Goal: Information Seeking & Learning: Learn about a topic

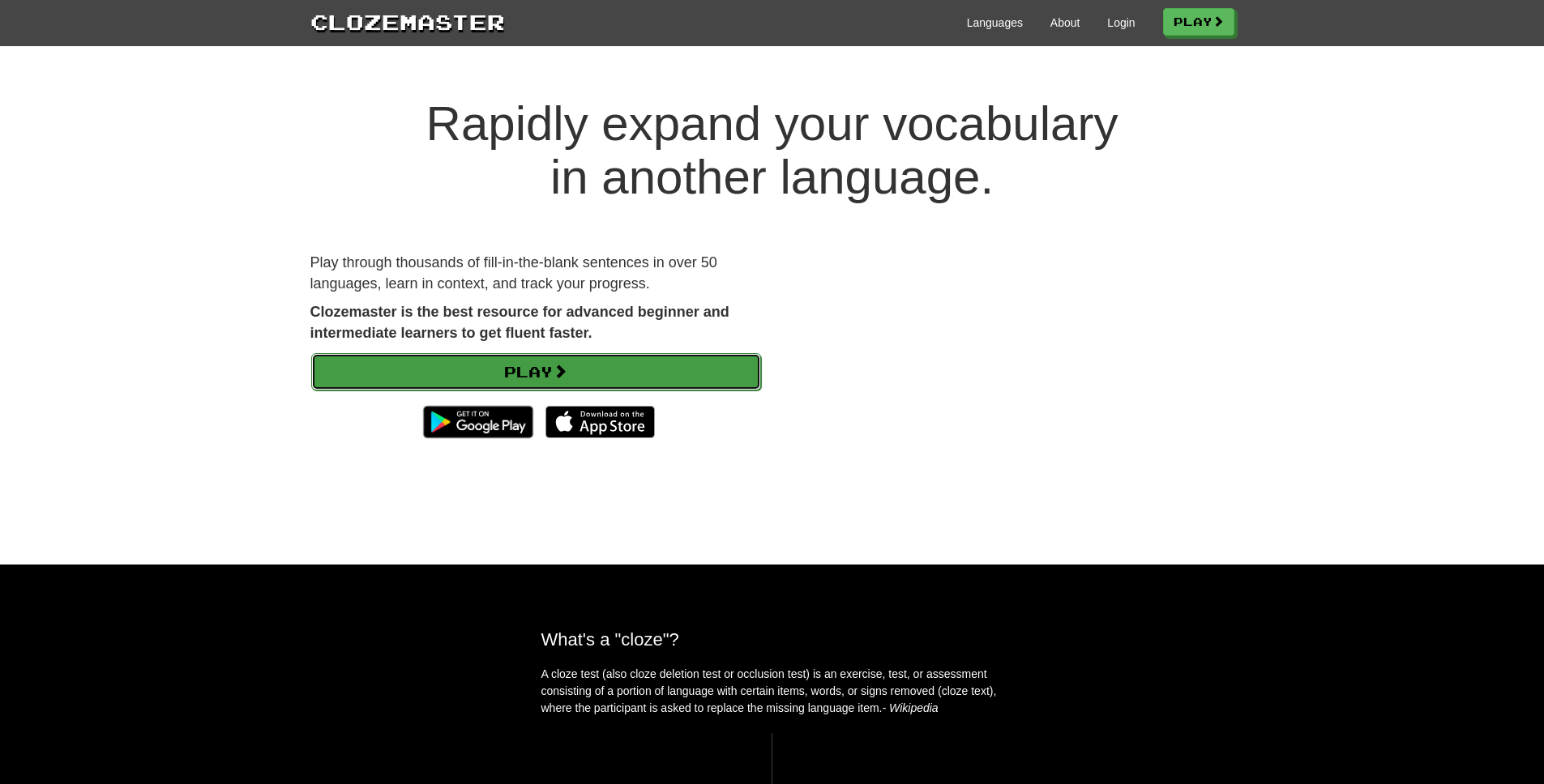
click at [553, 369] on link "Play" at bounding box center [536, 371] width 450 height 37
click at [551, 377] on link "Play" at bounding box center [536, 371] width 450 height 37
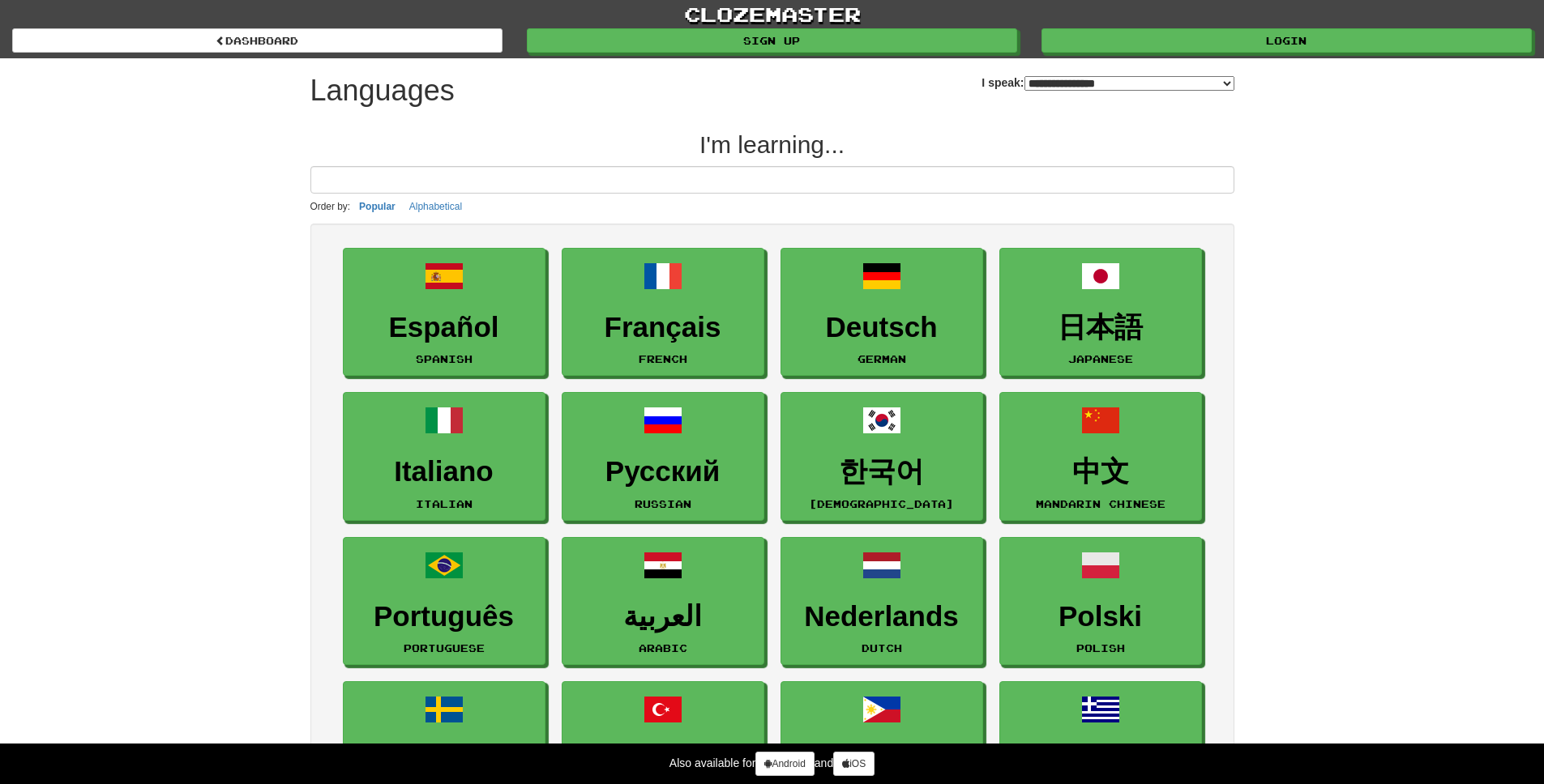
select select "*******"
click at [1043, 82] on select "**********" at bounding box center [1129, 84] width 210 height 15
select select "*********"
click at [1025, 77] on select "**********" at bounding box center [1129, 84] width 210 height 15
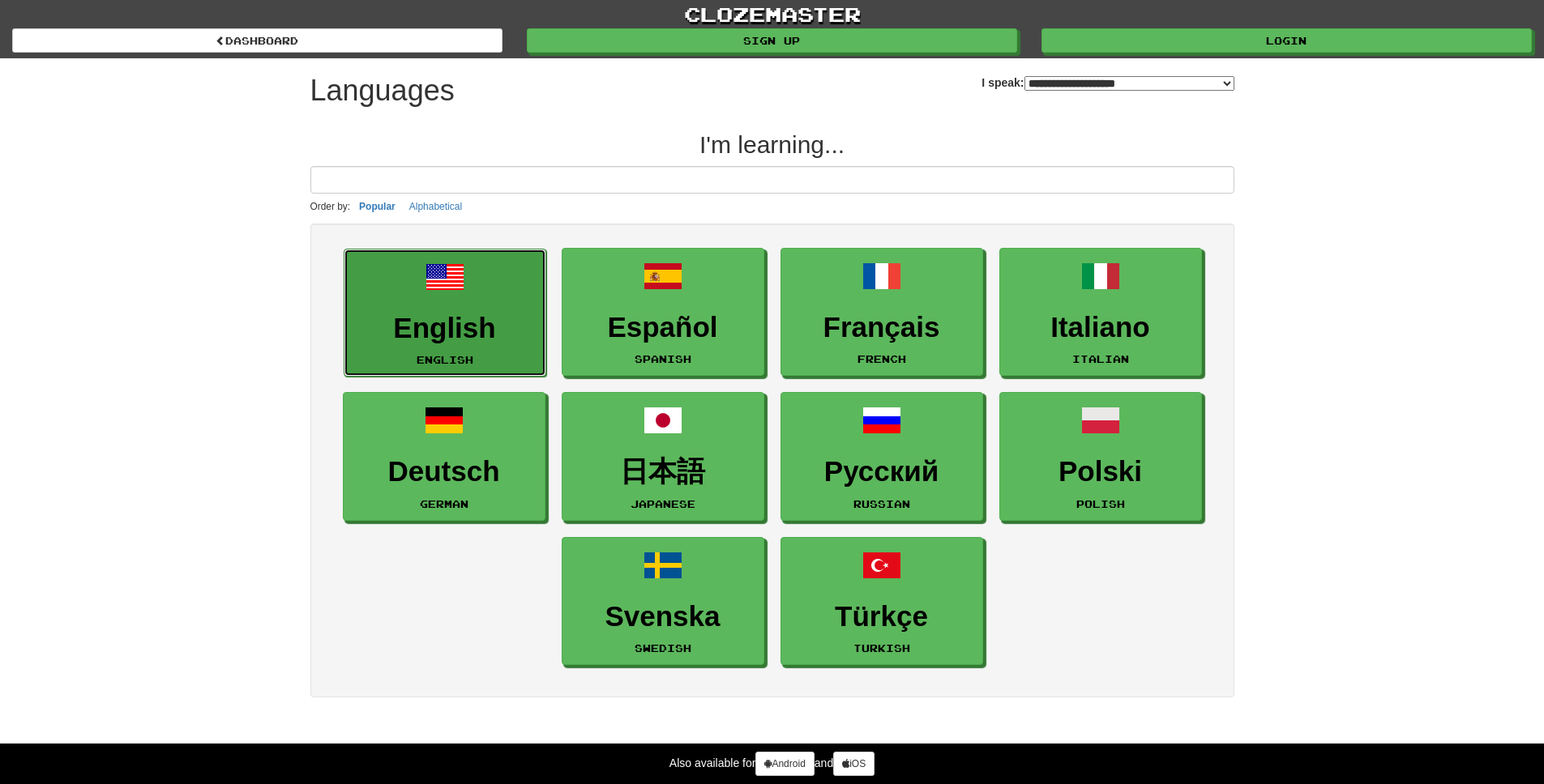
click at [453, 327] on h3 "English" at bounding box center [444, 328] width 185 height 31
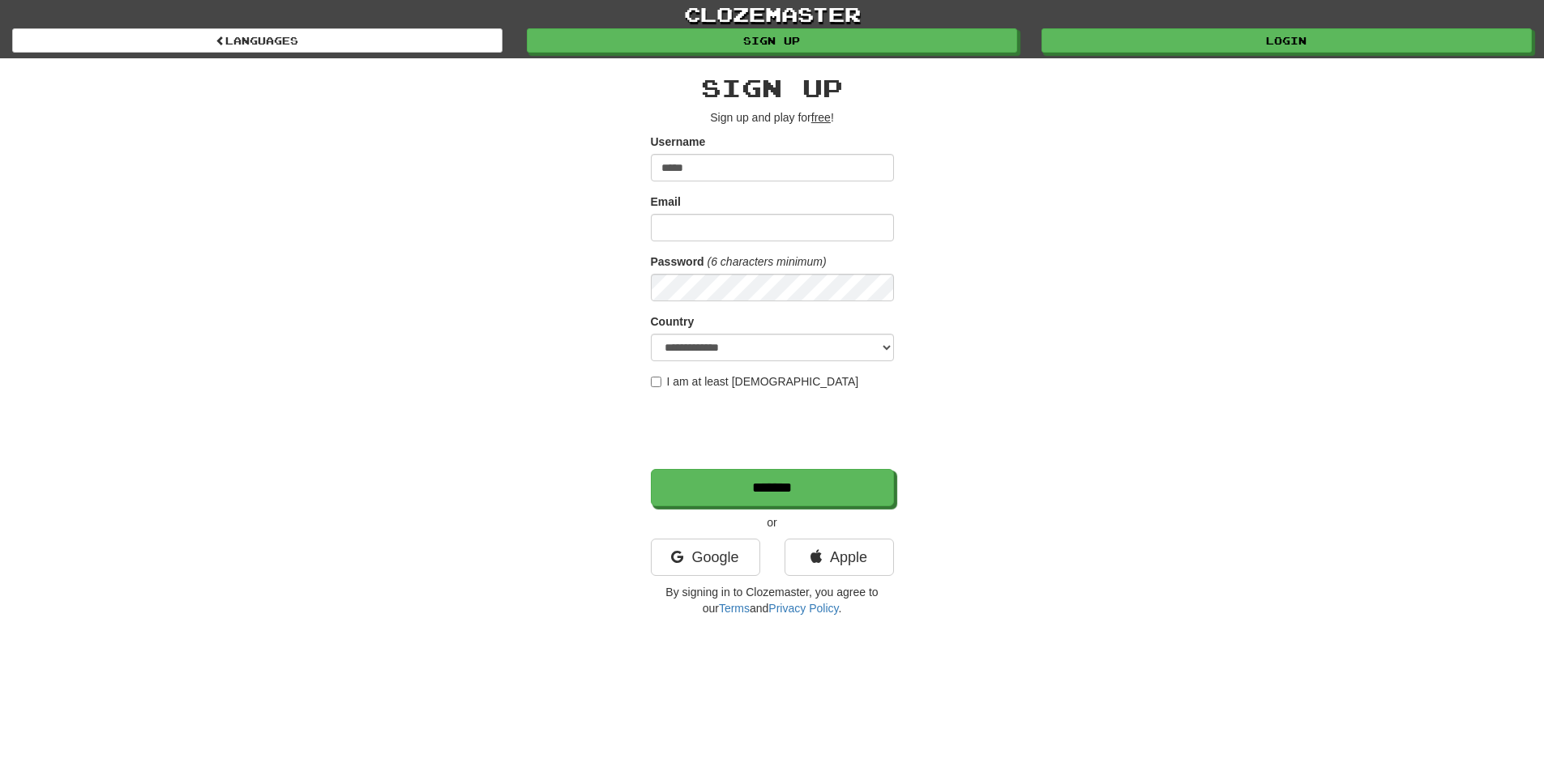
type input "*****"
type input "**********"
click at [716, 337] on select "**********" at bounding box center [772, 347] width 243 height 27
select select "**"
click at [651, 334] on select "**********" at bounding box center [772, 347] width 243 height 27
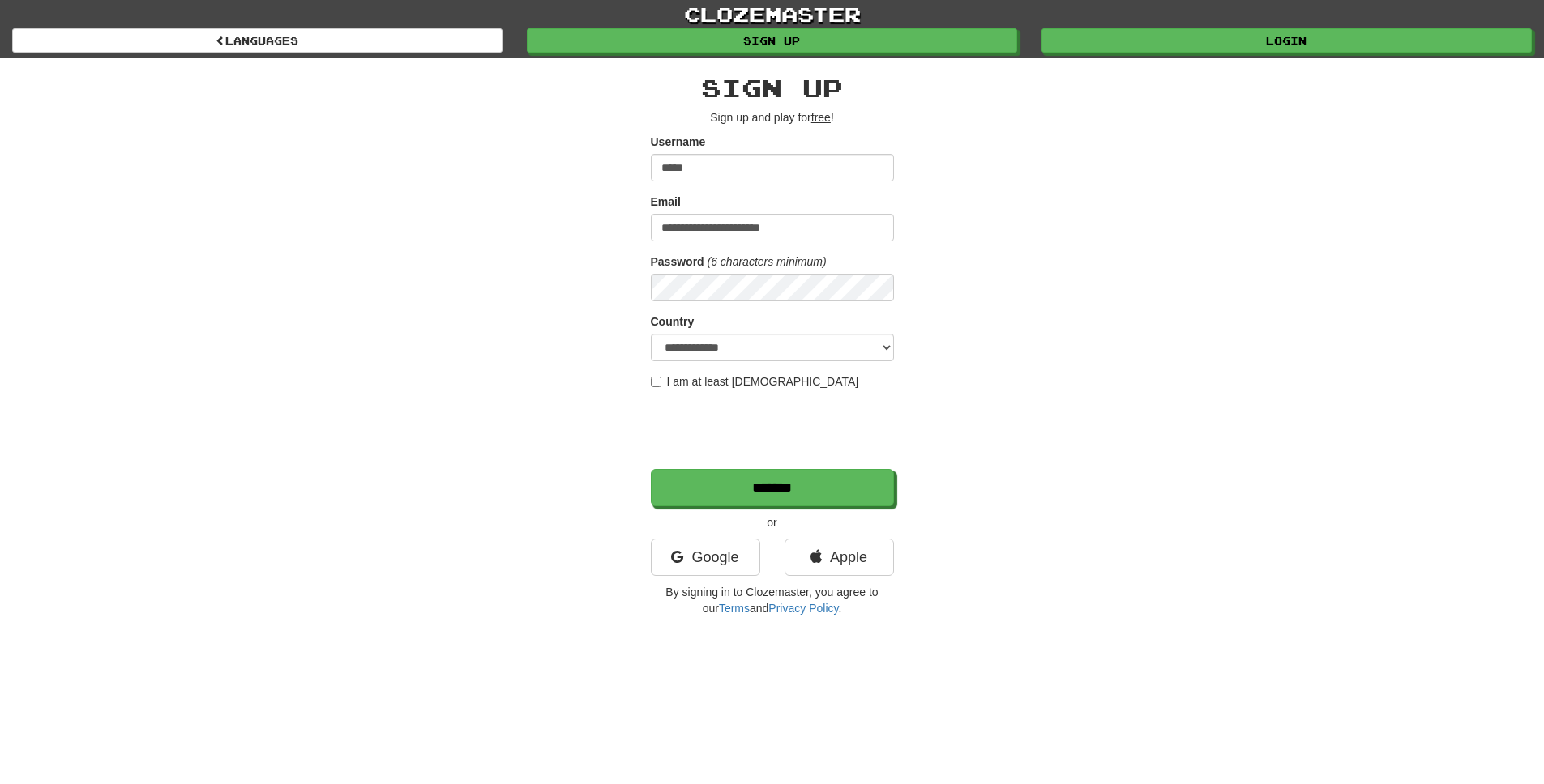
click at [896, 121] on div "**********" at bounding box center [772, 341] width 948 height 566
click at [773, 478] on input "*******" at bounding box center [773, 488] width 243 height 37
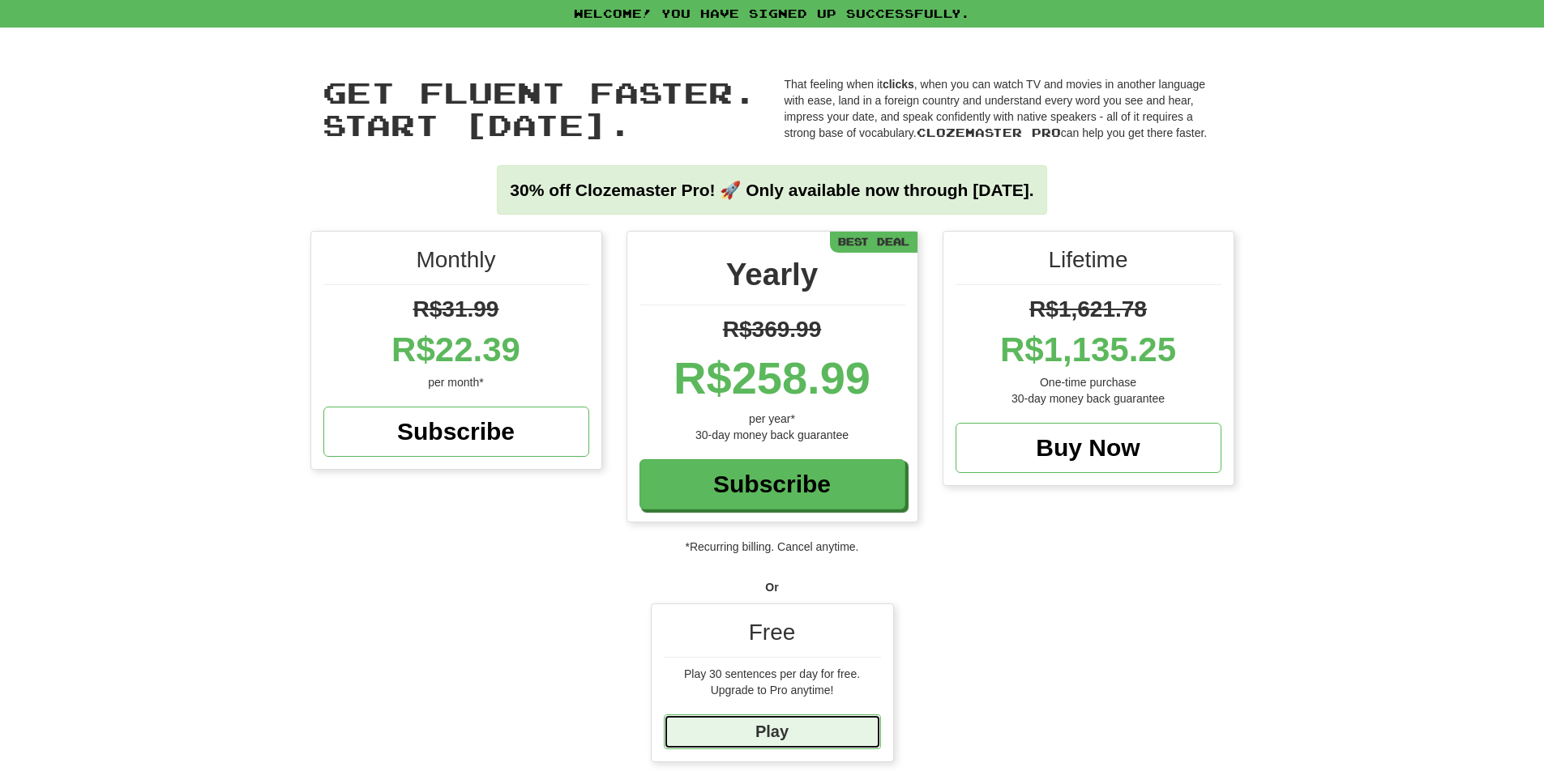
click at [777, 726] on link "Play" at bounding box center [773, 732] width 217 height 35
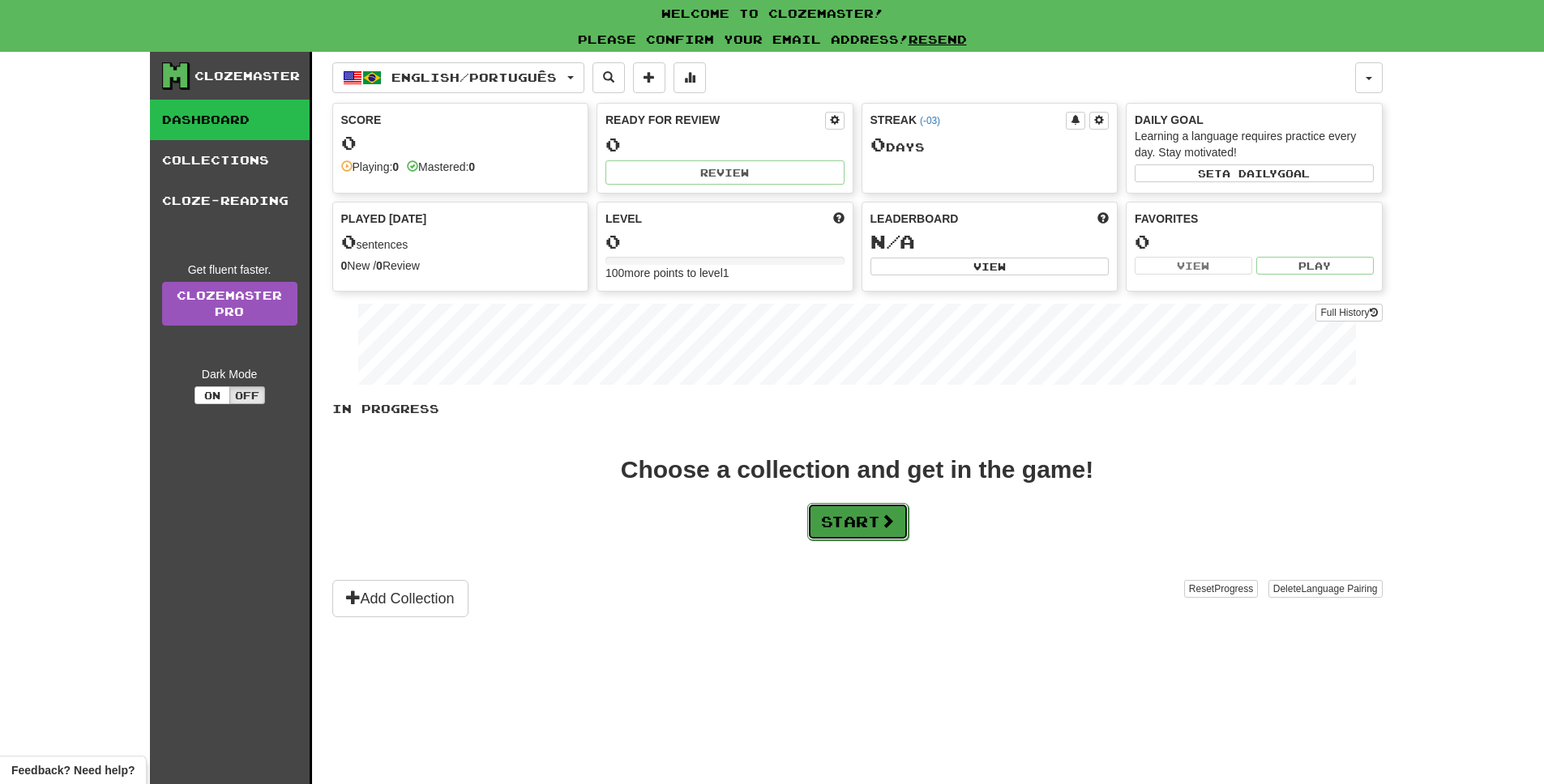
click at [855, 519] on button "Start" at bounding box center [858, 522] width 101 height 37
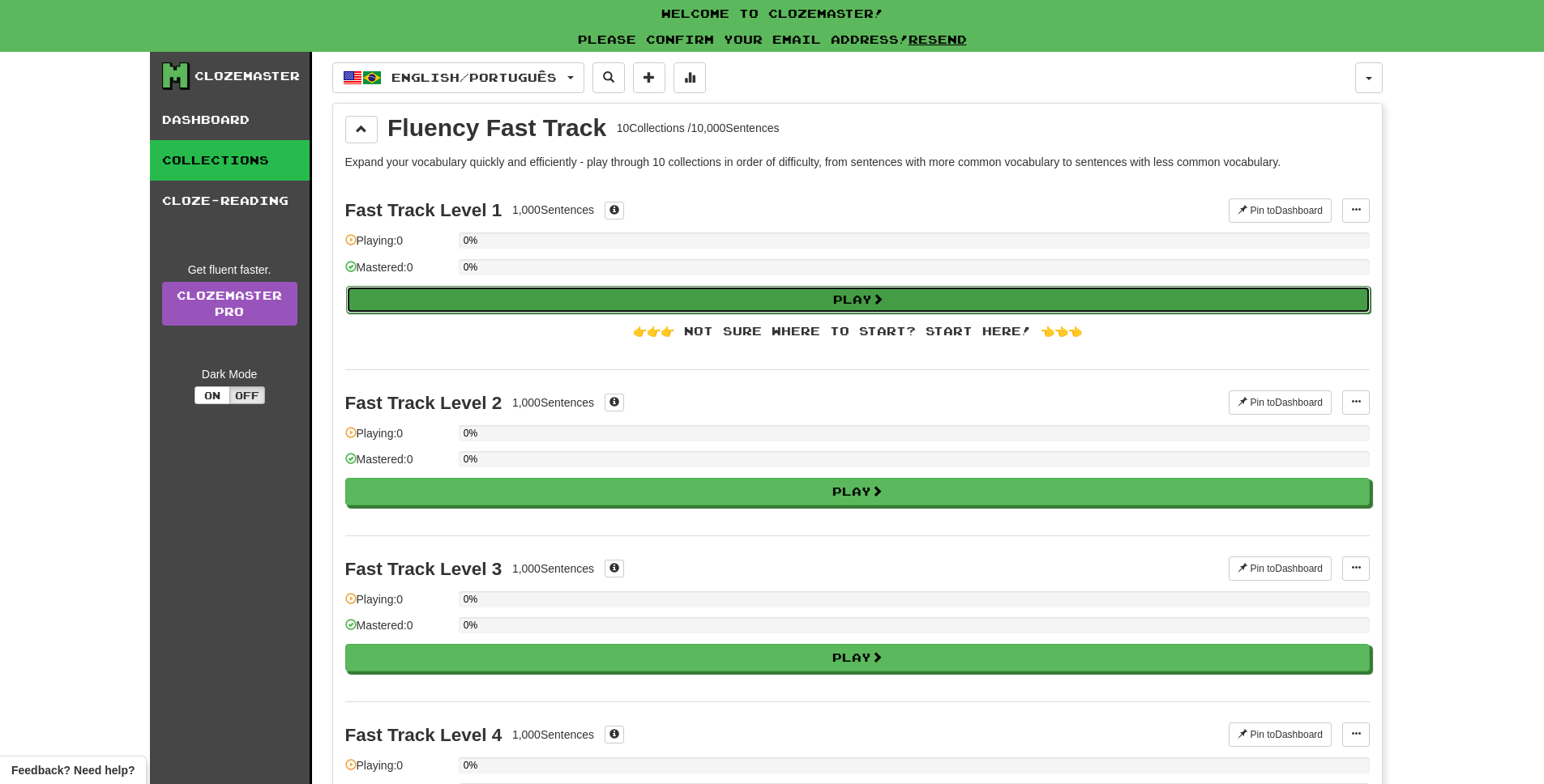
click at [812, 296] on button "Play" at bounding box center [858, 299] width 1025 height 27
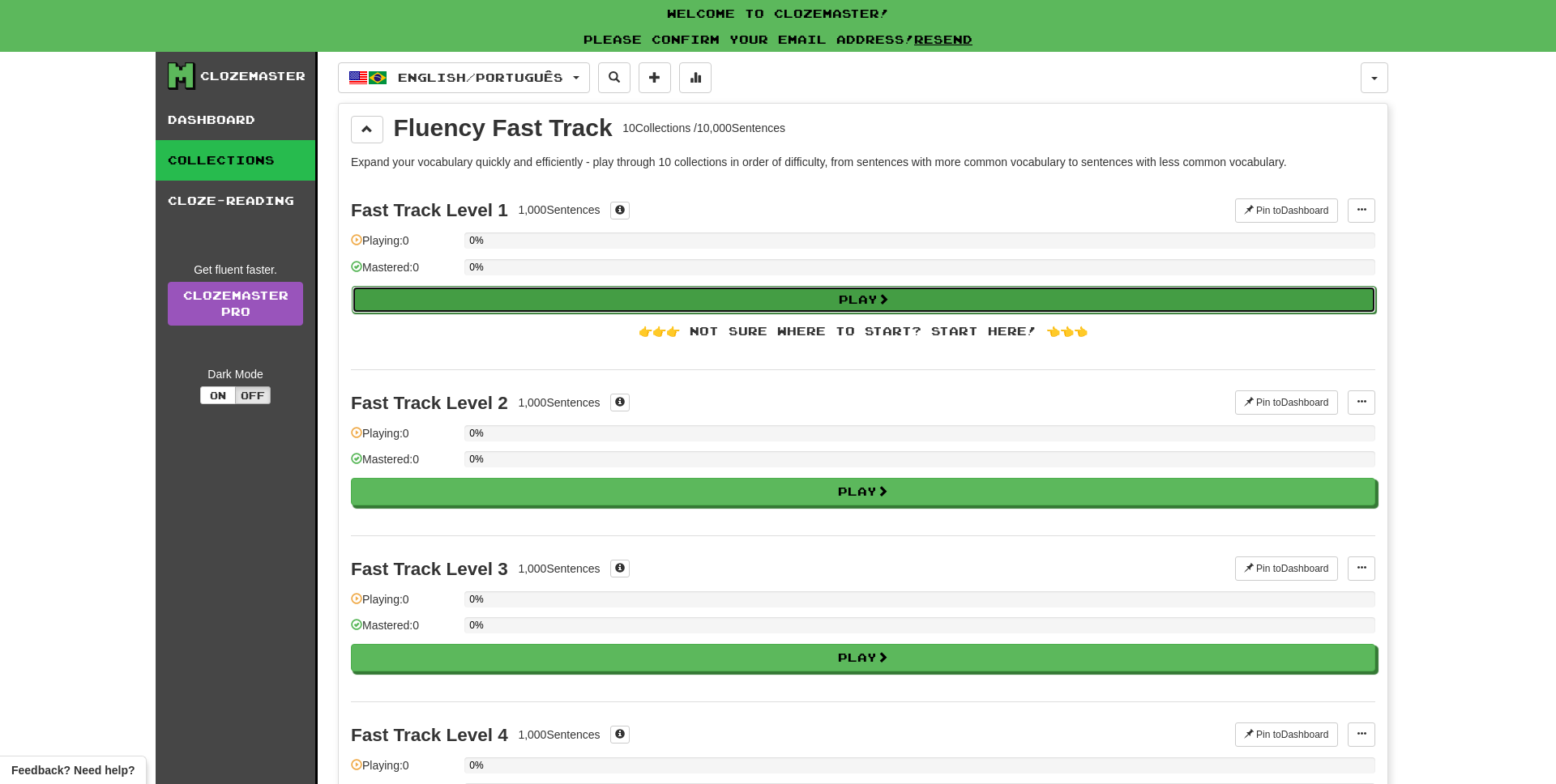
select select "**"
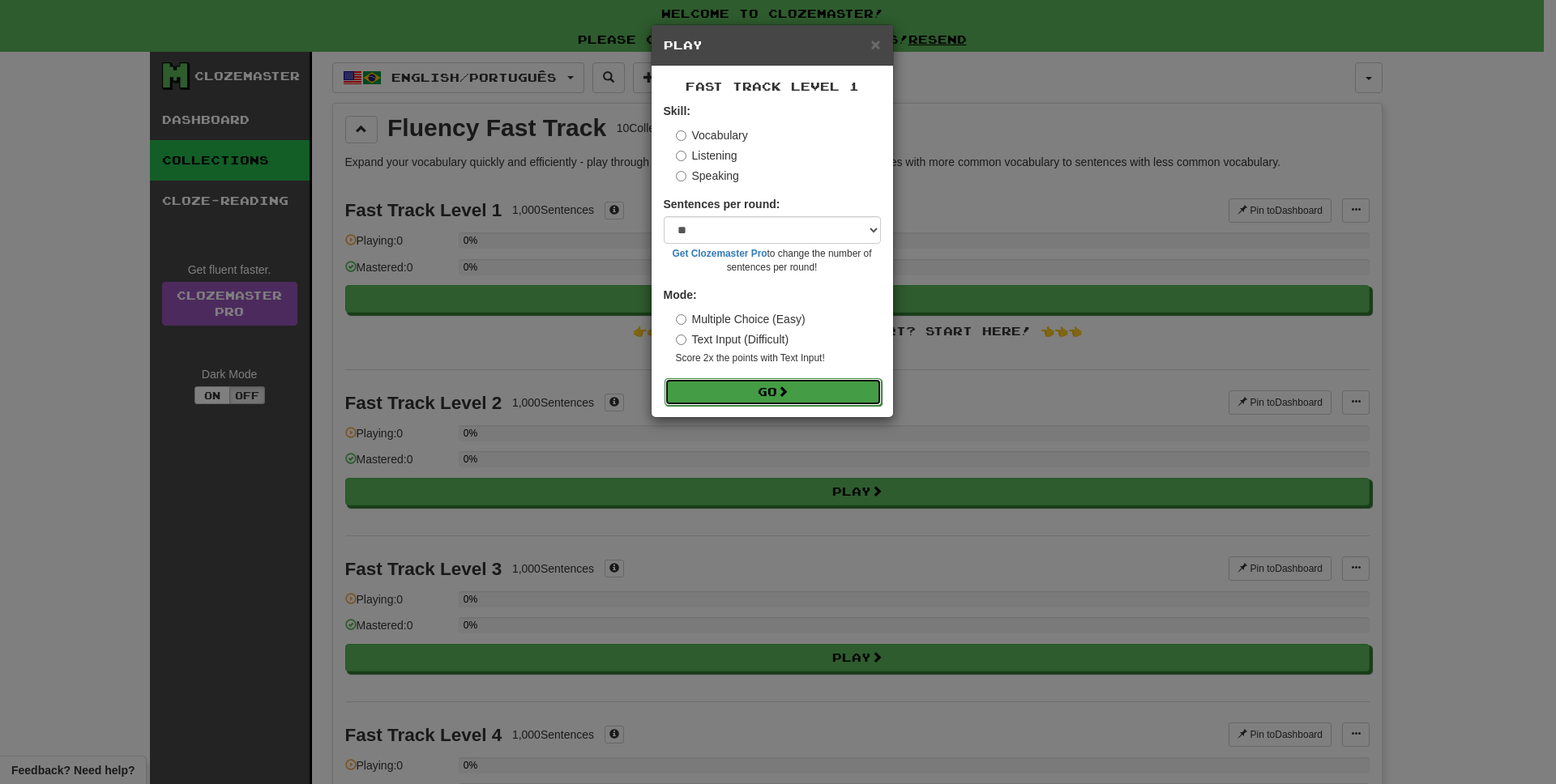
click at [803, 392] on button "Go" at bounding box center [773, 392] width 217 height 27
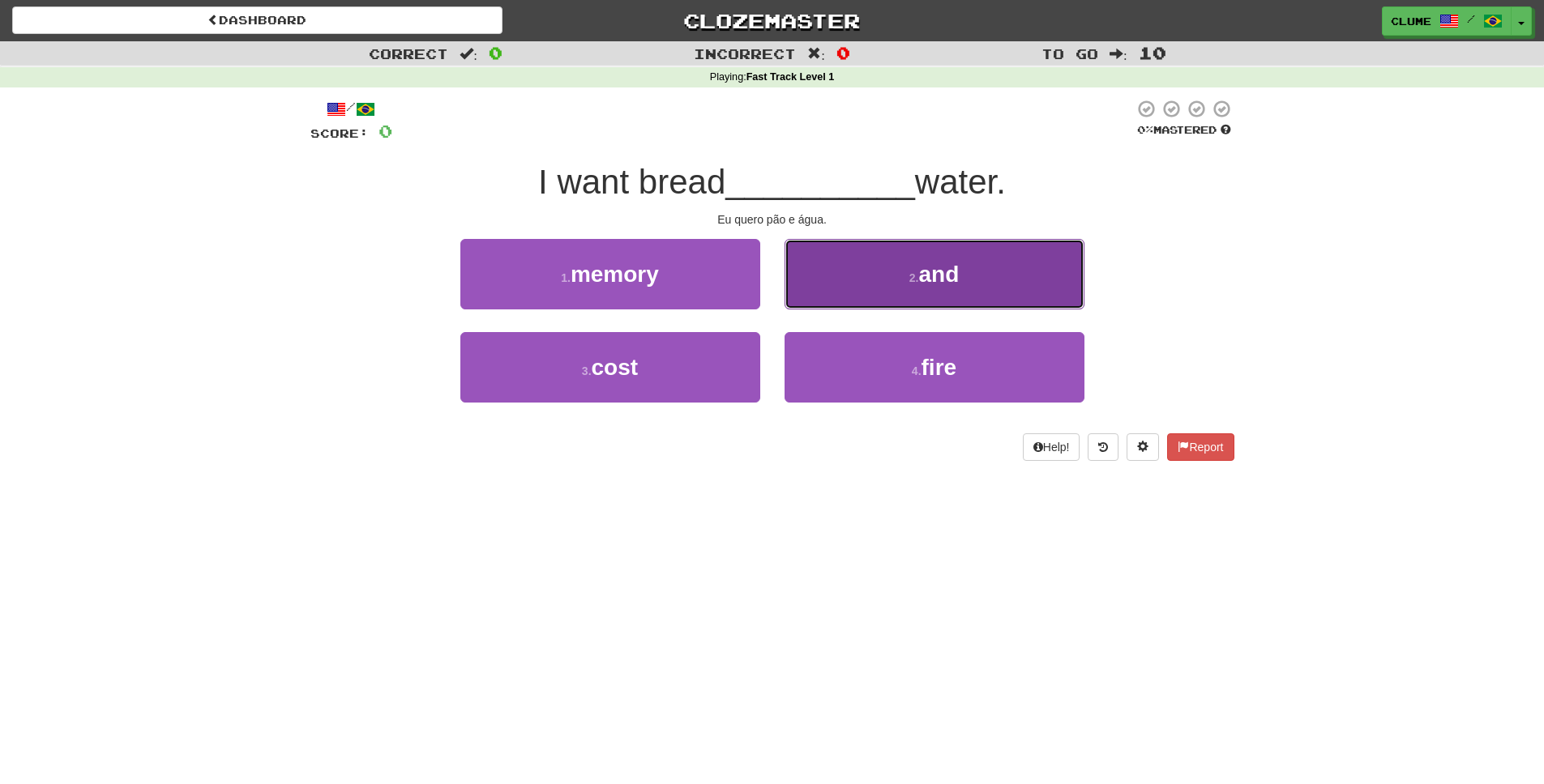
click at [1010, 271] on button "2 . and" at bounding box center [934, 275] width 300 height 71
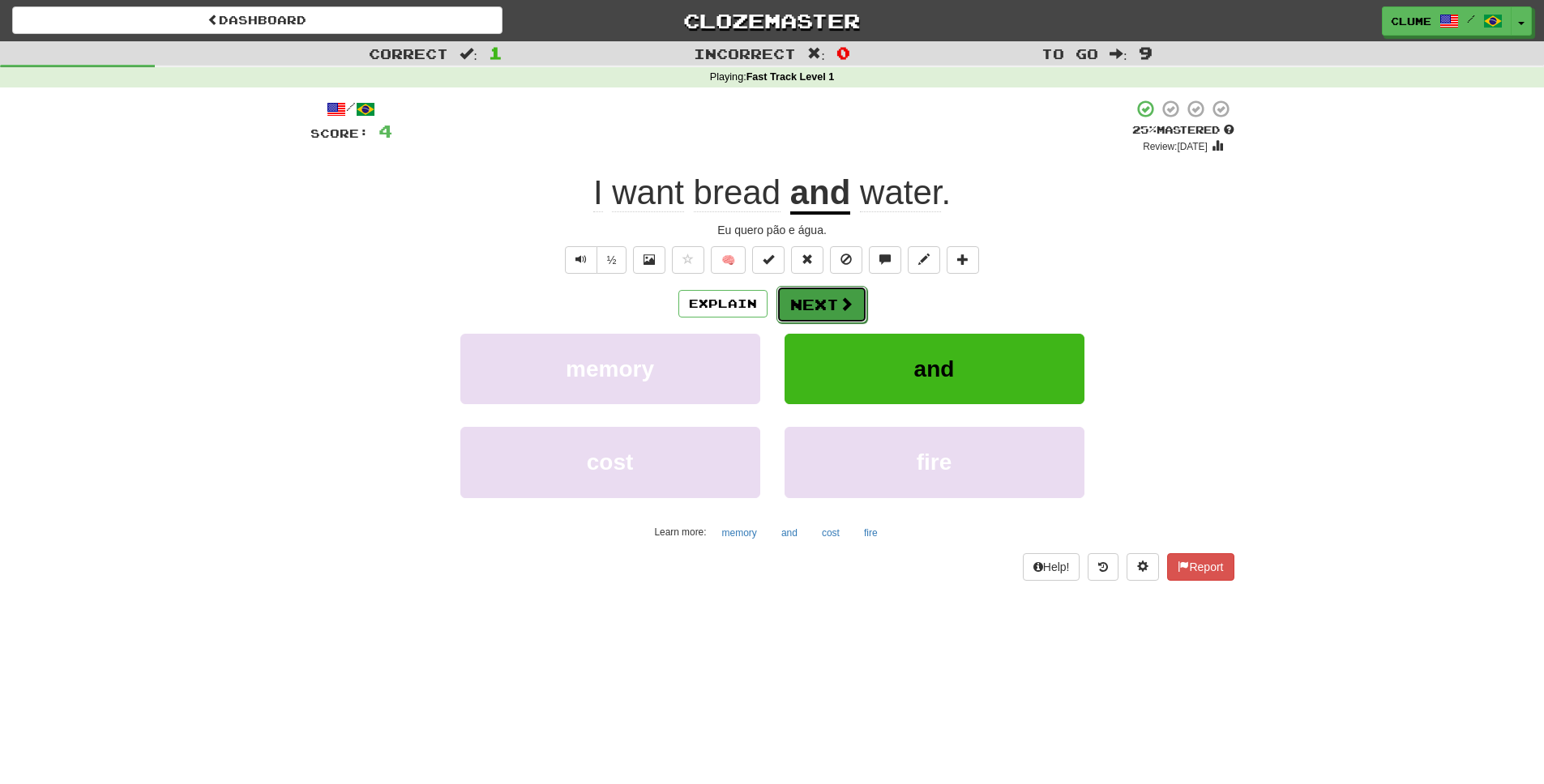
click at [821, 298] on button "Next" at bounding box center [822, 304] width 91 height 37
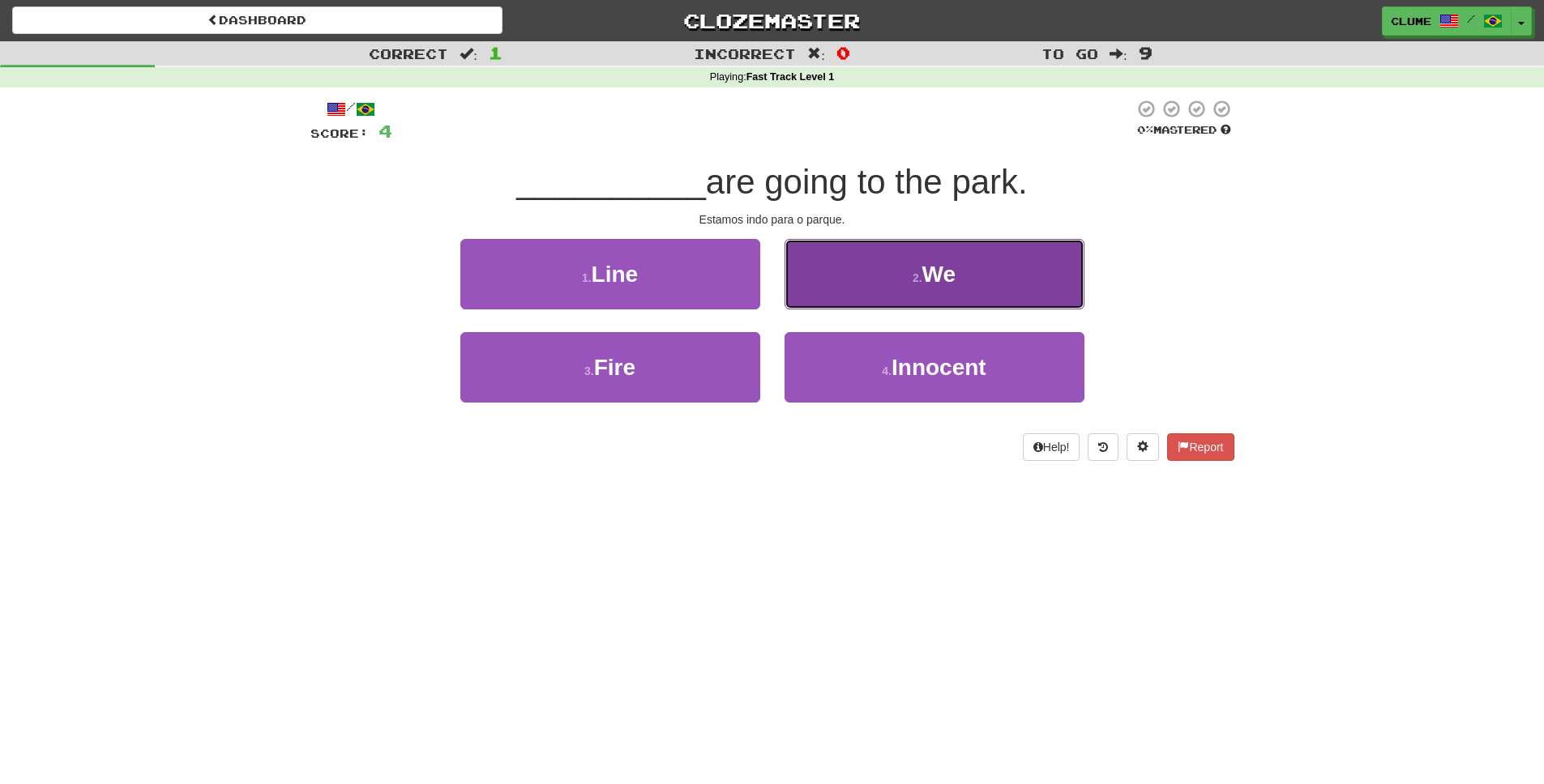
click at [936, 279] on span "We" at bounding box center [939, 274] width 34 height 26
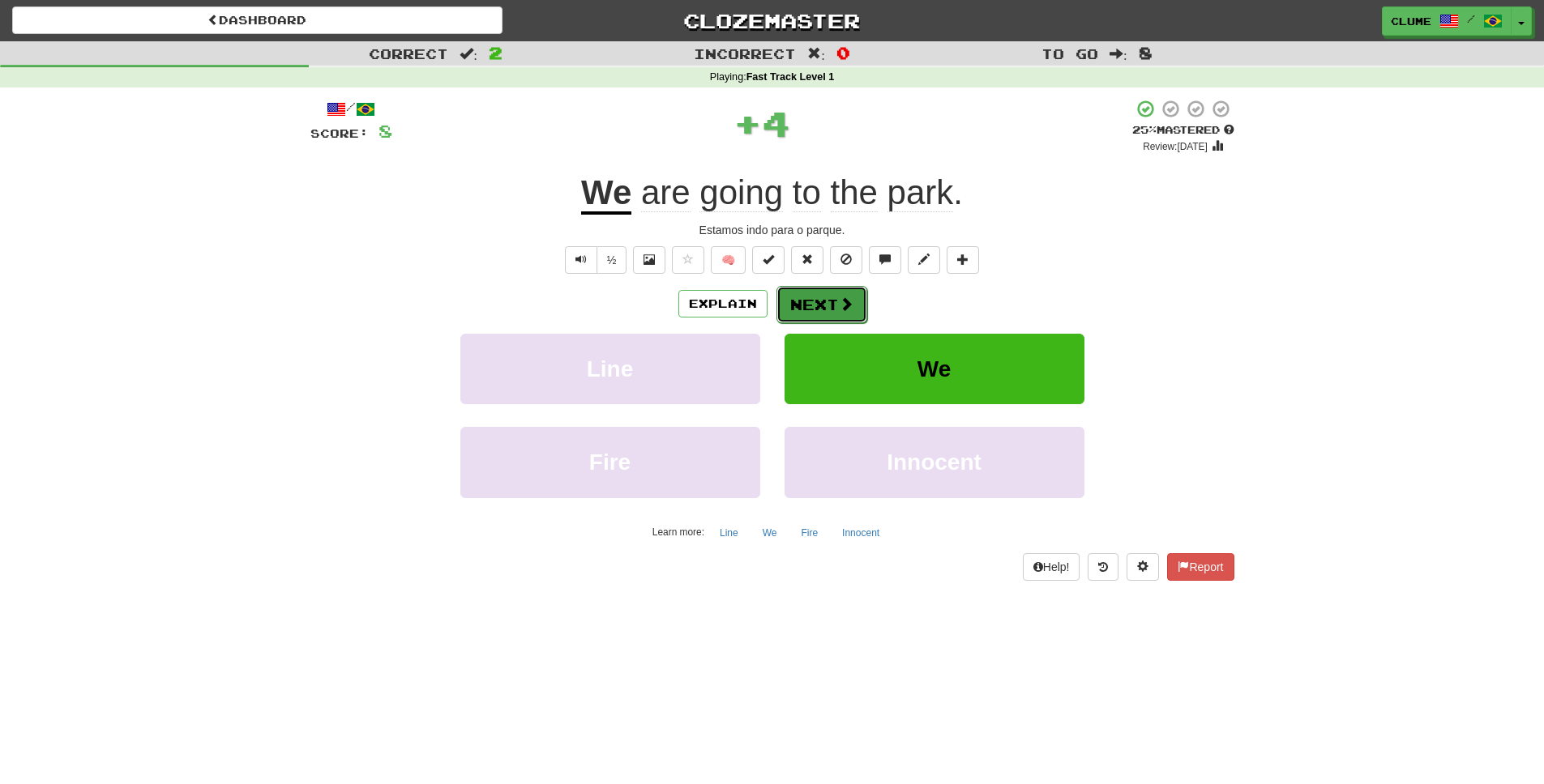
click at [834, 302] on button "Next" at bounding box center [822, 304] width 91 height 37
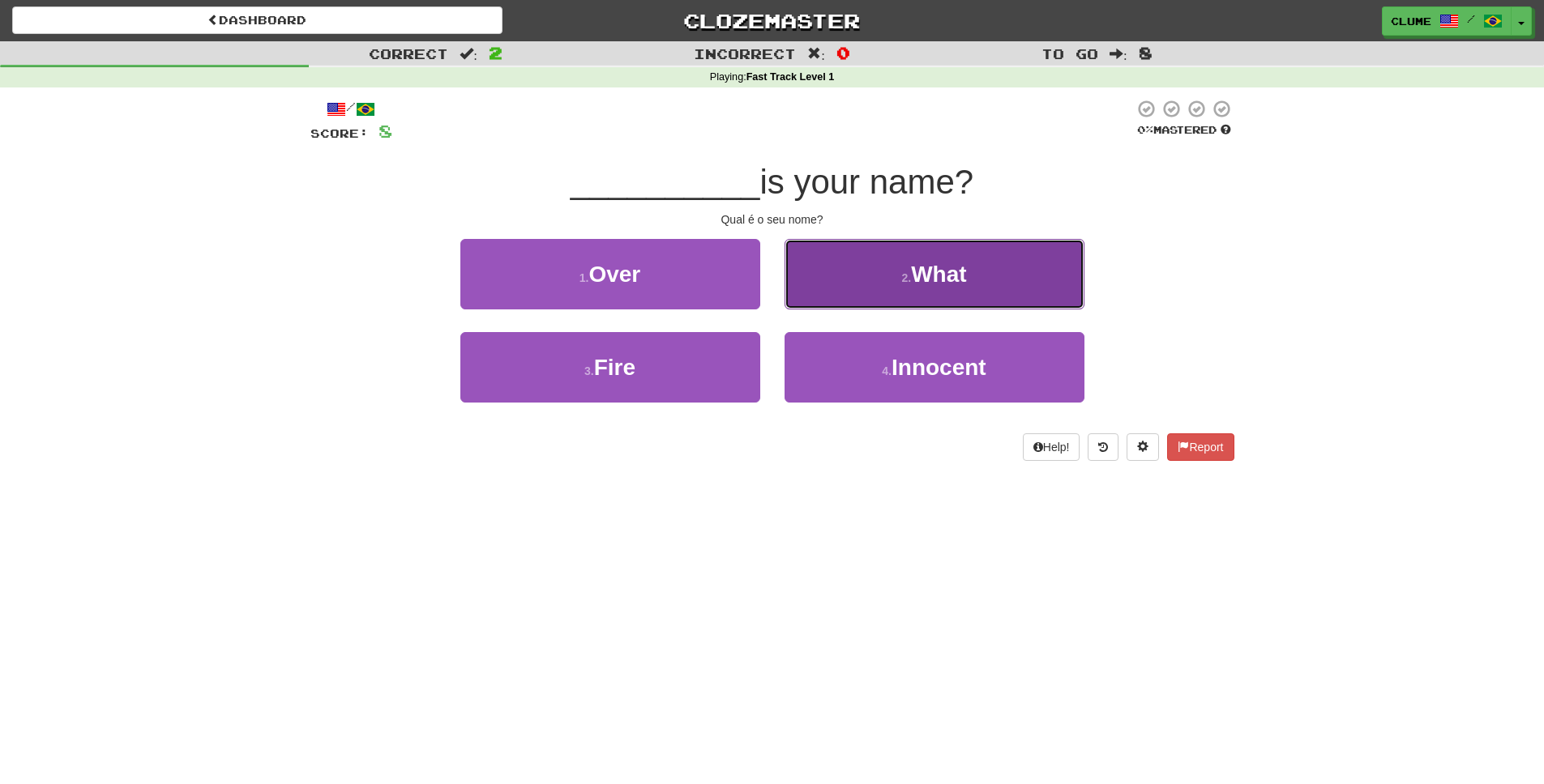
click at [946, 283] on span "What" at bounding box center [938, 274] width 55 height 26
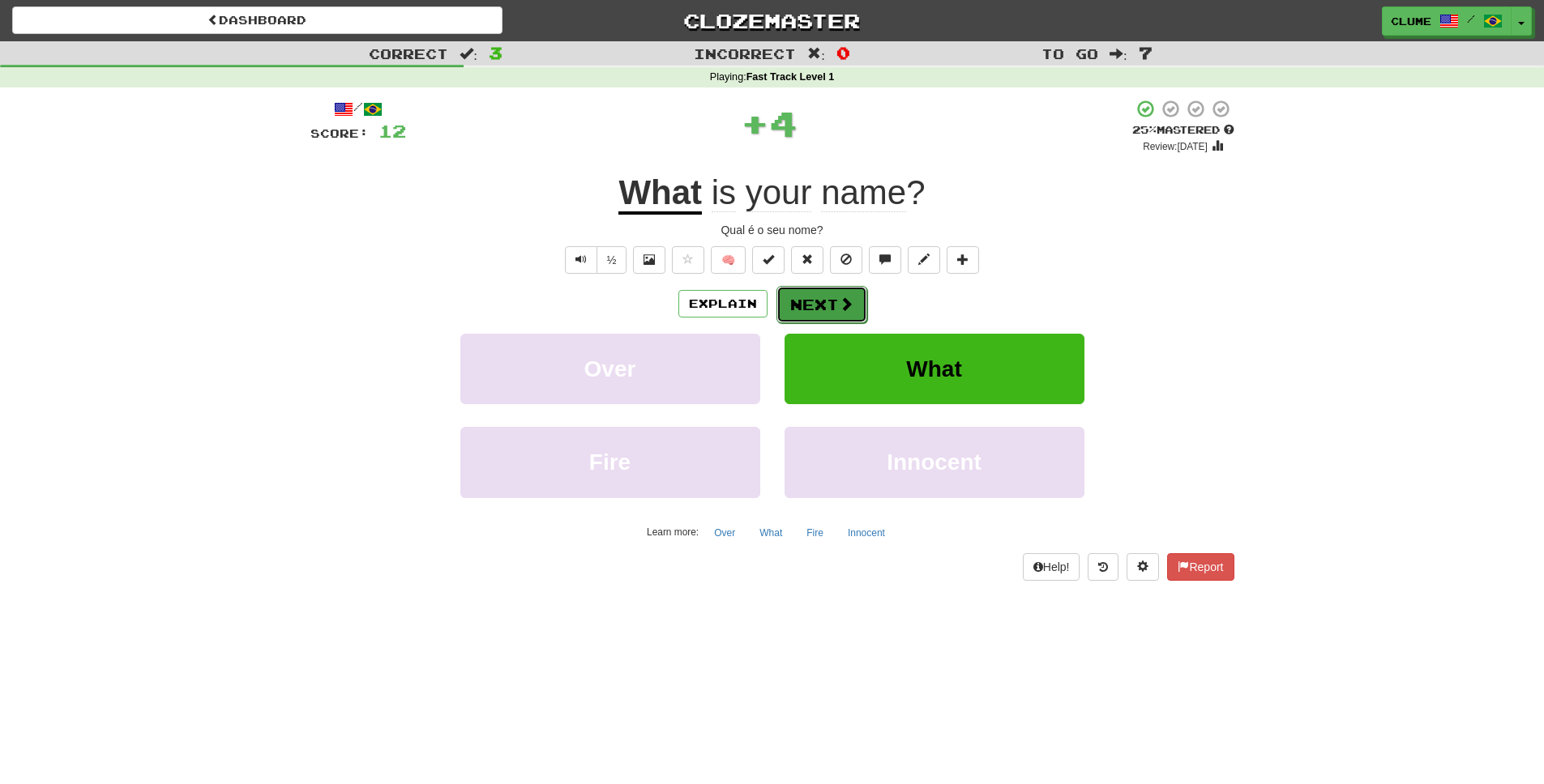
click at [834, 304] on button "Next" at bounding box center [822, 304] width 91 height 37
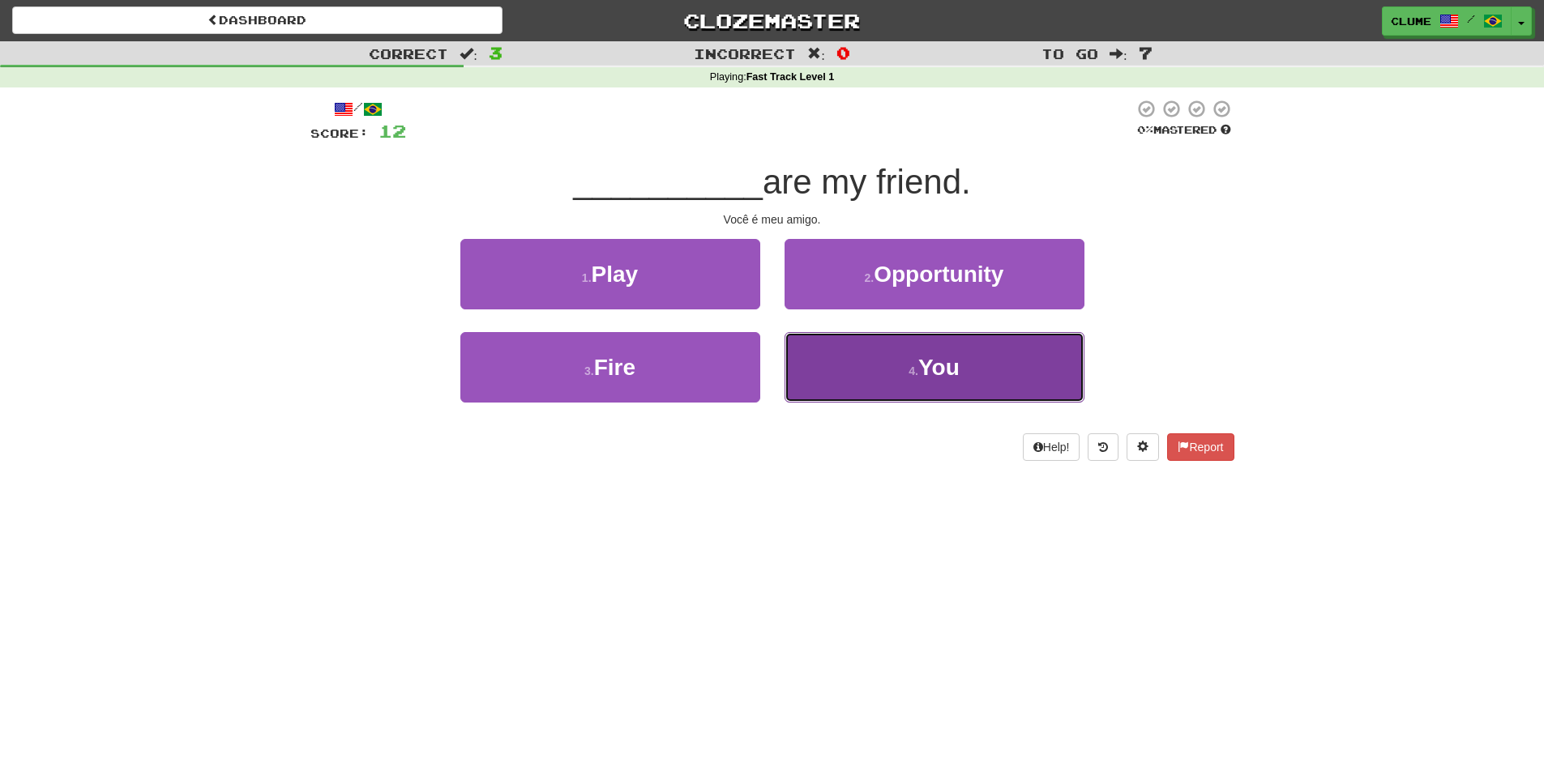
click at [943, 386] on button "4 . You" at bounding box center [934, 368] width 300 height 71
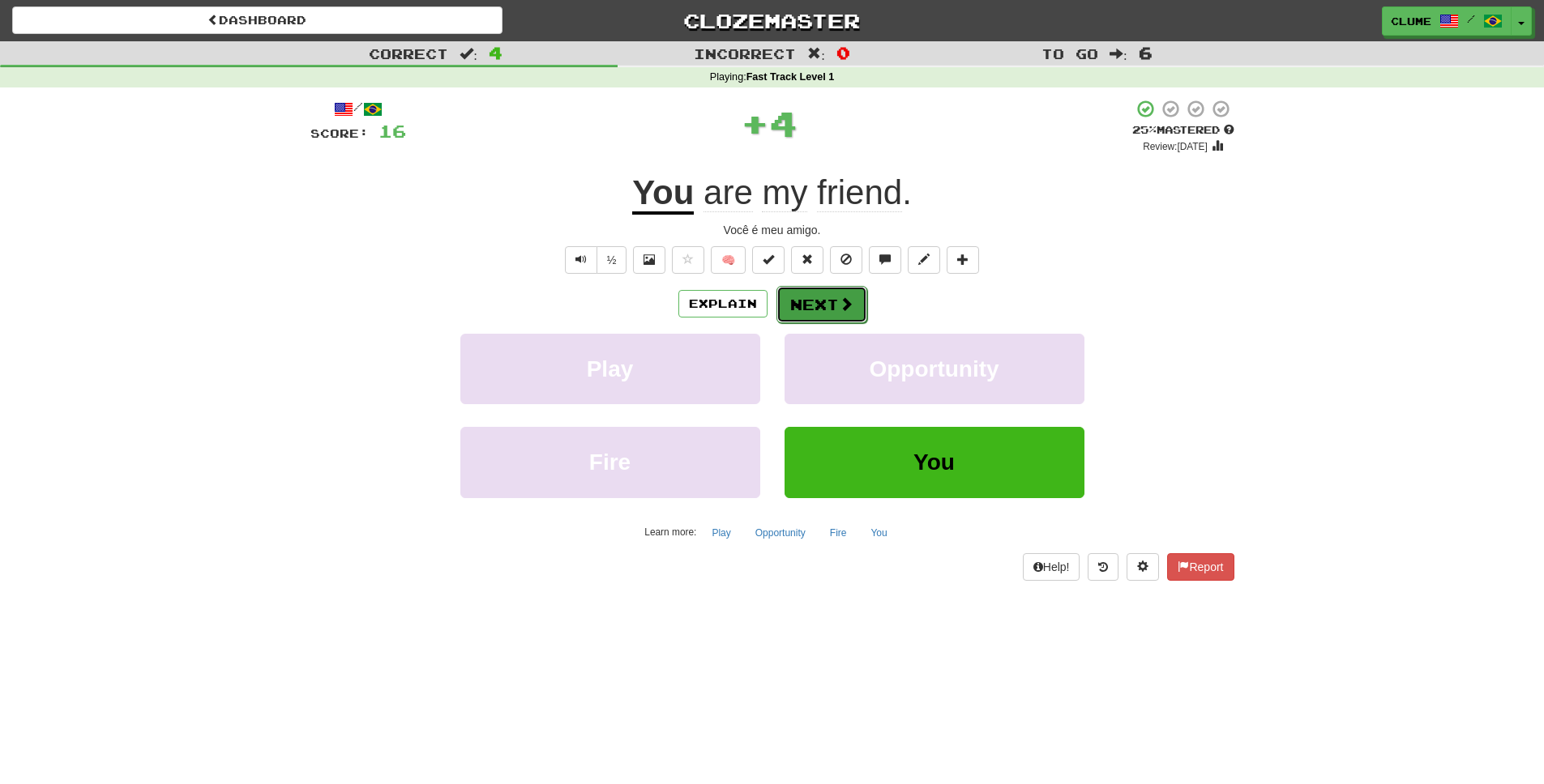
click at [824, 313] on button "Next" at bounding box center [822, 304] width 91 height 37
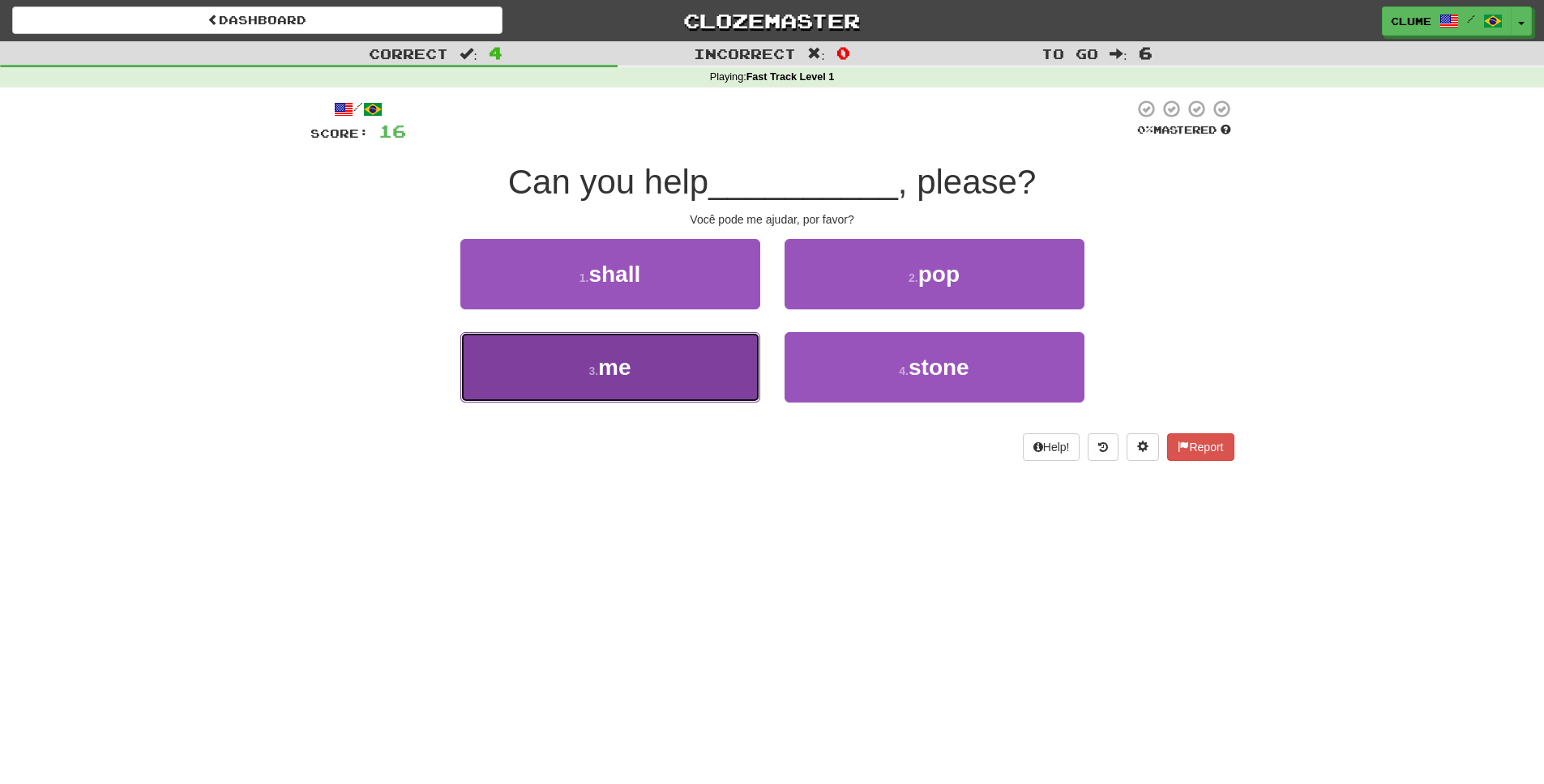
click at [642, 364] on button "3 . me" at bounding box center [610, 368] width 300 height 71
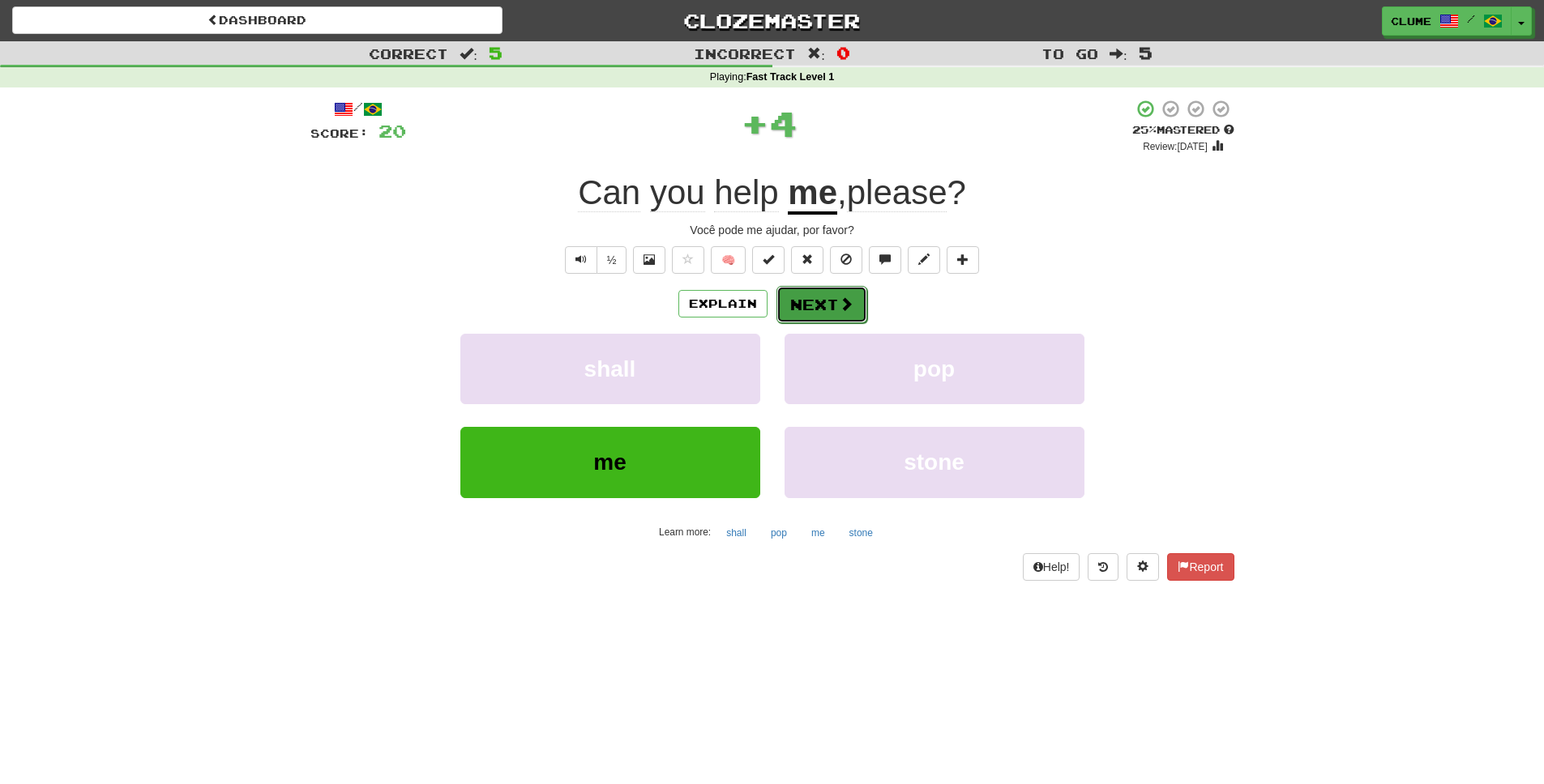
click at [830, 307] on button "Next" at bounding box center [822, 304] width 91 height 37
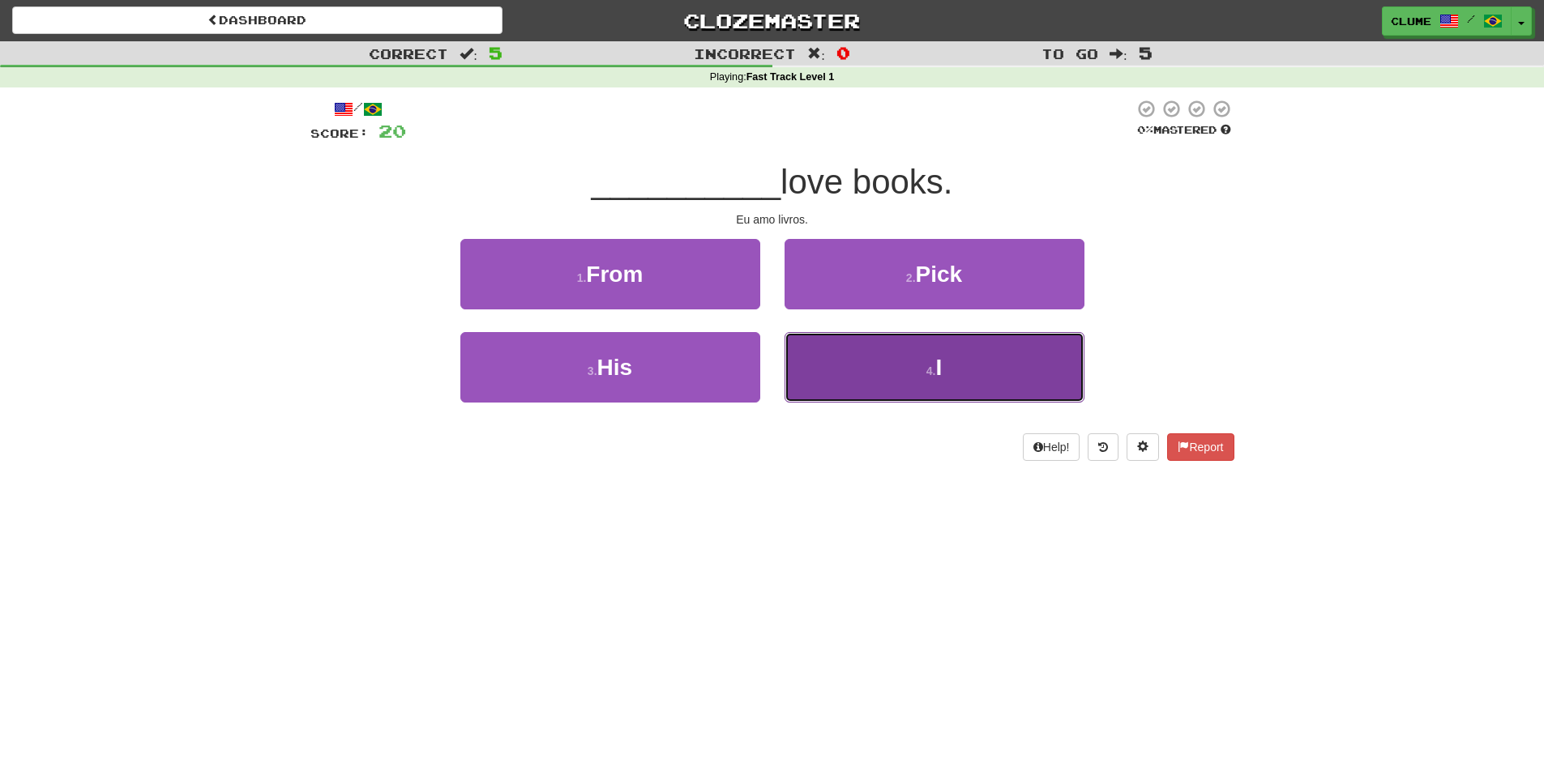
click at [930, 350] on button "4 . I" at bounding box center [934, 368] width 300 height 71
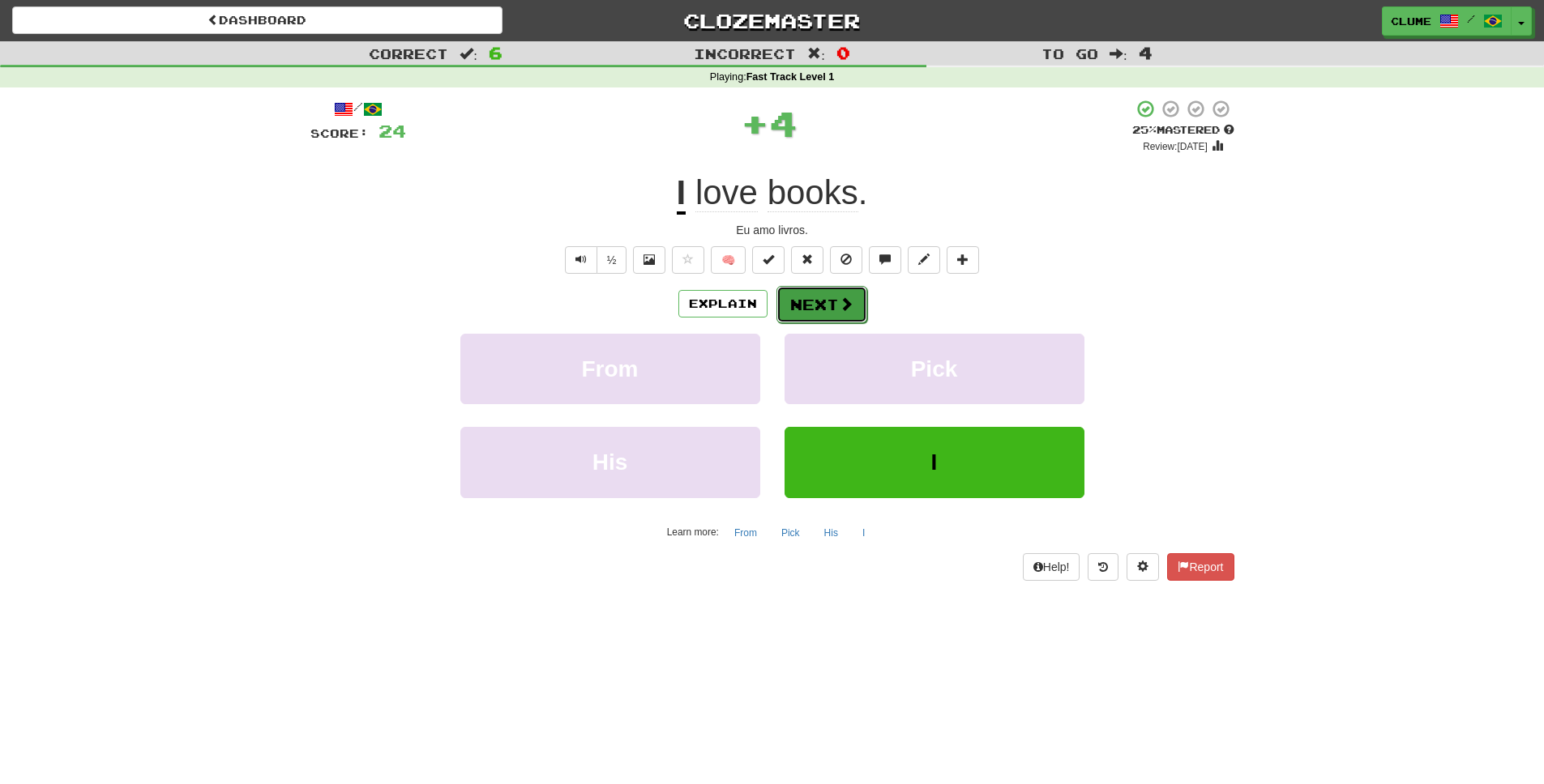
click at [820, 302] on button "Next" at bounding box center [822, 304] width 91 height 37
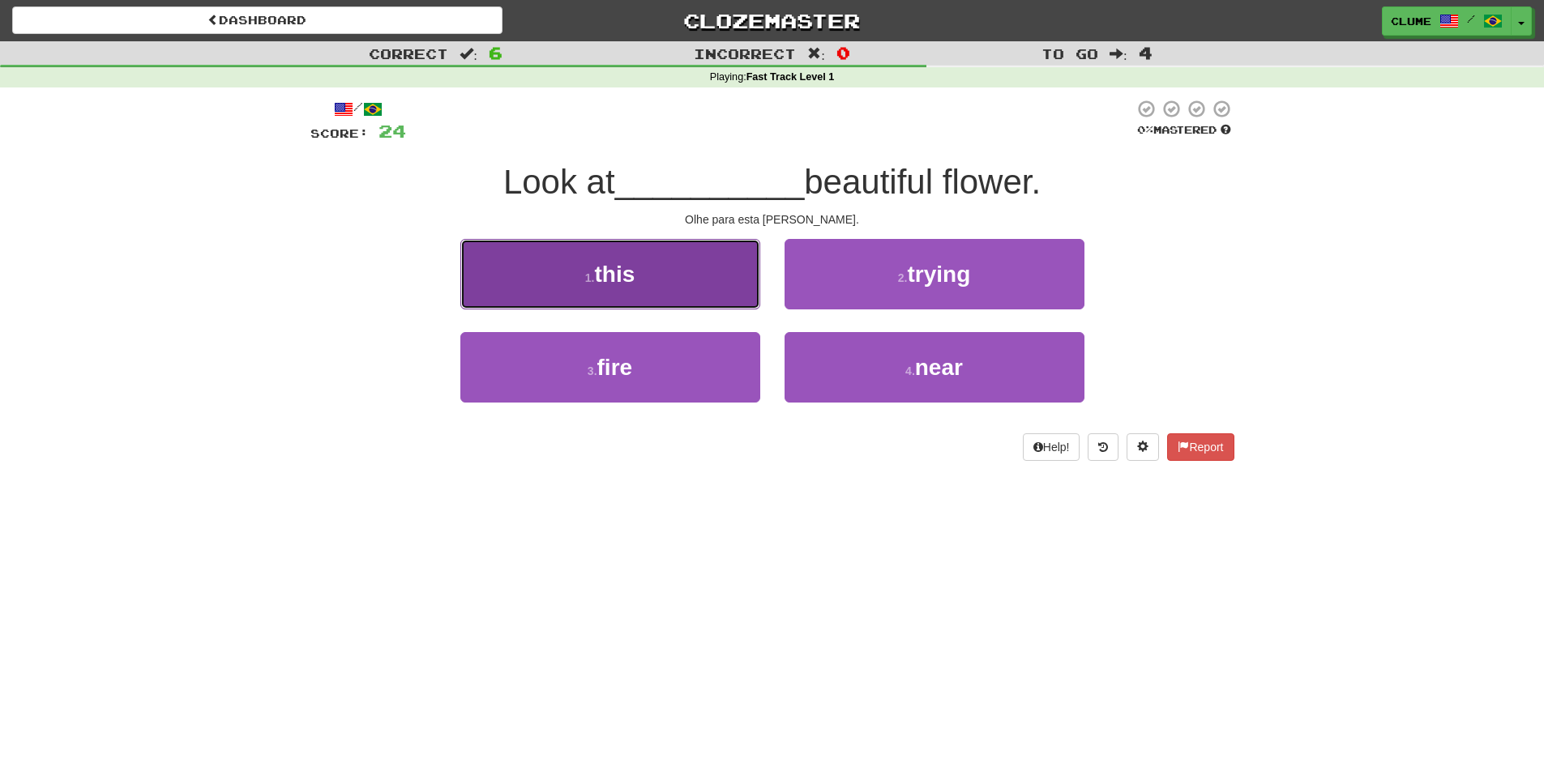
click at [637, 260] on button "1 . this" at bounding box center [610, 275] width 300 height 71
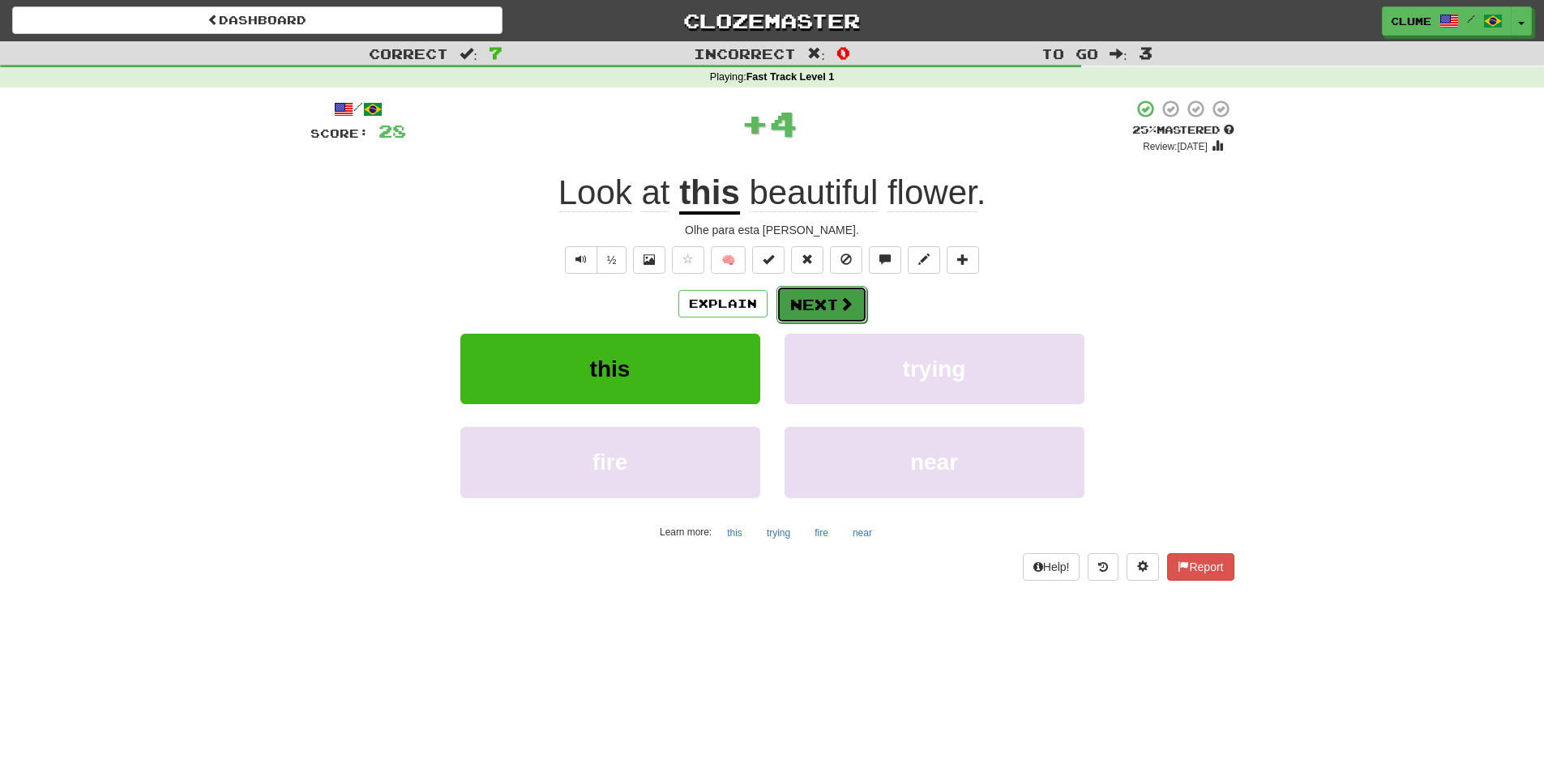
click at [846, 302] on span at bounding box center [846, 304] width 15 height 15
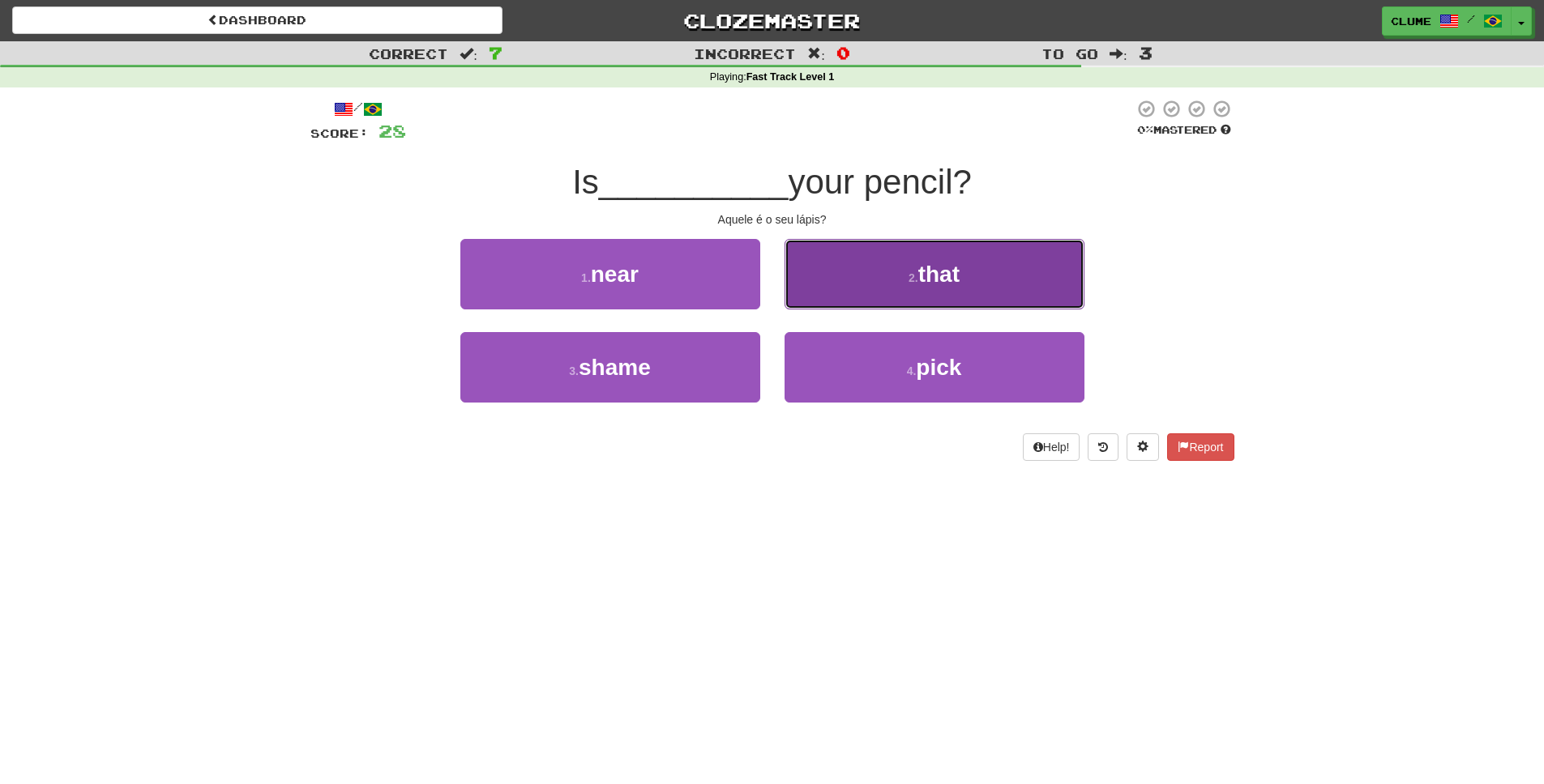
click at [988, 268] on button "2 . that" at bounding box center [934, 275] width 300 height 71
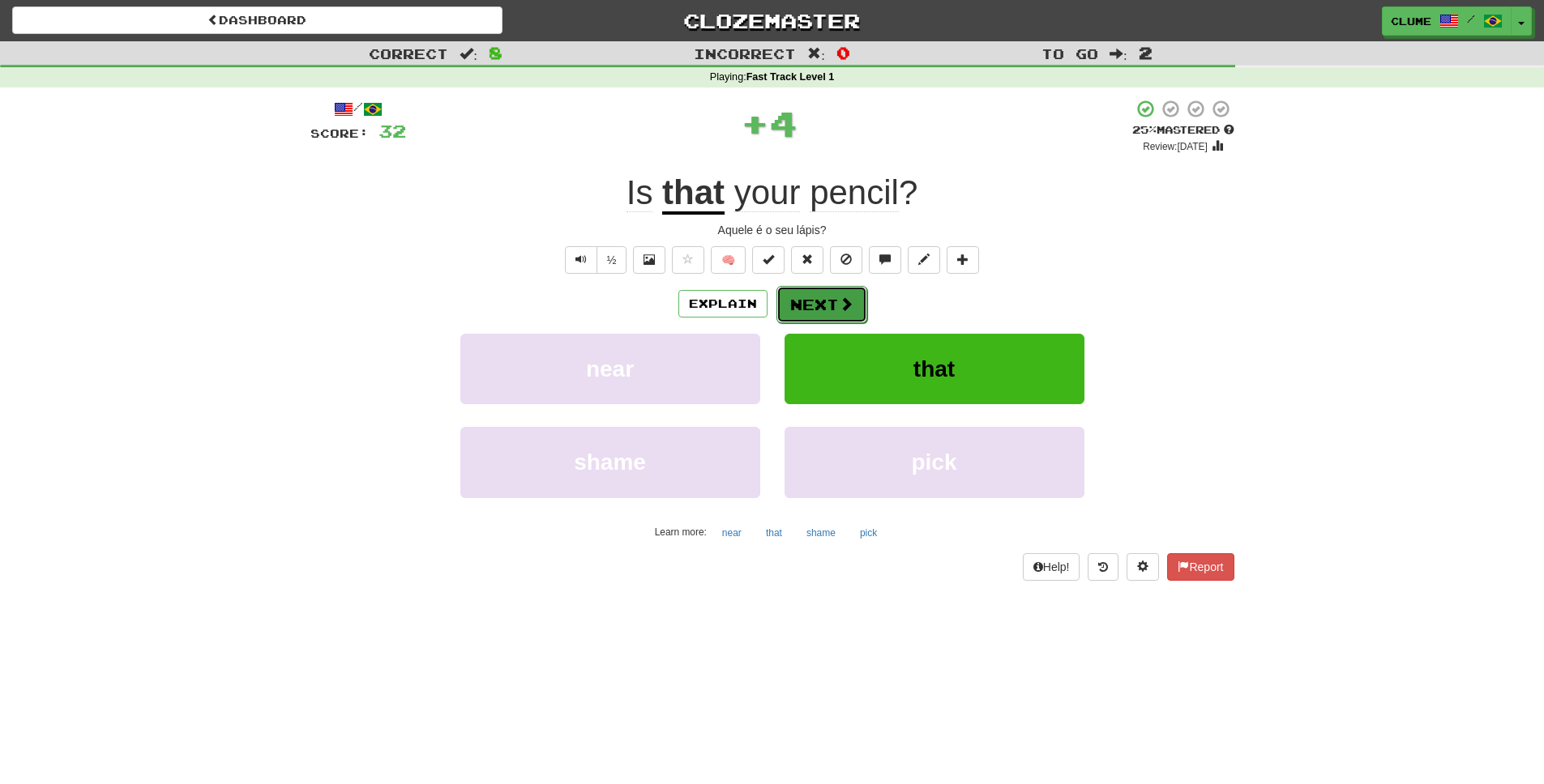
click at [820, 308] on button "Next" at bounding box center [822, 304] width 91 height 37
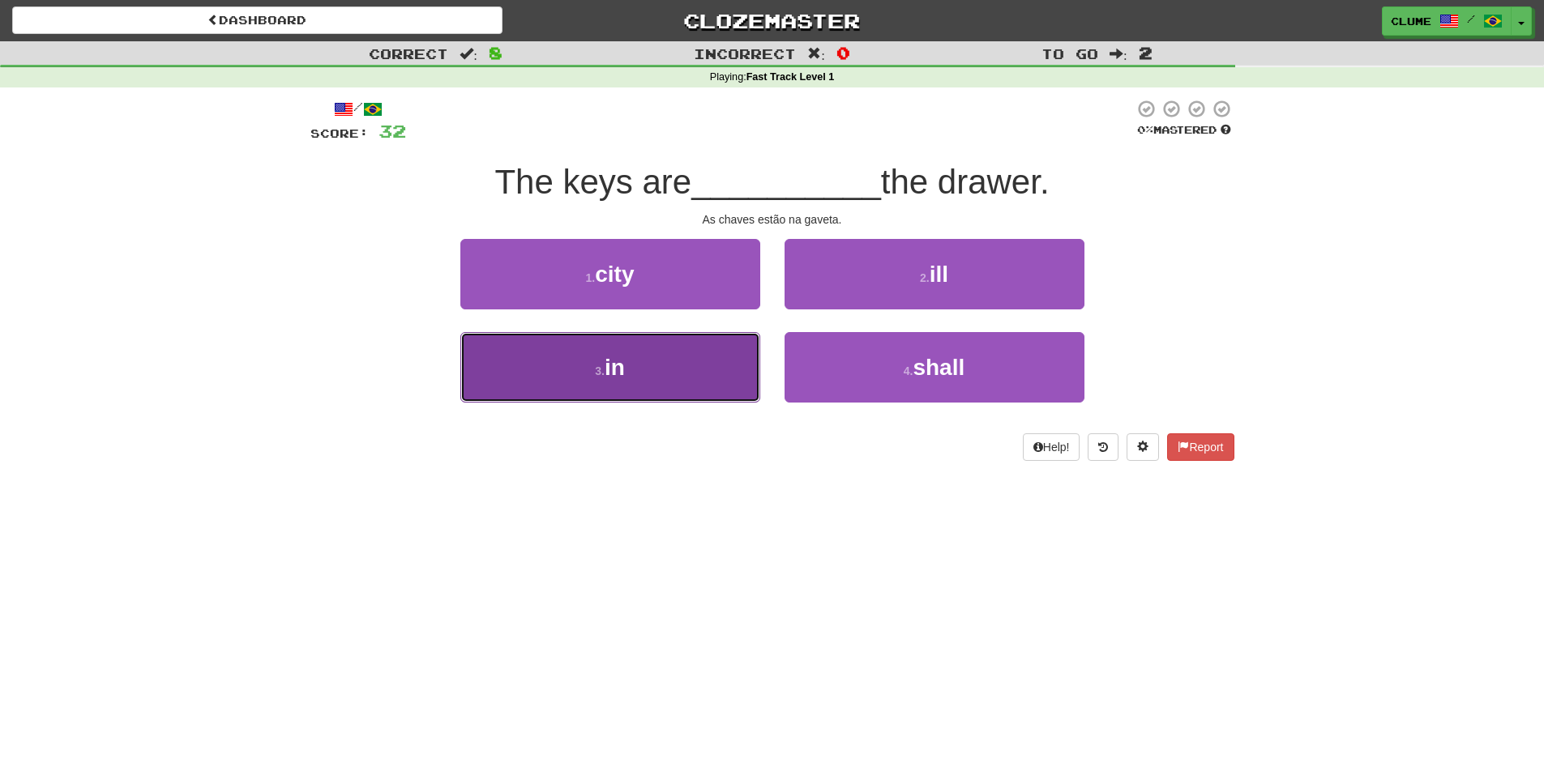
click at [649, 369] on button "3 . in" at bounding box center [610, 368] width 300 height 71
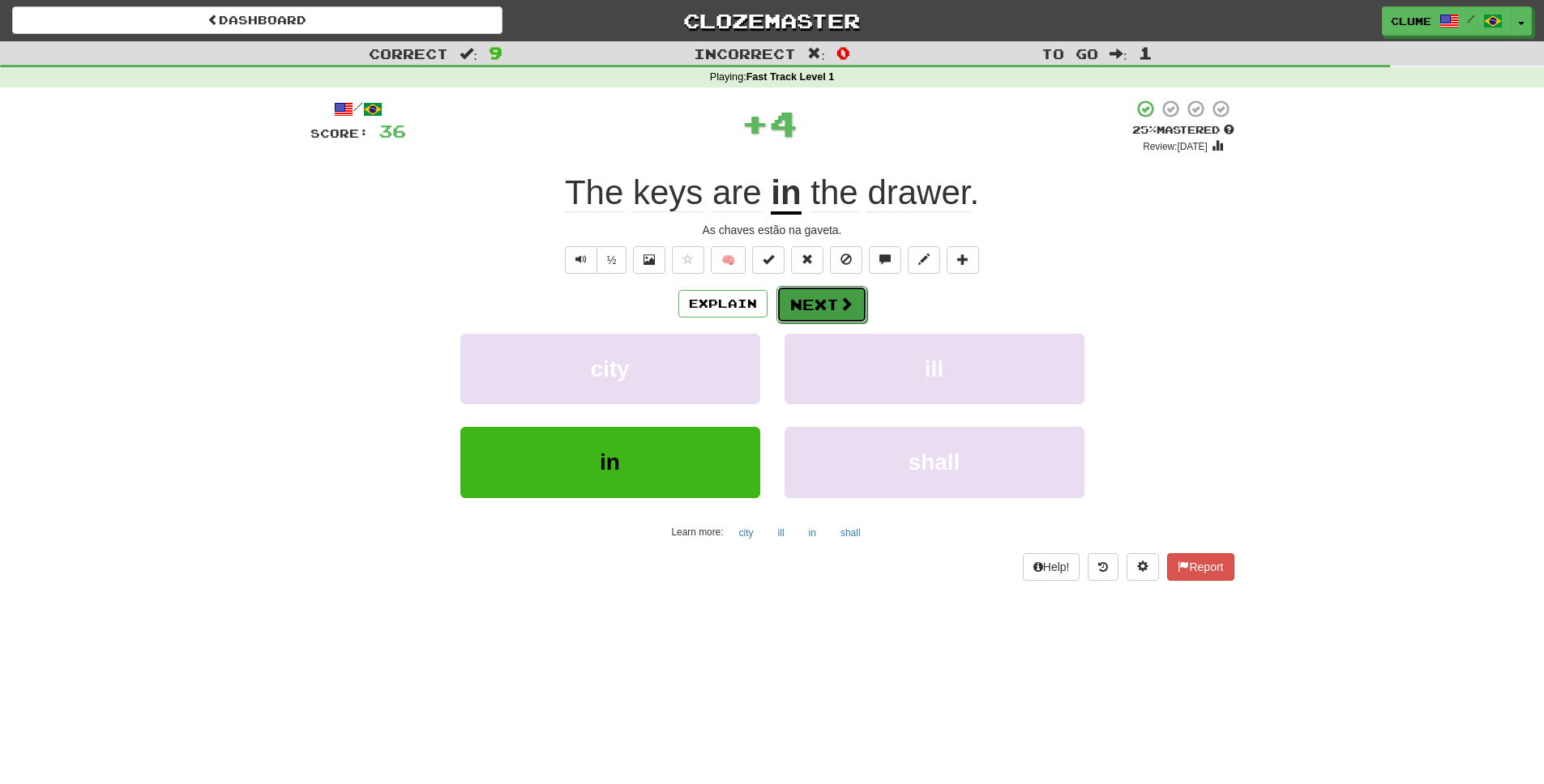
click at [825, 304] on button "Next" at bounding box center [822, 304] width 91 height 37
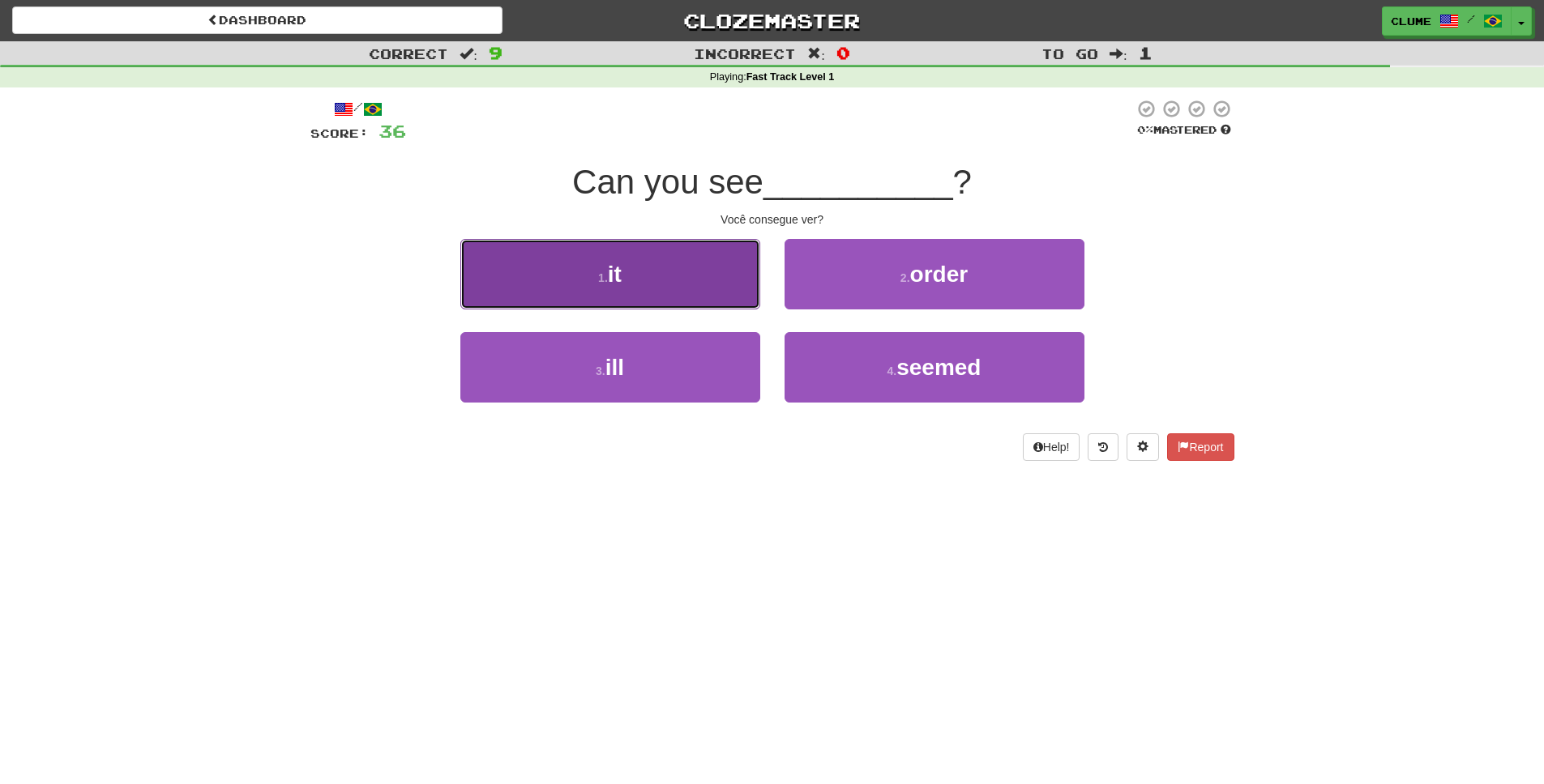
click at [648, 272] on button "1 . it" at bounding box center [610, 275] width 300 height 71
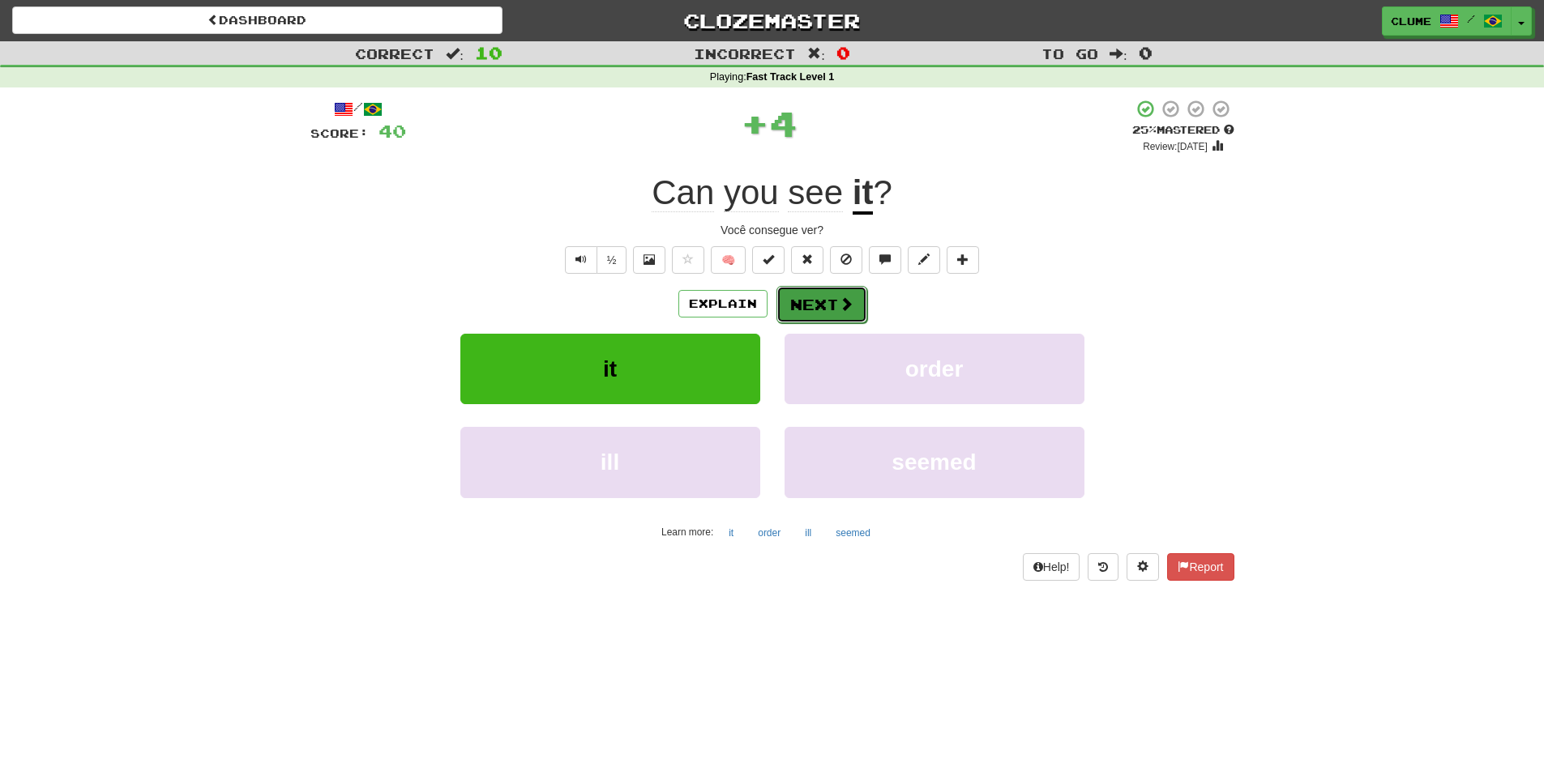
click at [839, 301] on span at bounding box center [846, 304] width 15 height 15
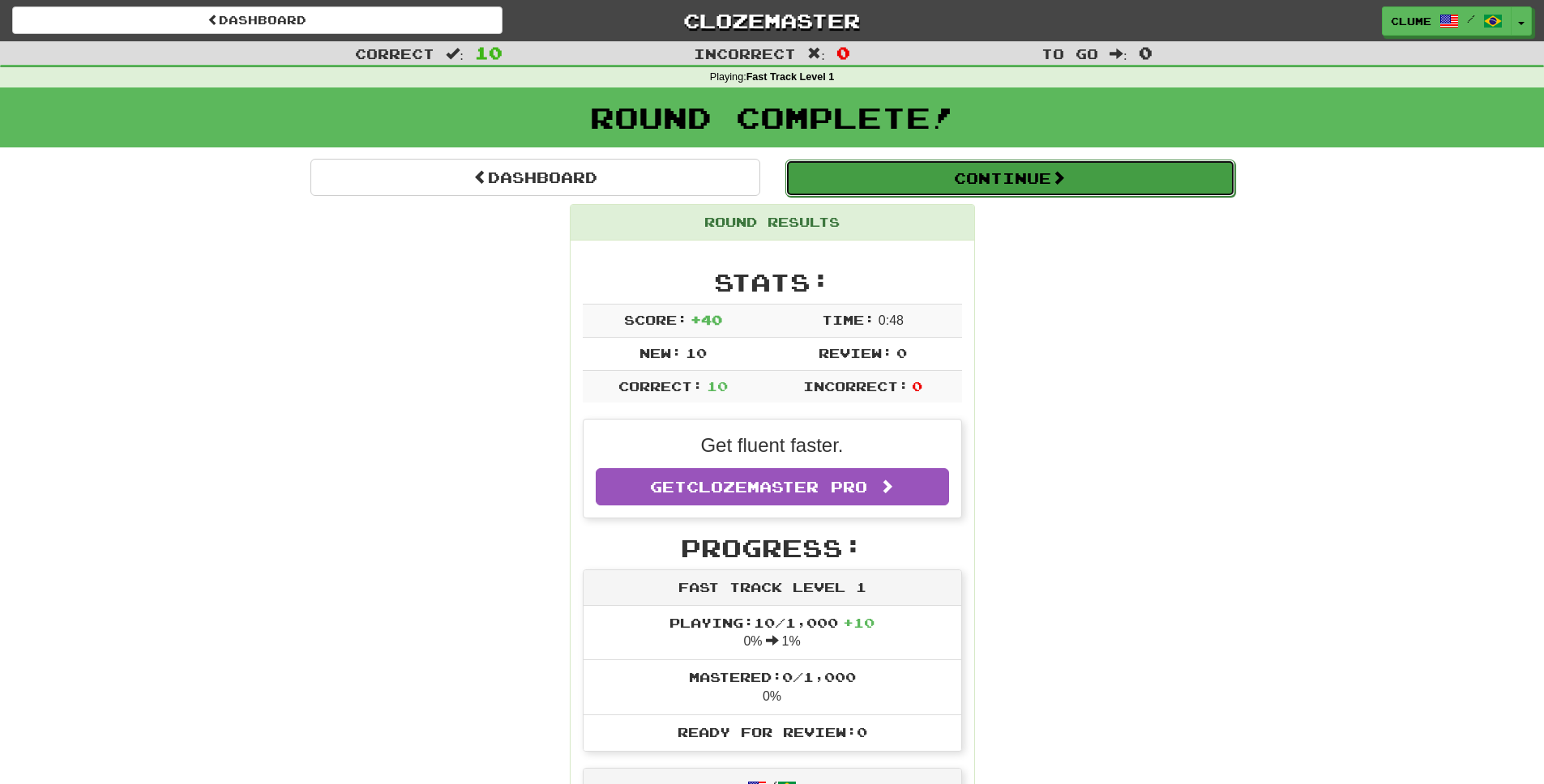
click at [1034, 173] on button "Continue" at bounding box center [1010, 178] width 450 height 37
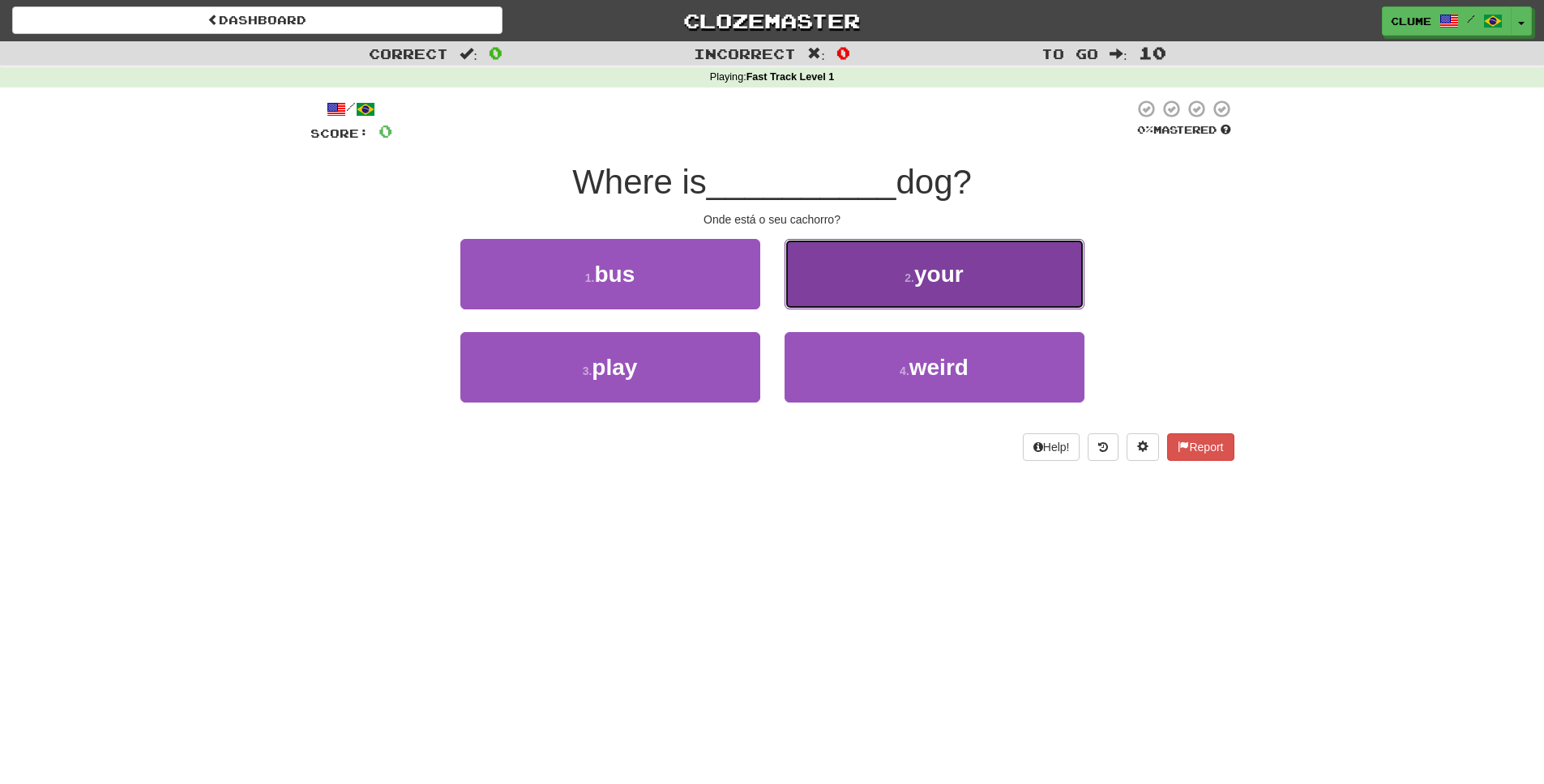
click at [948, 269] on span "your" at bounding box center [939, 274] width 49 height 26
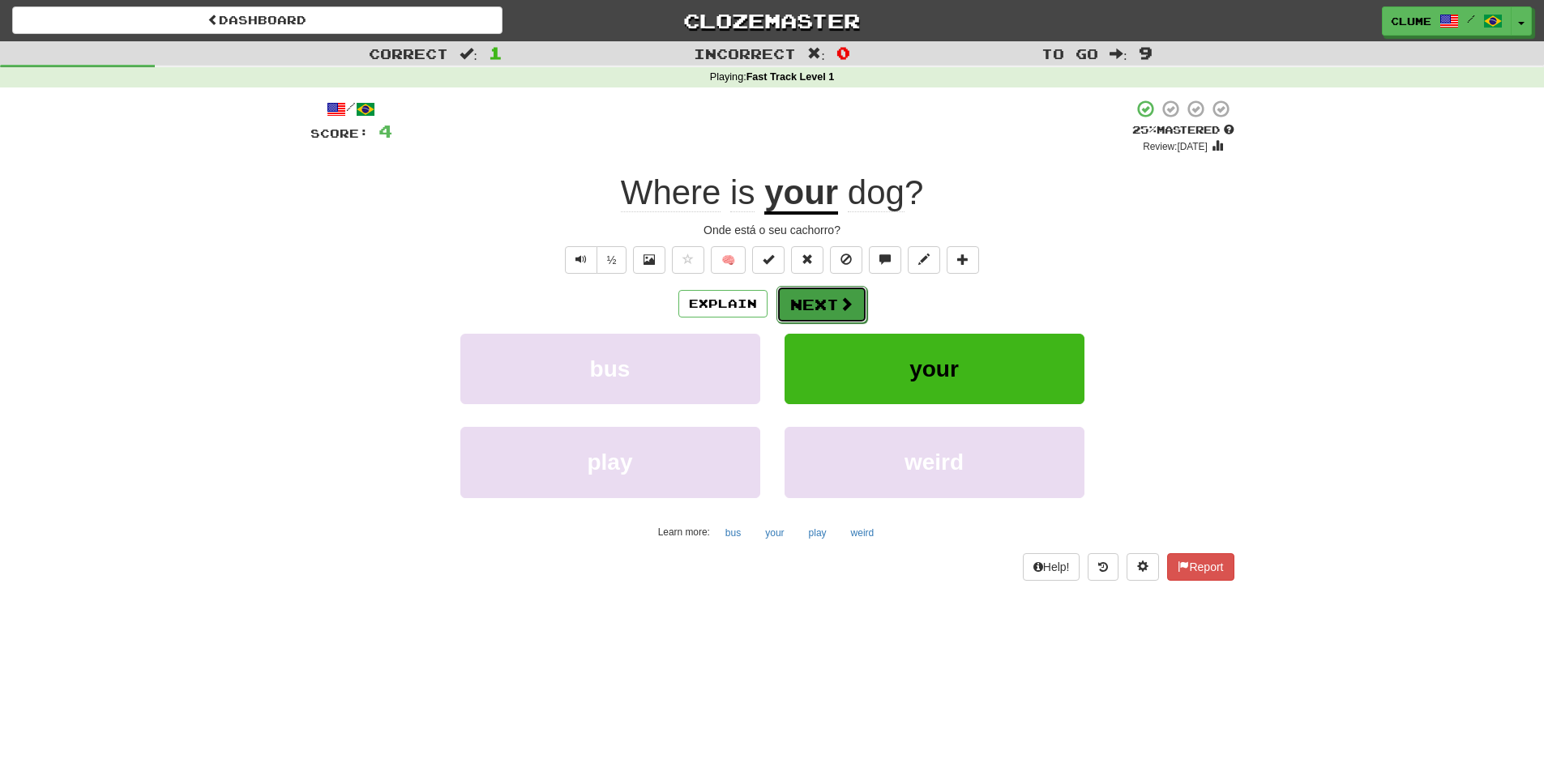
click at [840, 297] on span at bounding box center [846, 304] width 15 height 15
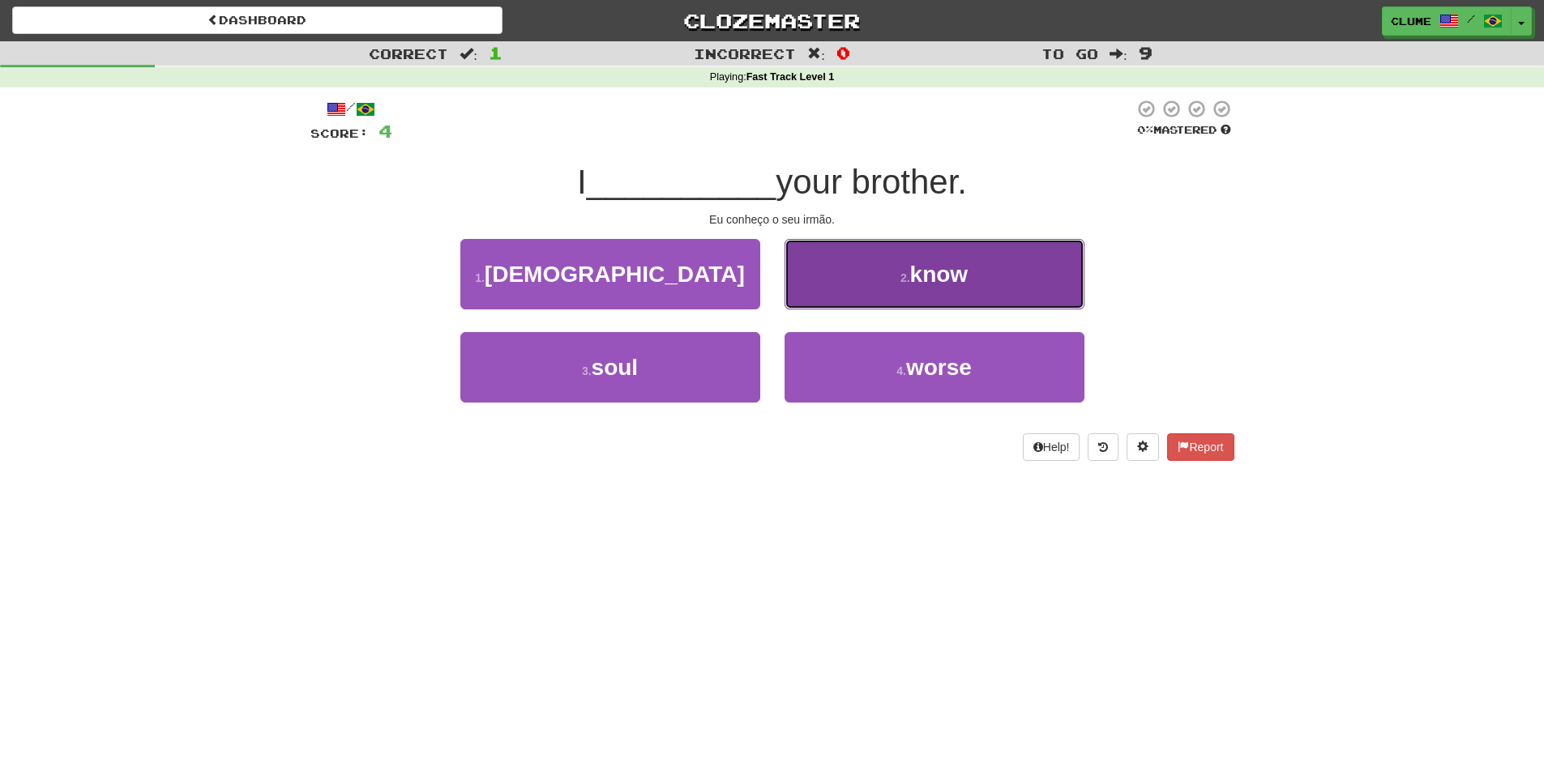
click at [936, 275] on span "know" at bounding box center [939, 274] width 58 height 26
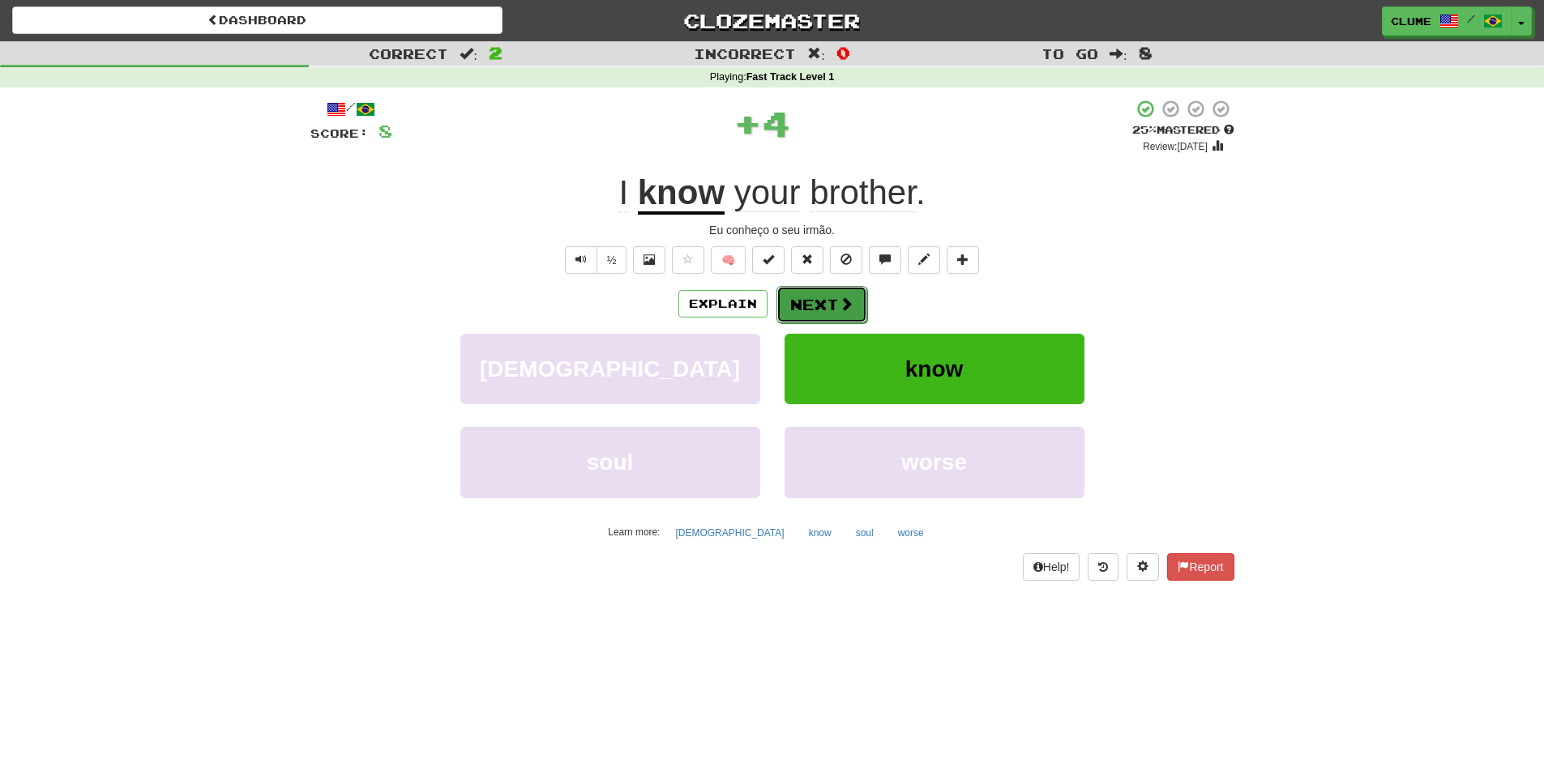
click at [825, 298] on button "Next" at bounding box center [822, 304] width 91 height 37
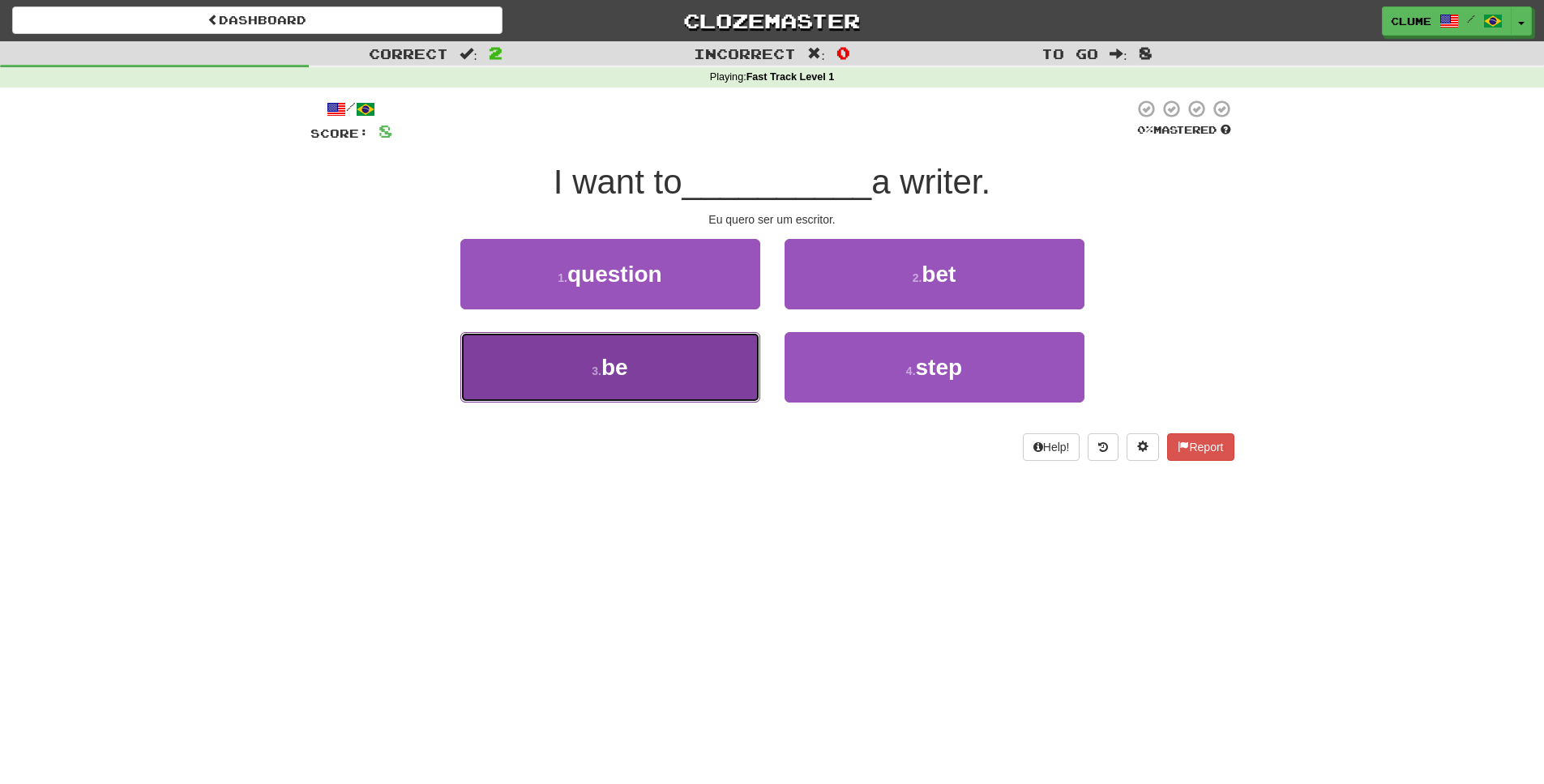
click at [639, 360] on button "3 . be" at bounding box center [610, 368] width 300 height 71
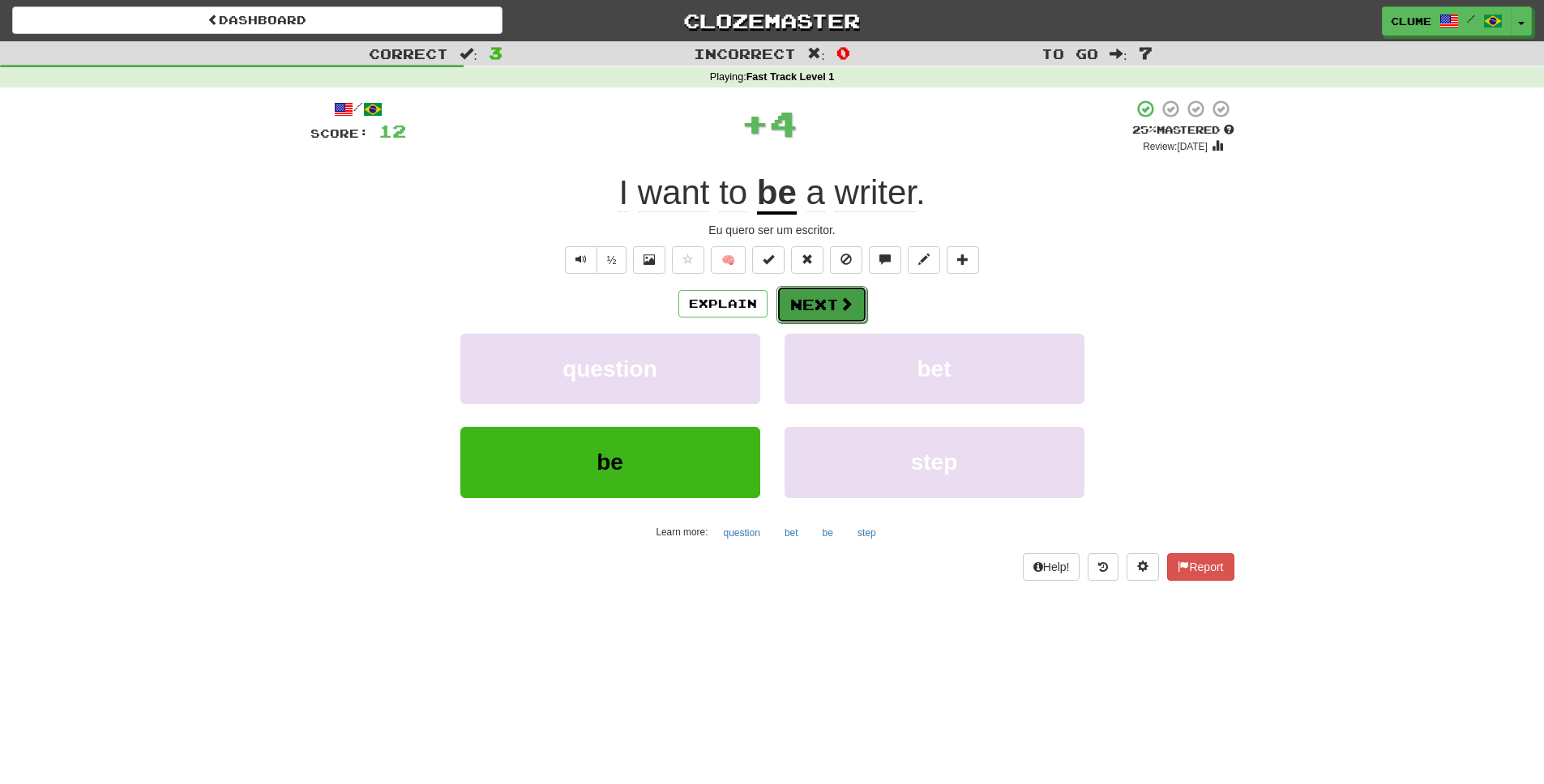
click at [819, 304] on button "Next" at bounding box center [822, 304] width 91 height 37
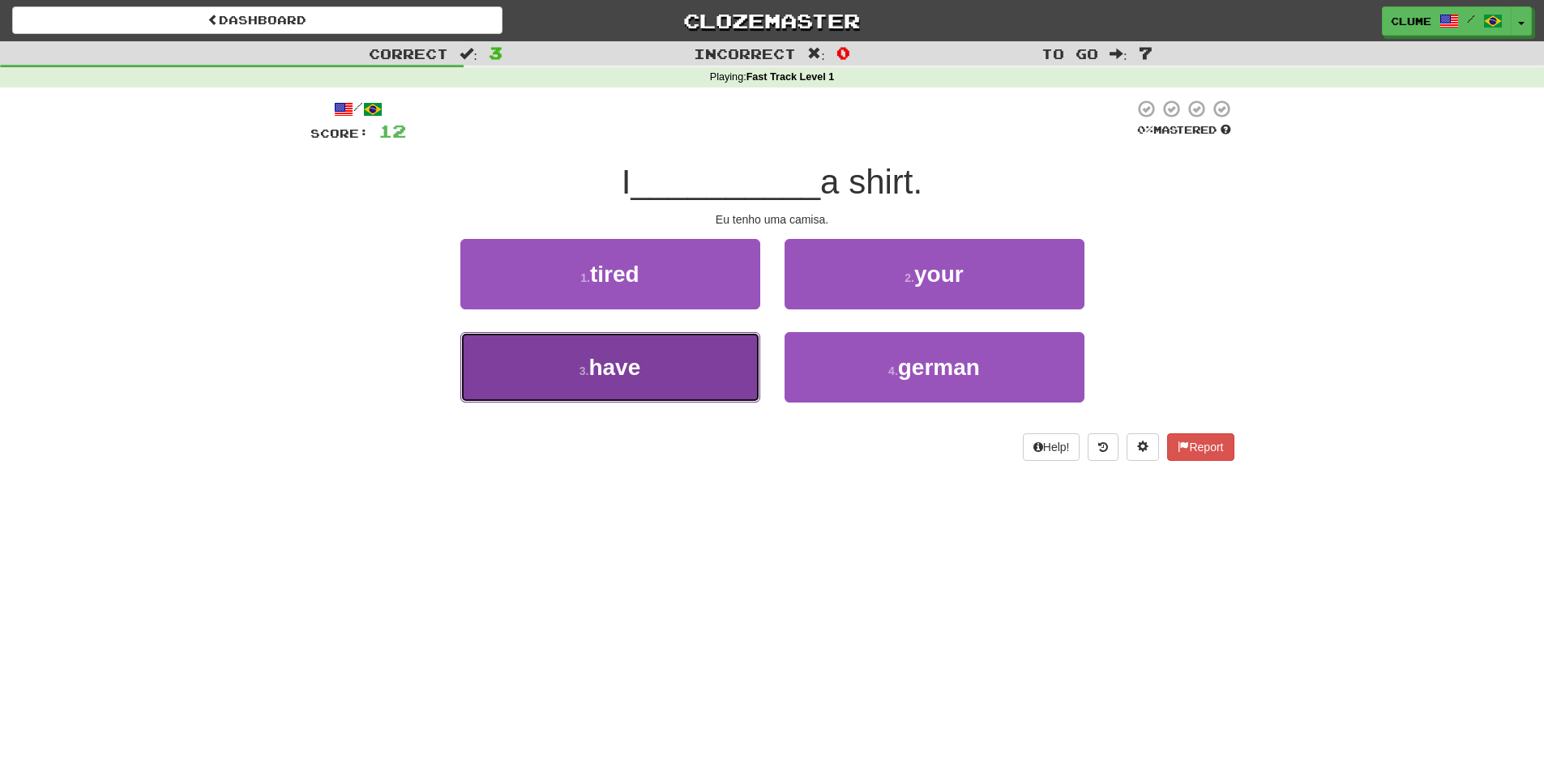
click at [647, 370] on button "3 . have" at bounding box center [610, 368] width 300 height 71
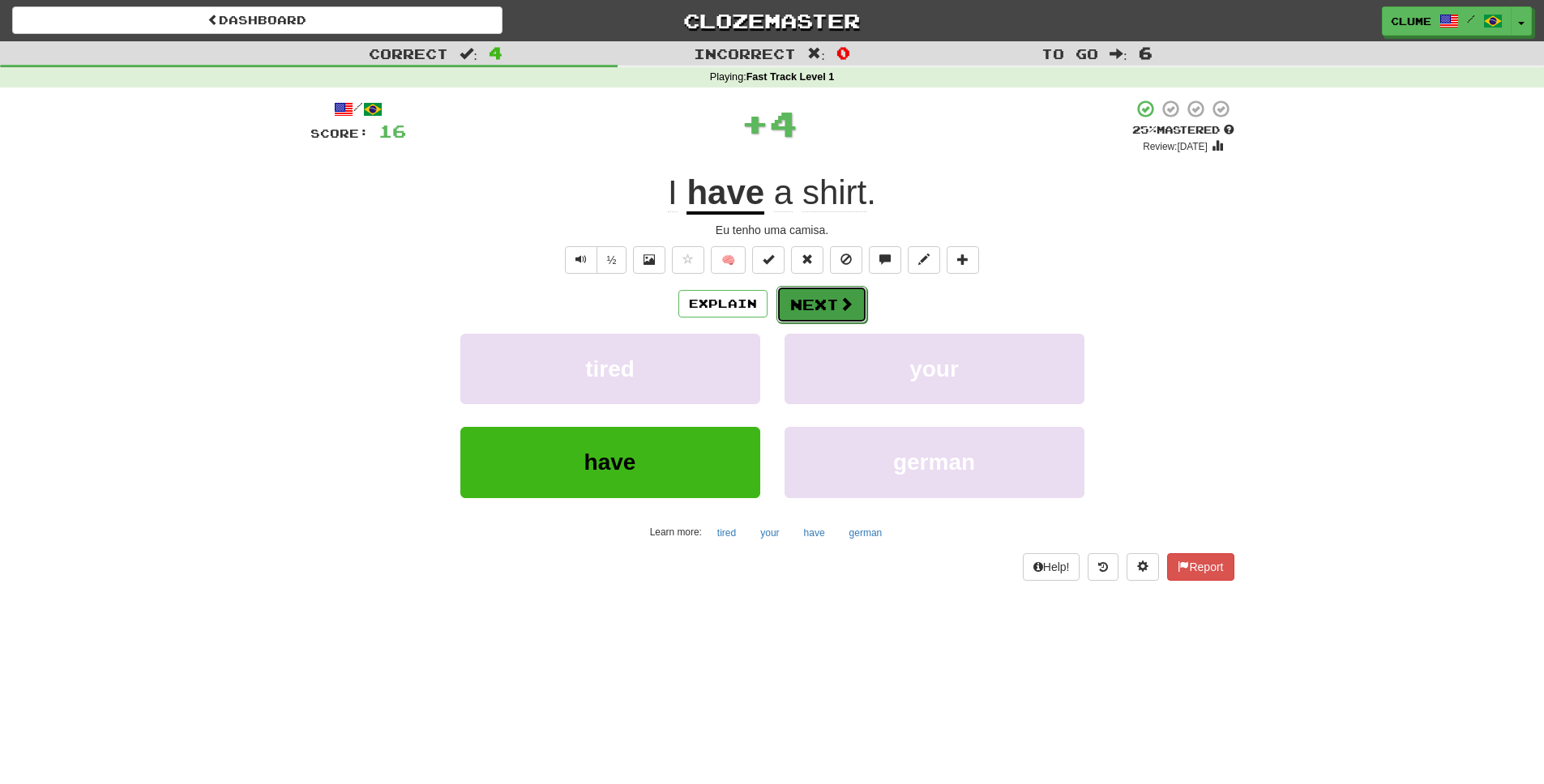
click at [830, 304] on button "Next" at bounding box center [822, 304] width 91 height 37
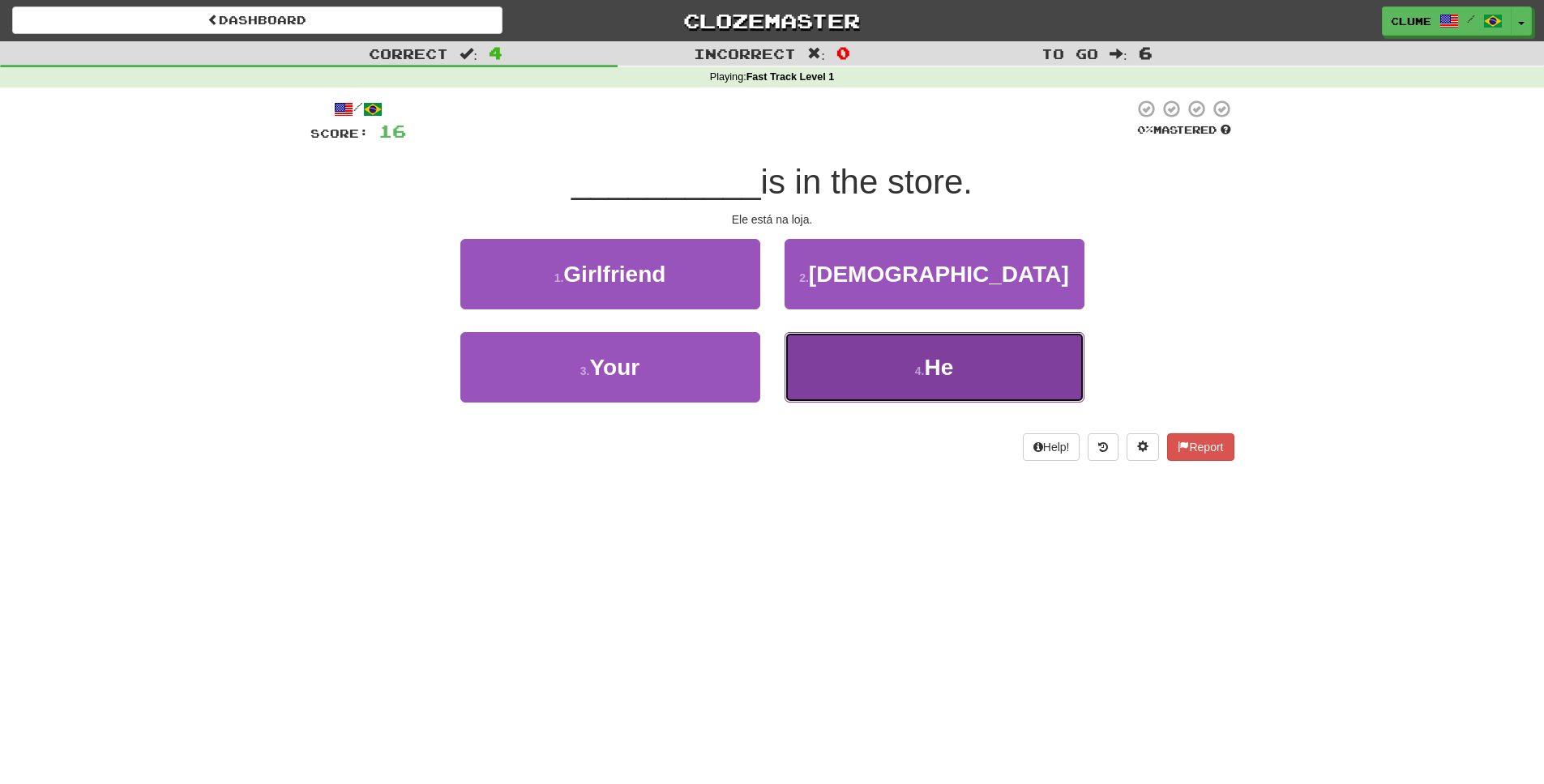
click at [917, 357] on button "4 . He" at bounding box center [934, 368] width 300 height 71
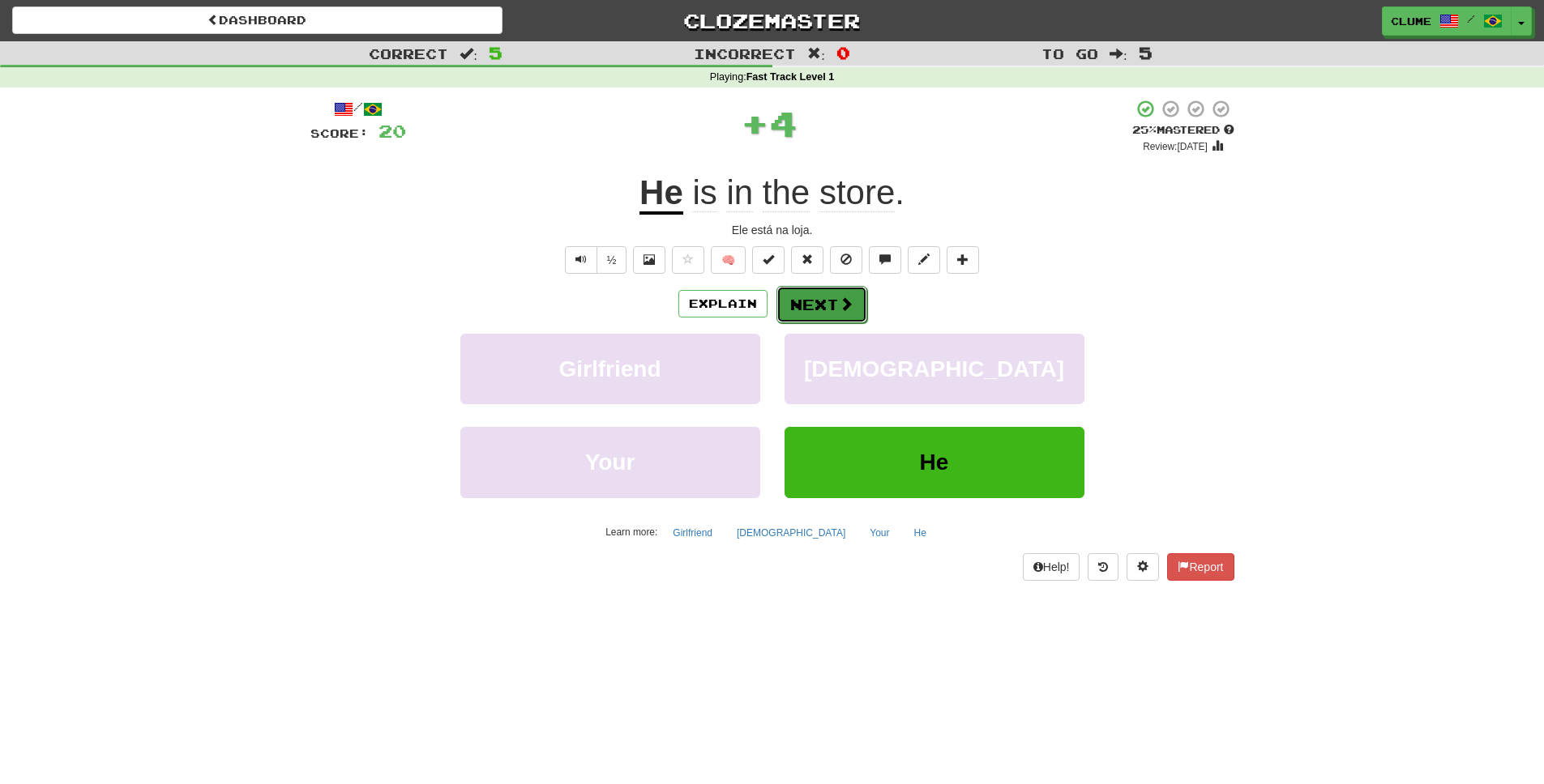
click at [850, 308] on span at bounding box center [846, 304] width 15 height 15
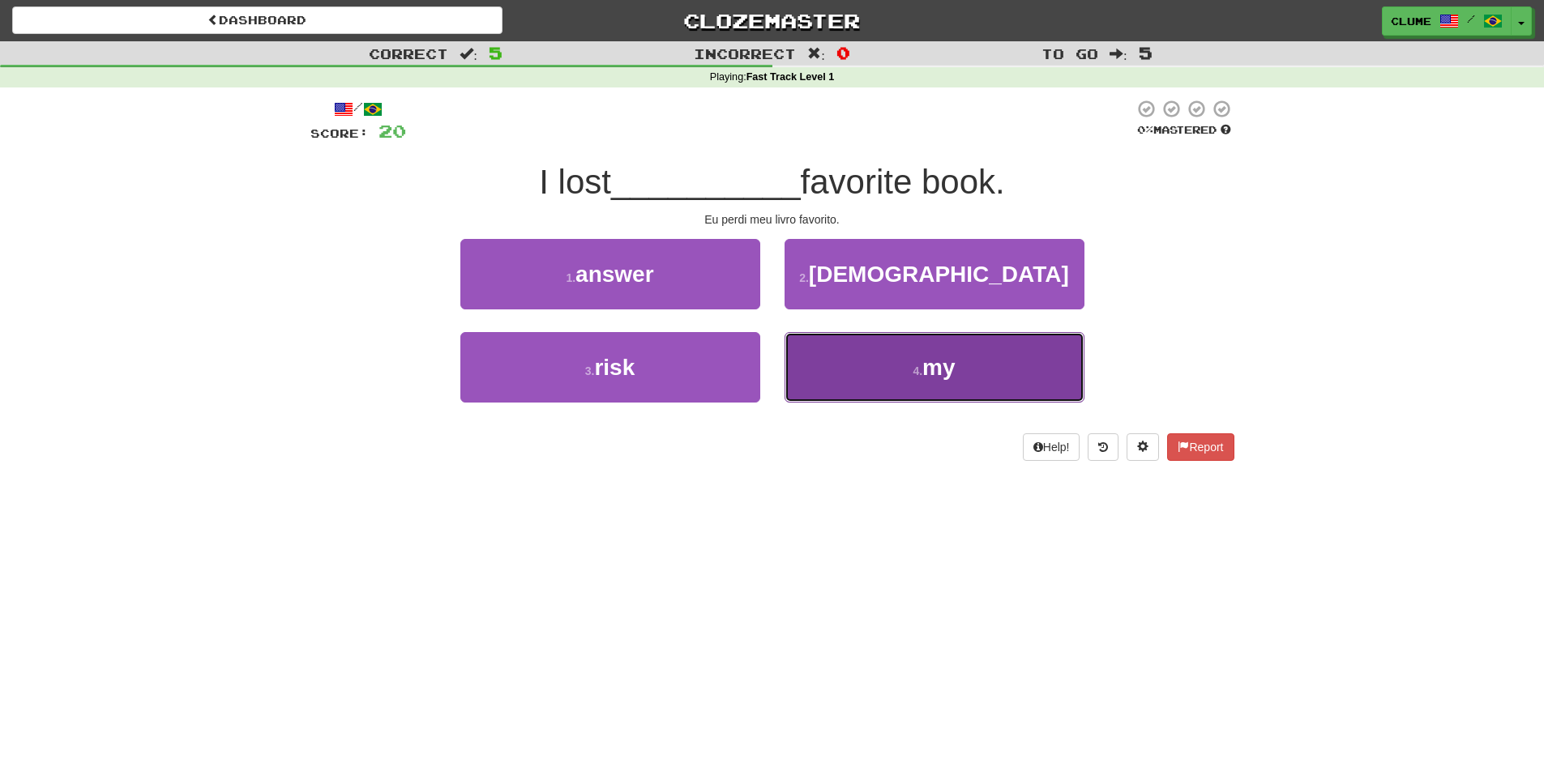
click at [923, 367] on small "4 ." at bounding box center [918, 371] width 10 height 13
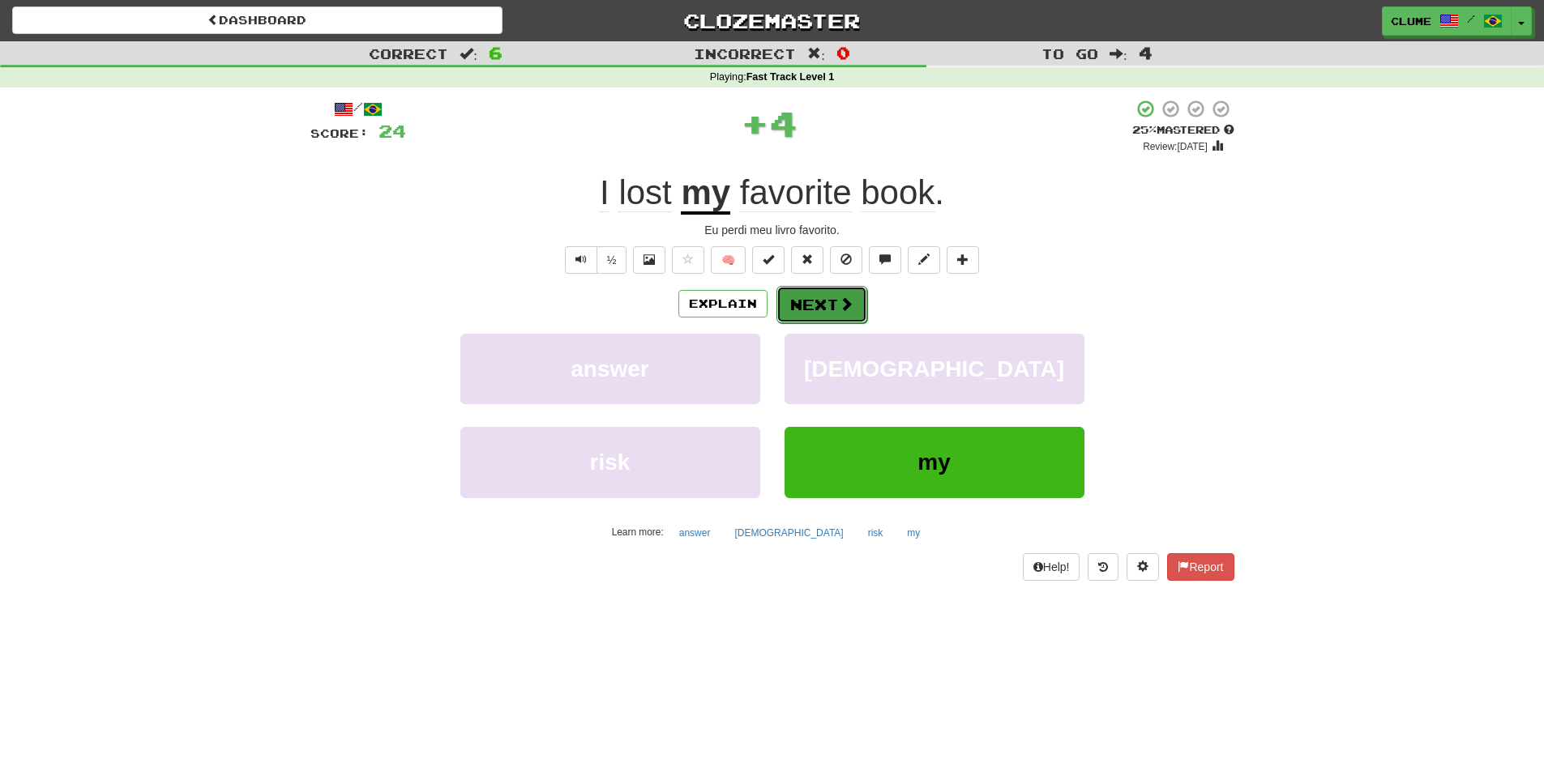
click at [808, 295] on button "Next" at bounding box center [822, 304] width 91 height 37
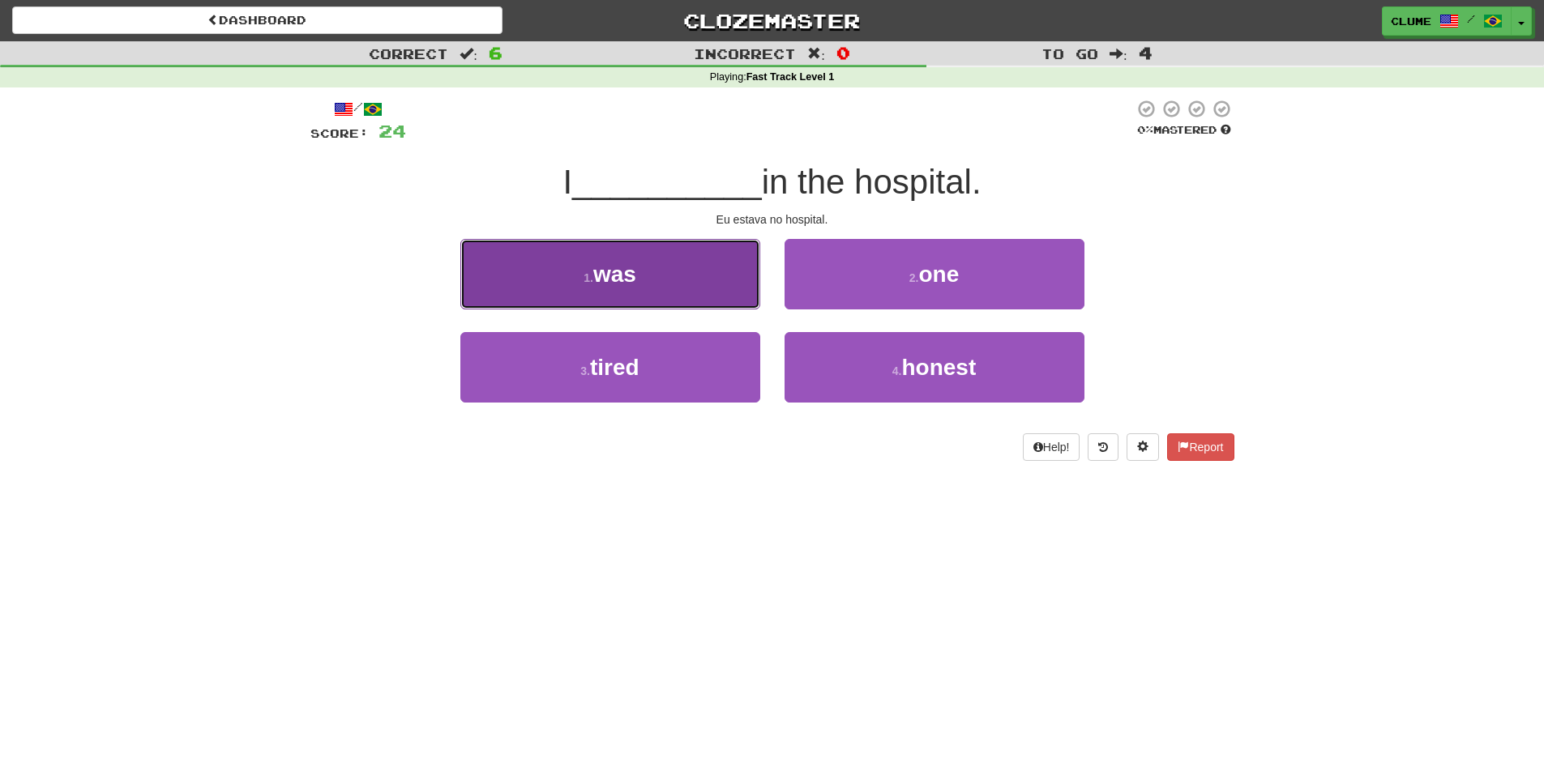
click at [659, 267] on button "1 . was" at bounding box center [610, 275] width 300 height 71
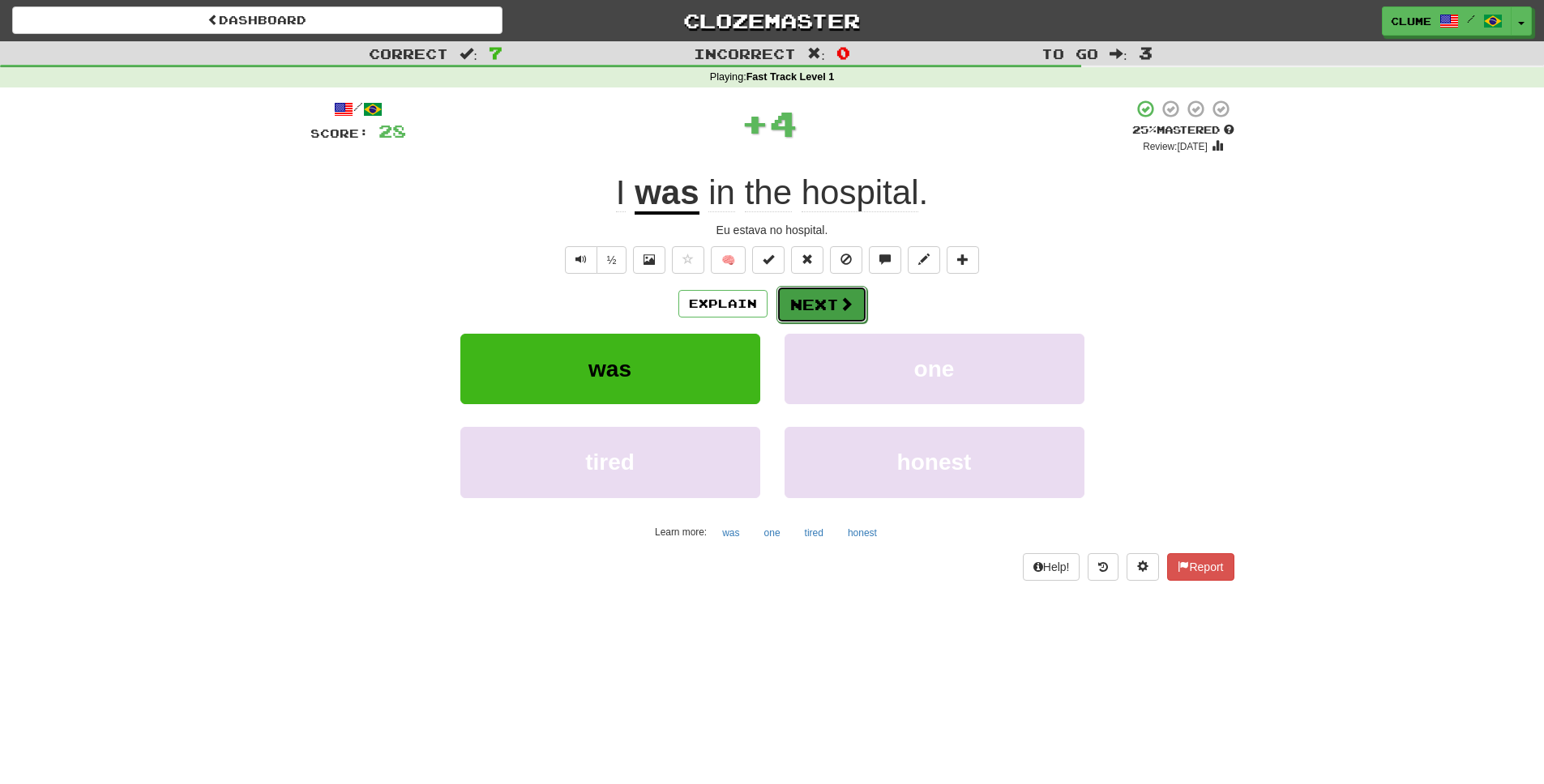
click at [817, 312] on button "Next" at bounding box center [822, 304] width 91 height 37
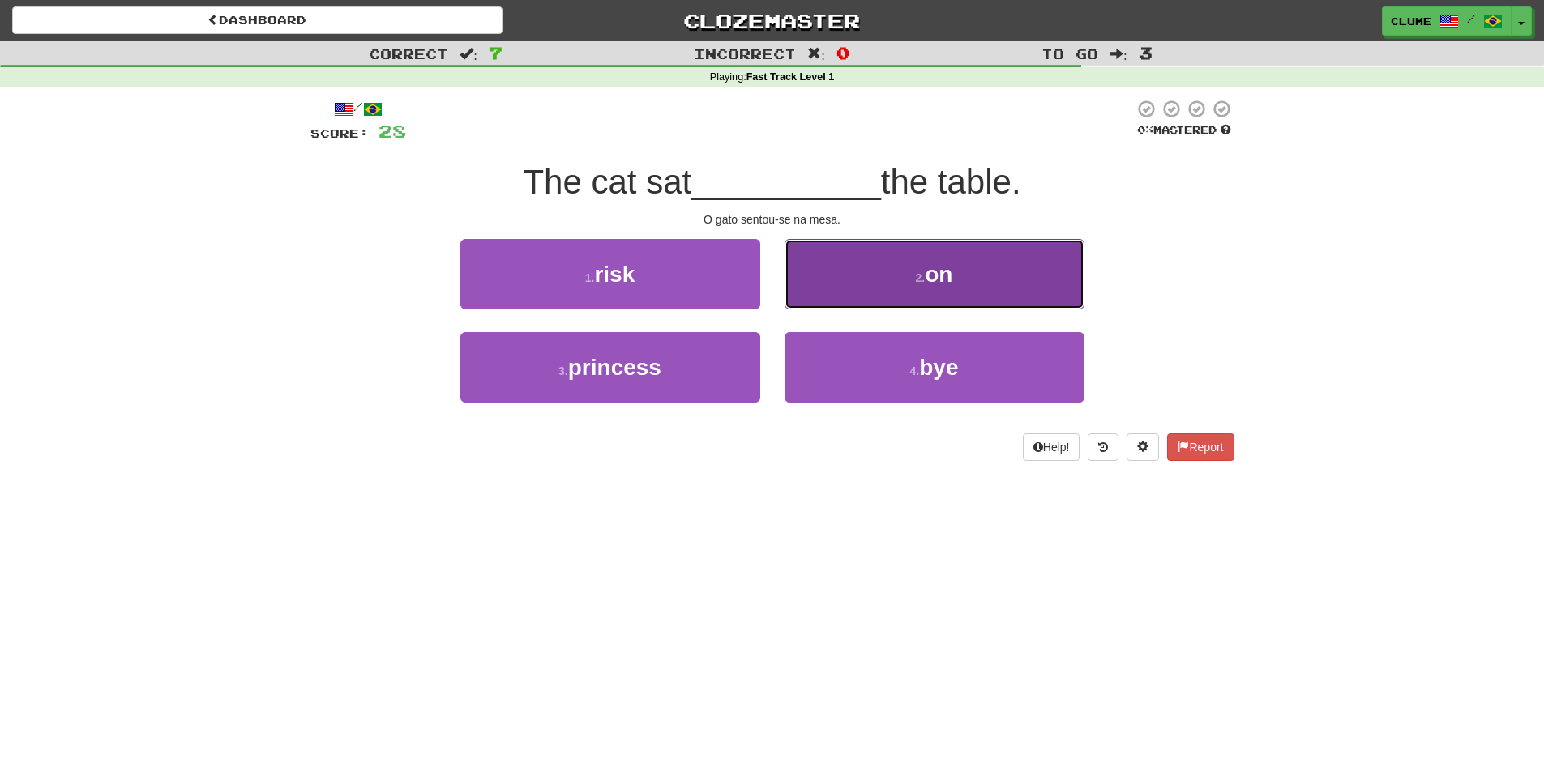
click at [918, 292] on button "2 . on" at bounding box center [934, 275] width 300 height 71
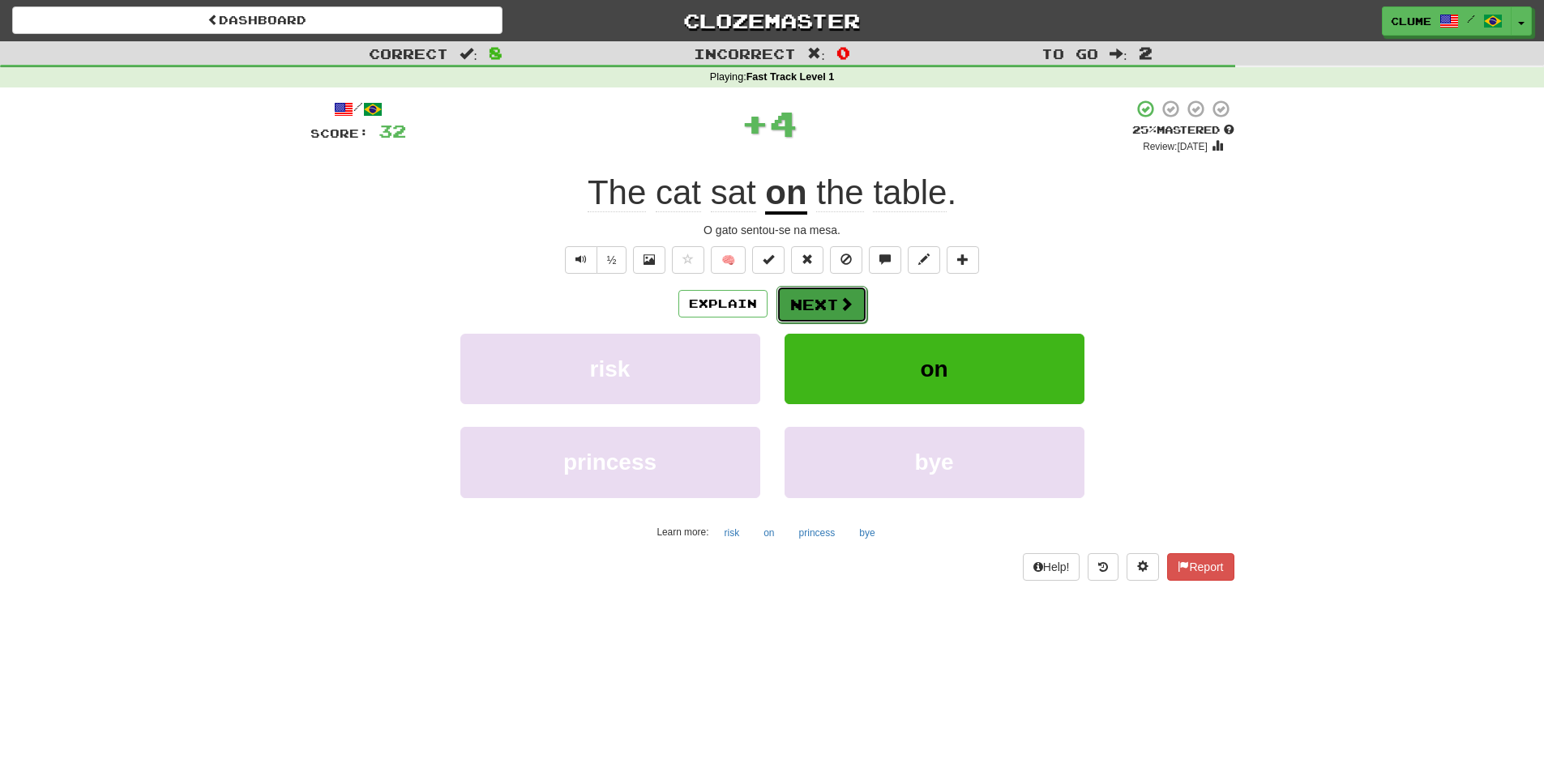
click at [824, 304] on button "Next" at bounding box center [822, 304] width 91 height 37
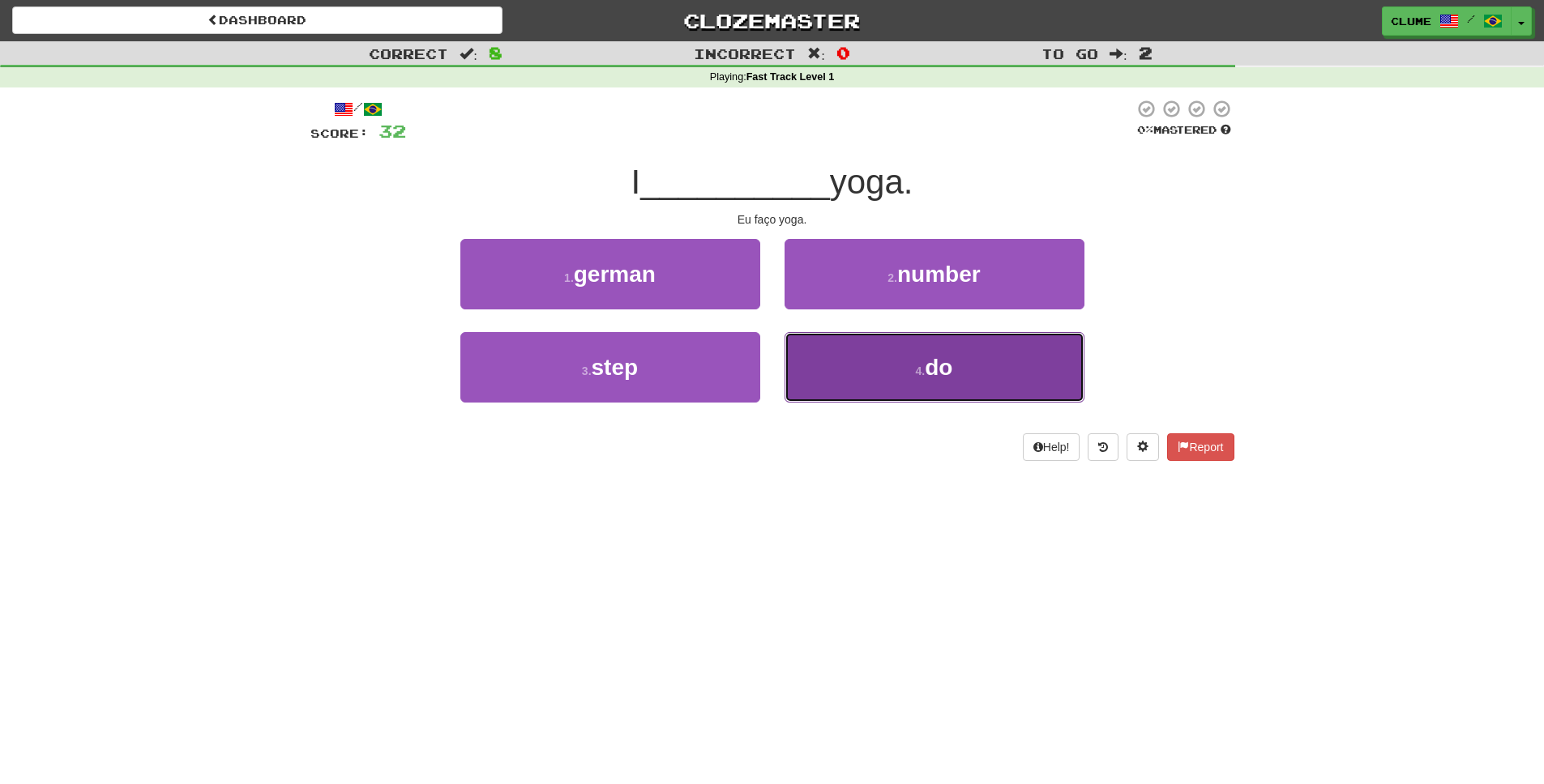
click at [933, 360] on span "do" at bounding box center [938, 367] width 27 height 26
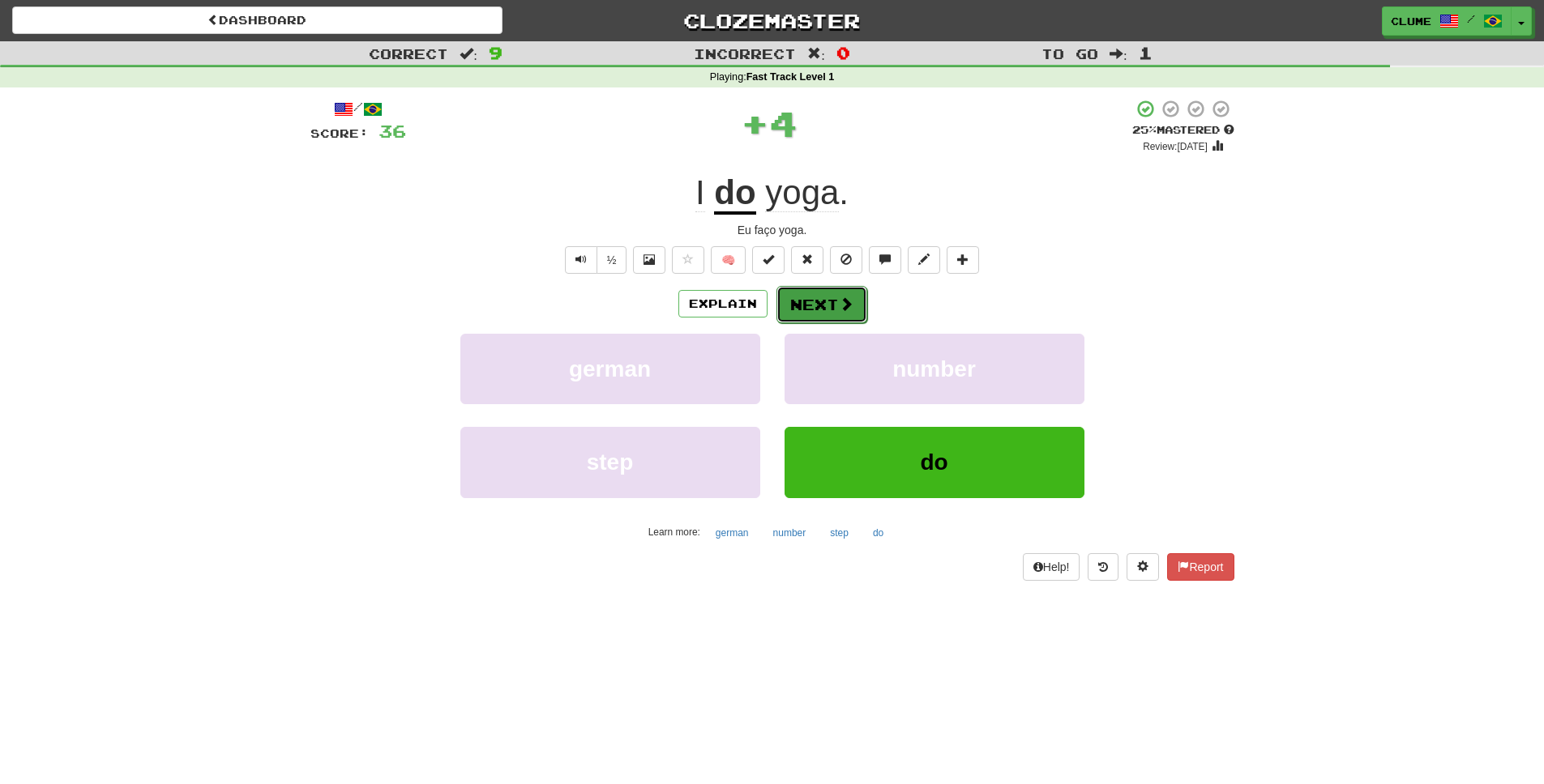
click at [853, 303] on button "Next" at bounding box center [822, 304] width 91 height 37
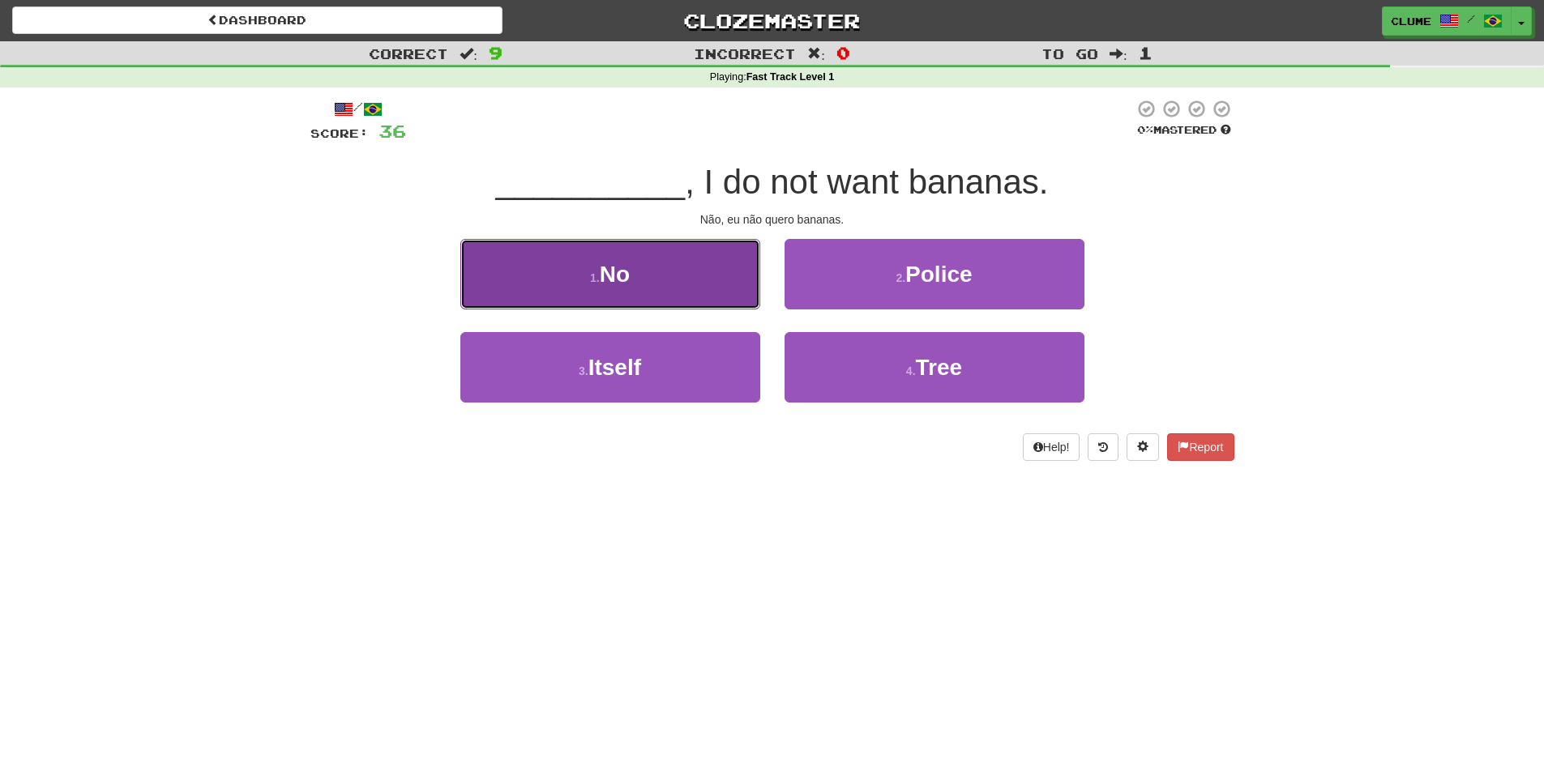
click at [632, 274] on button "1 . No" at bounding box center [610, 275] width 300 height 71
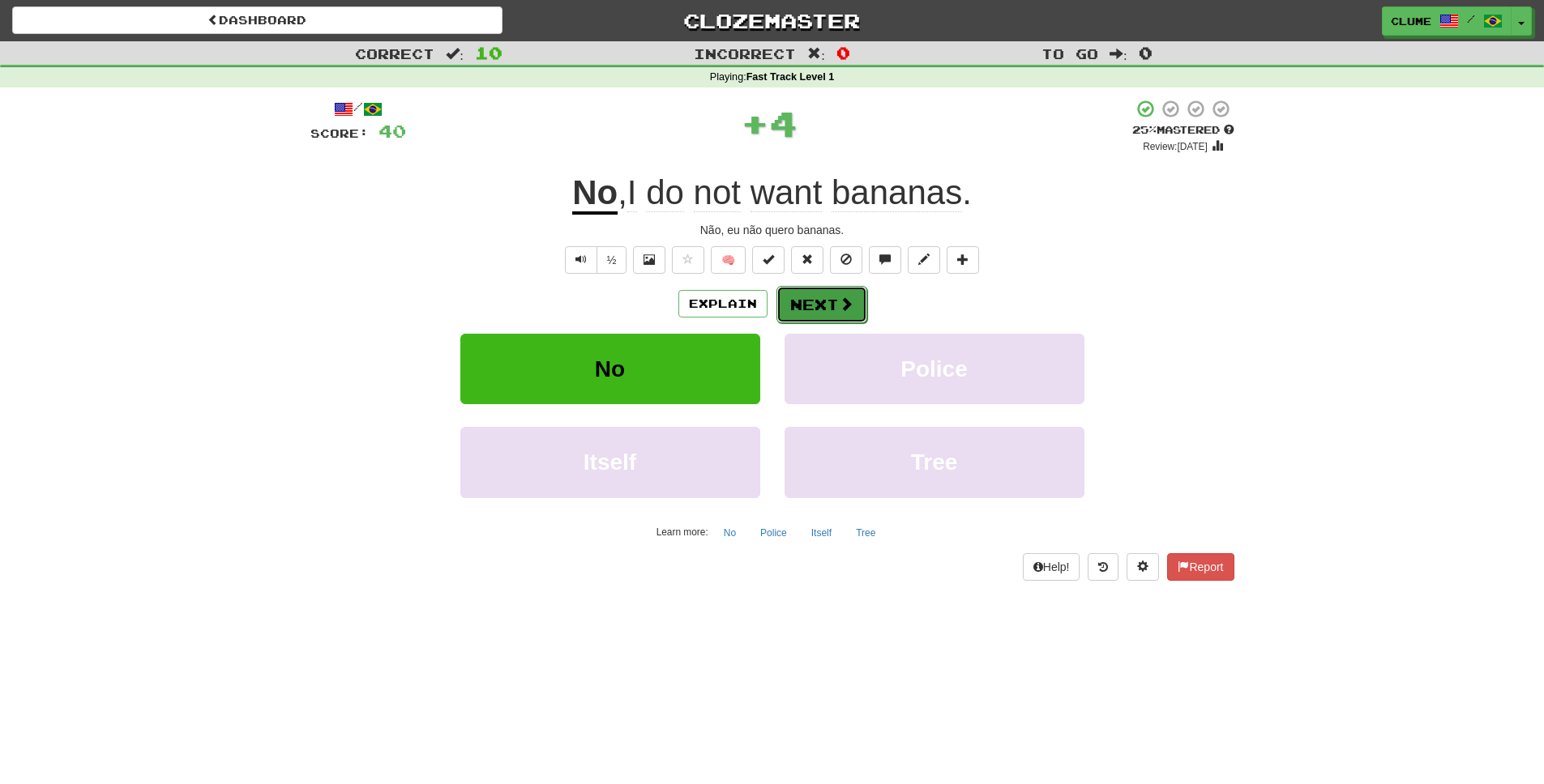
click at [827, 304] on button "Next" at bounding box center [822, 304] width 91 height 37
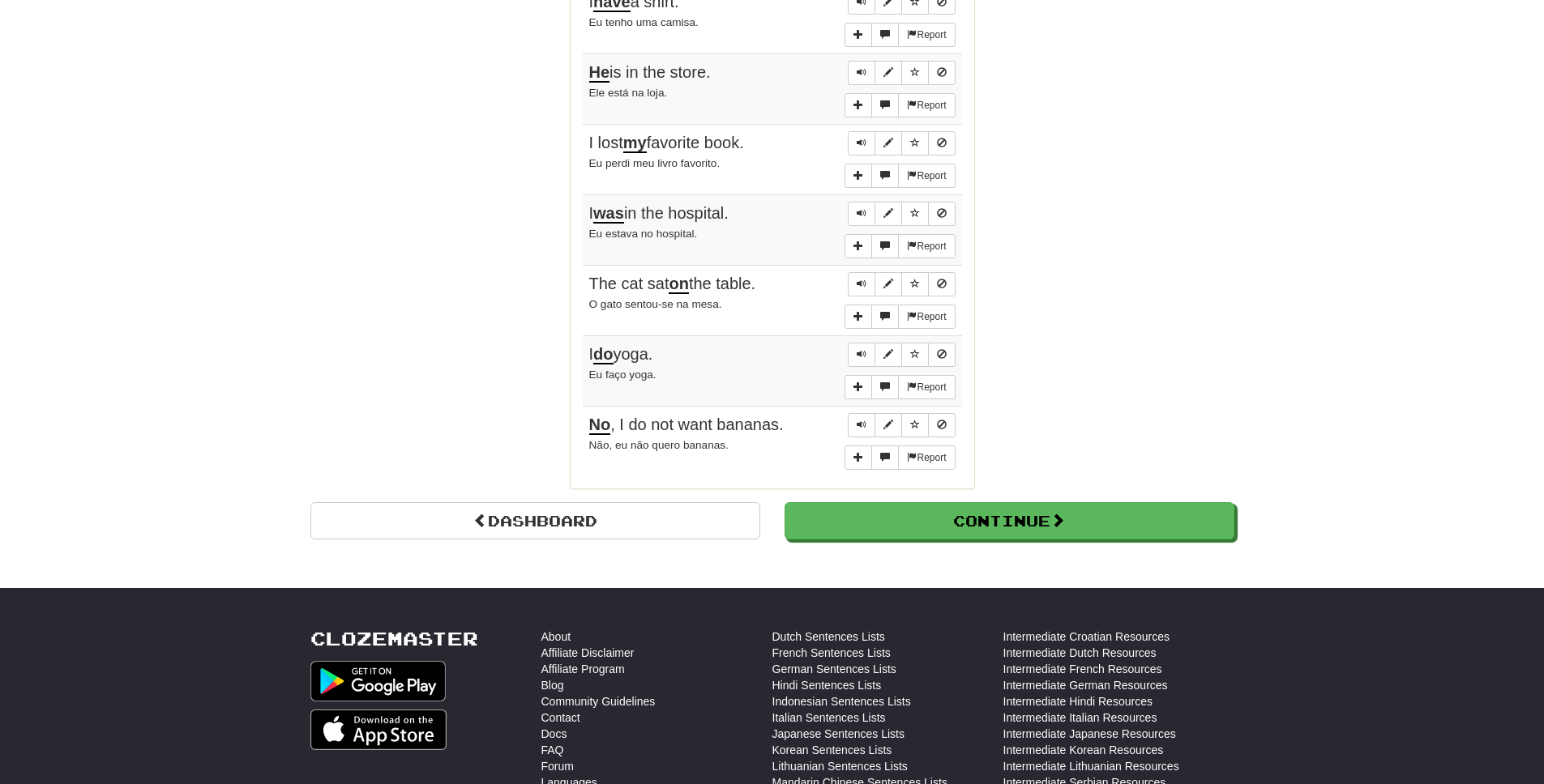
scroll to position [1255, 0]
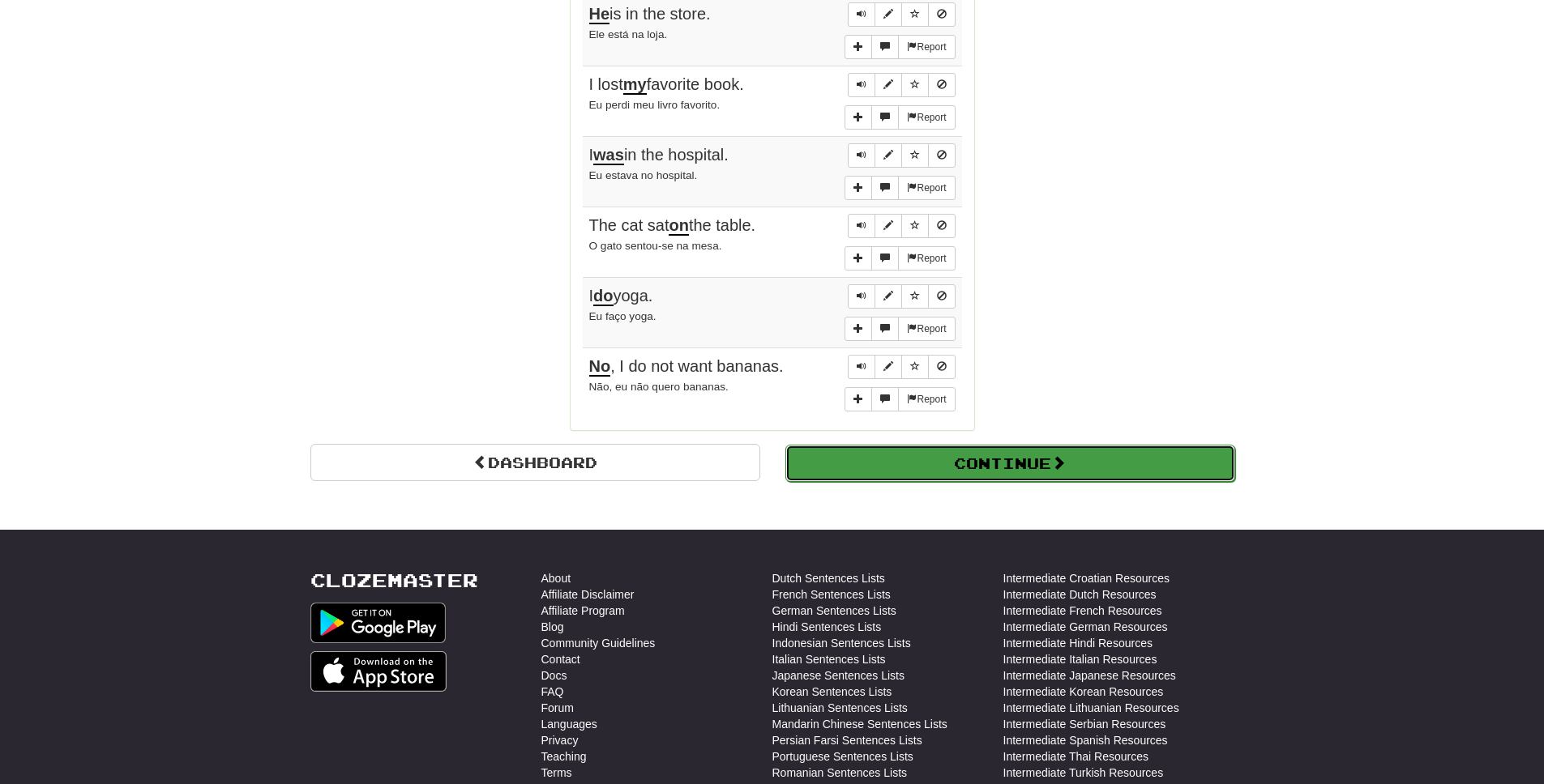
click at [1039, 471] on button "Continue" at bounding box center [1010, 463] width 450 height 37
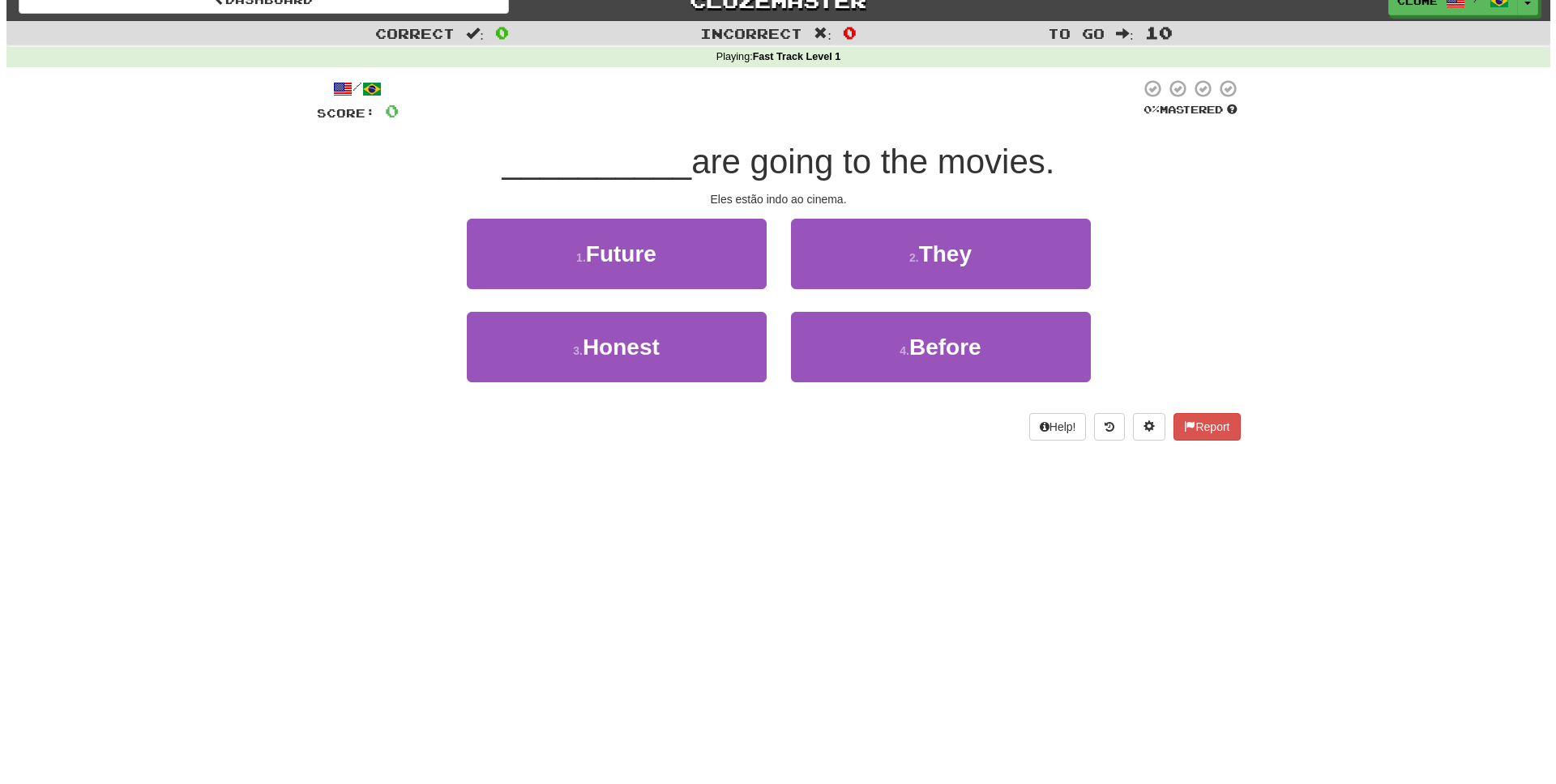
scroll to position [0, 0]
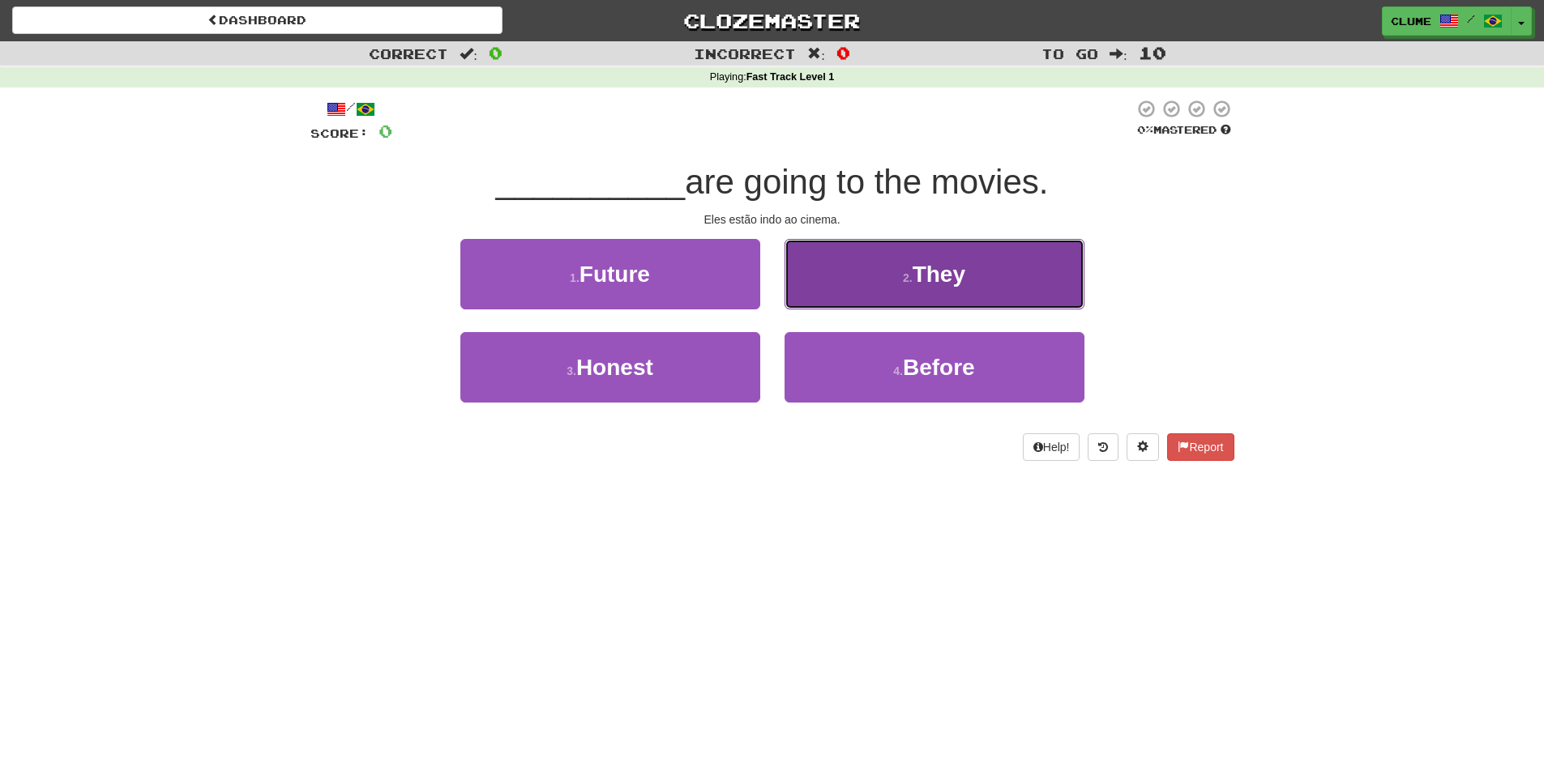
click at [1006, 269] on button "2 . They" at bounding box center [934, 275] width 300 height 71
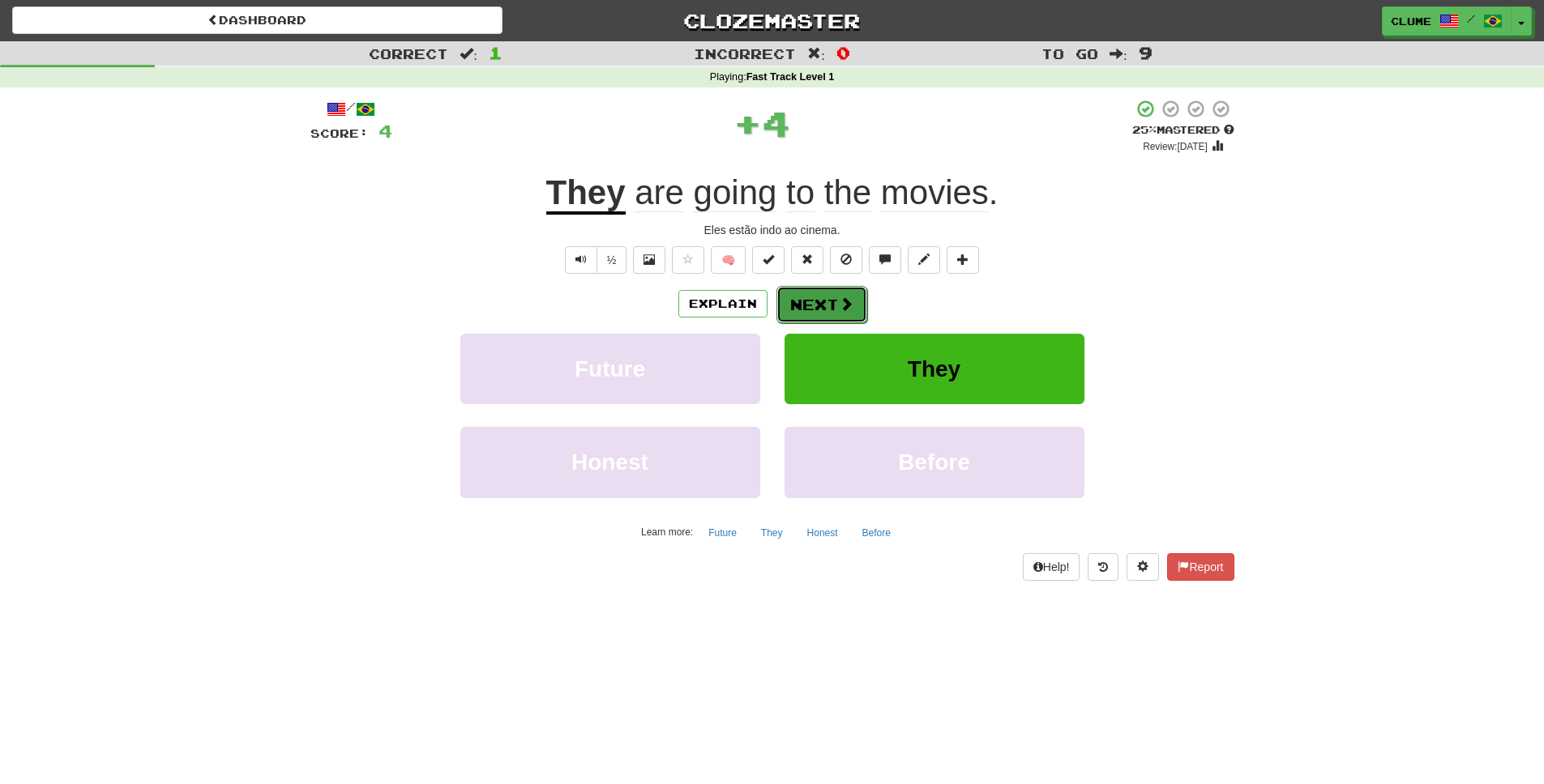
click at [831, 306] on button "Next" at bounding box center [822, 304] width 91 height 37
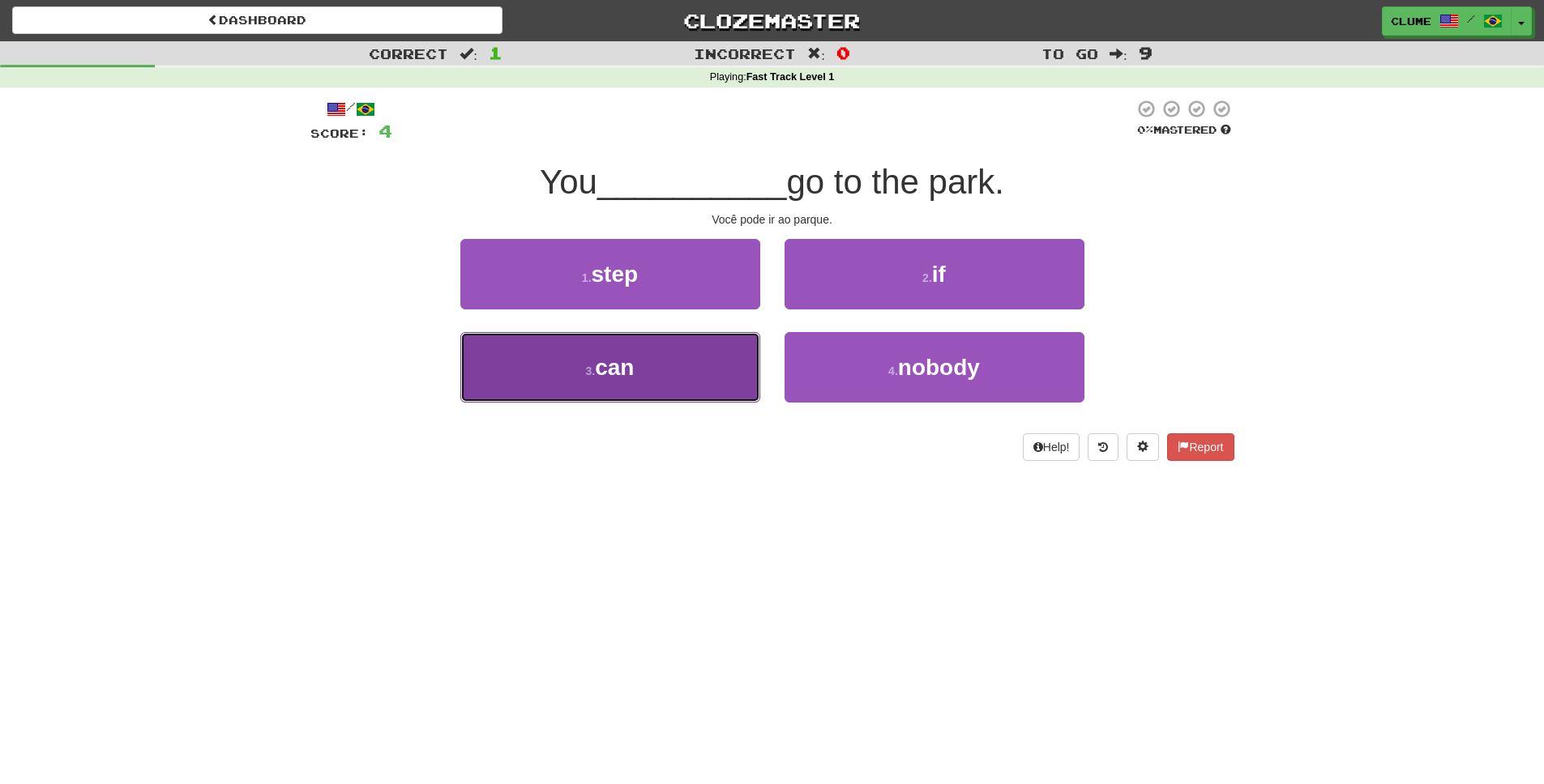
click at [632, 360] on span "can" at bounding box center [614, 367] width 39 height 26
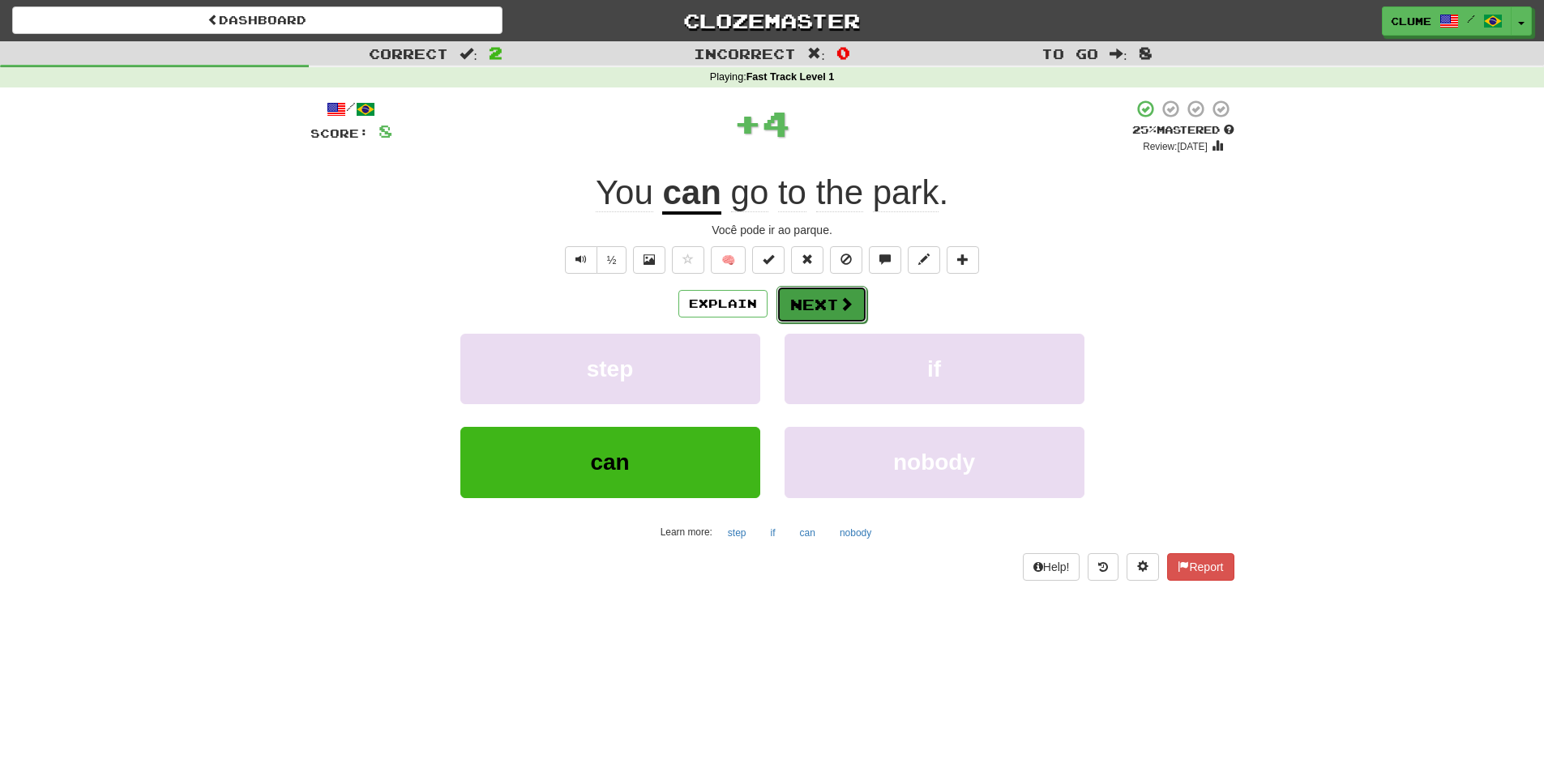
click at [824, 308] on button "Next" at bounding box center [822, 304] width 91 height 37
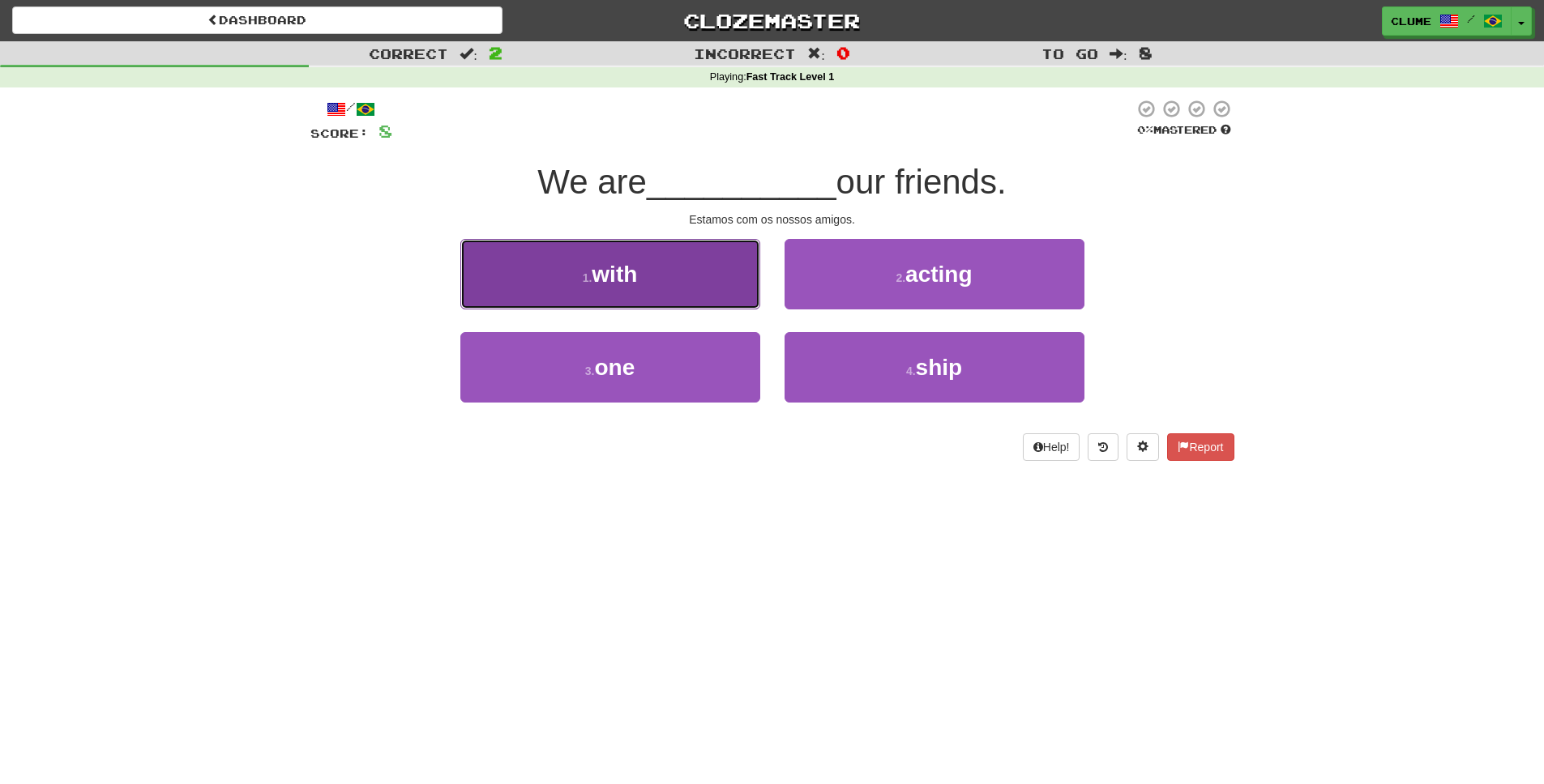
click at [617, 269] on span "with" at bounding box center [614, 274] width 45 height 26
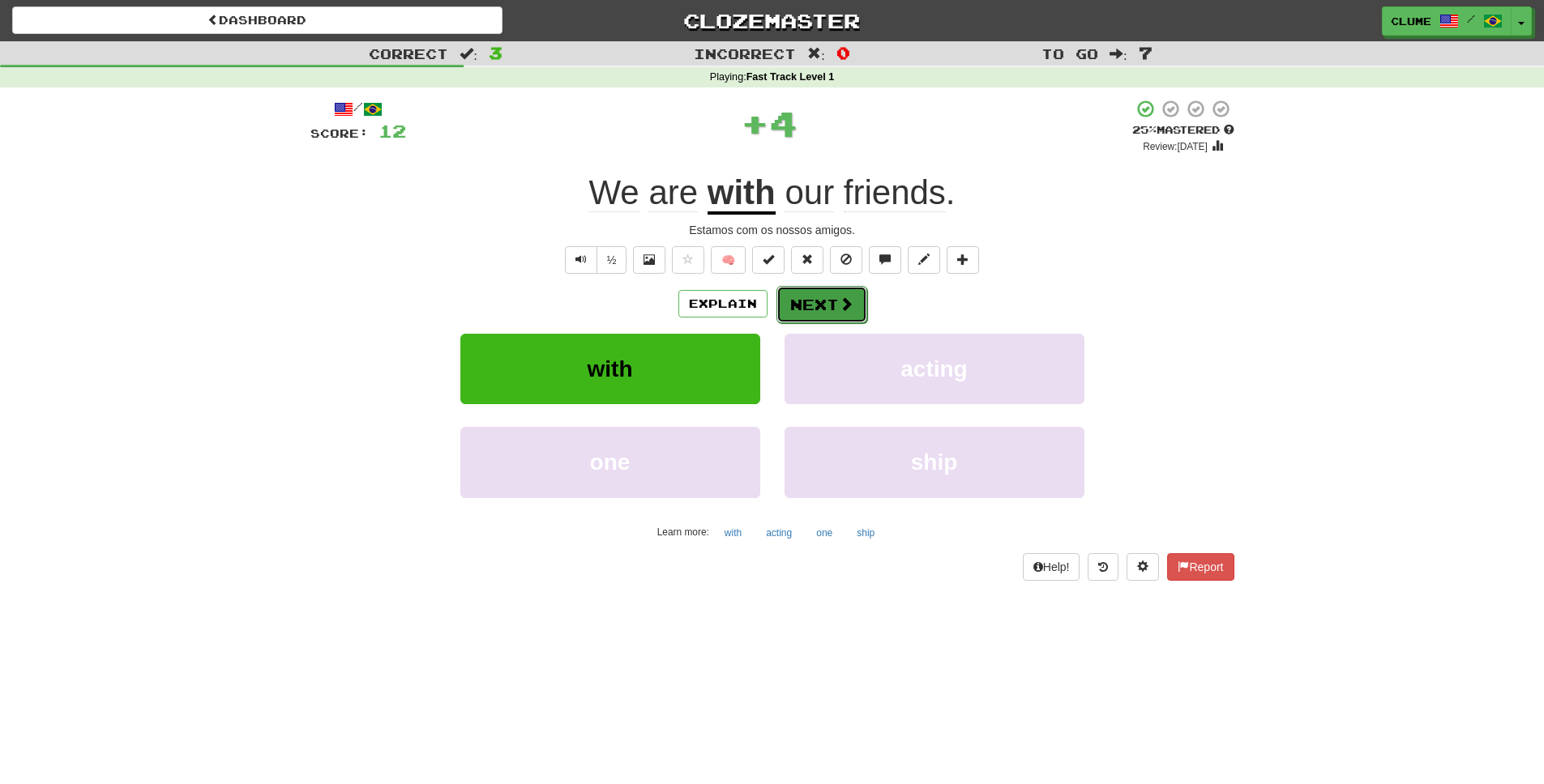
click at [829, 303] on button "Next" at bounding box center [822, 304] width 91 height 37
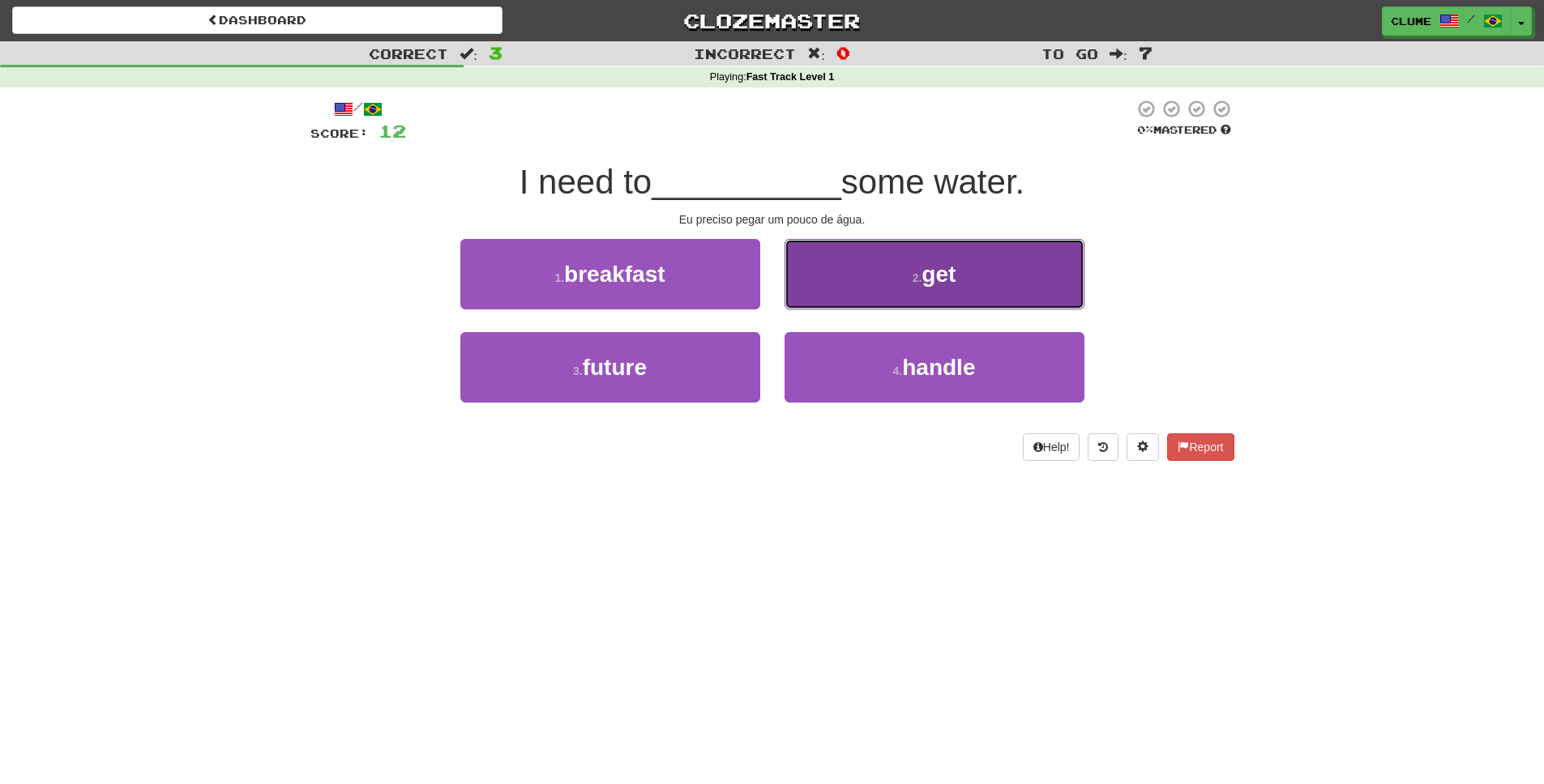
click at [964, 276] on button "2 . get" at bounding box center [934, 275] width 300 height 71
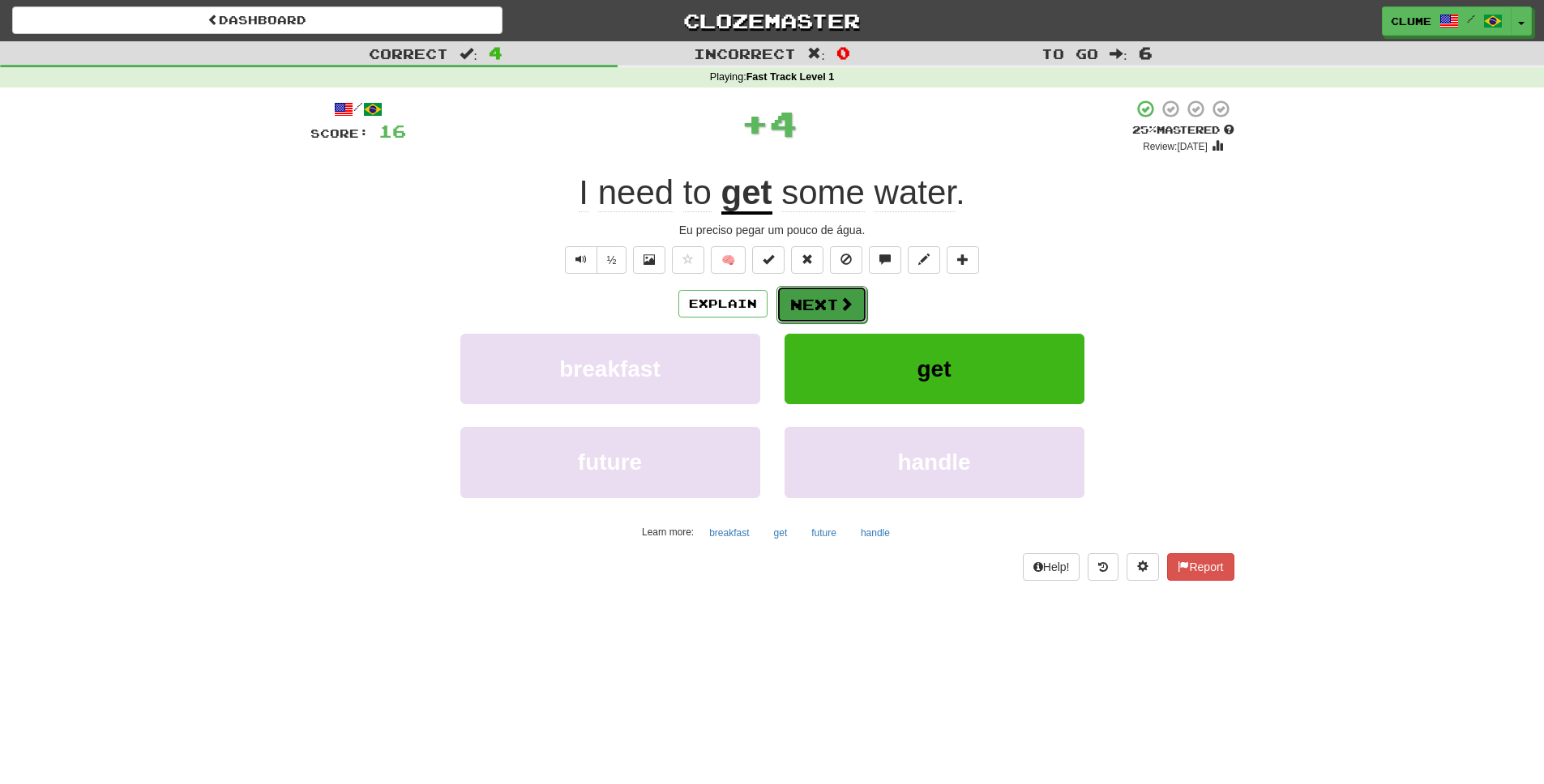
click at [821, 305] on button "Next" at bounding box center [822, 304] width 91 height 37
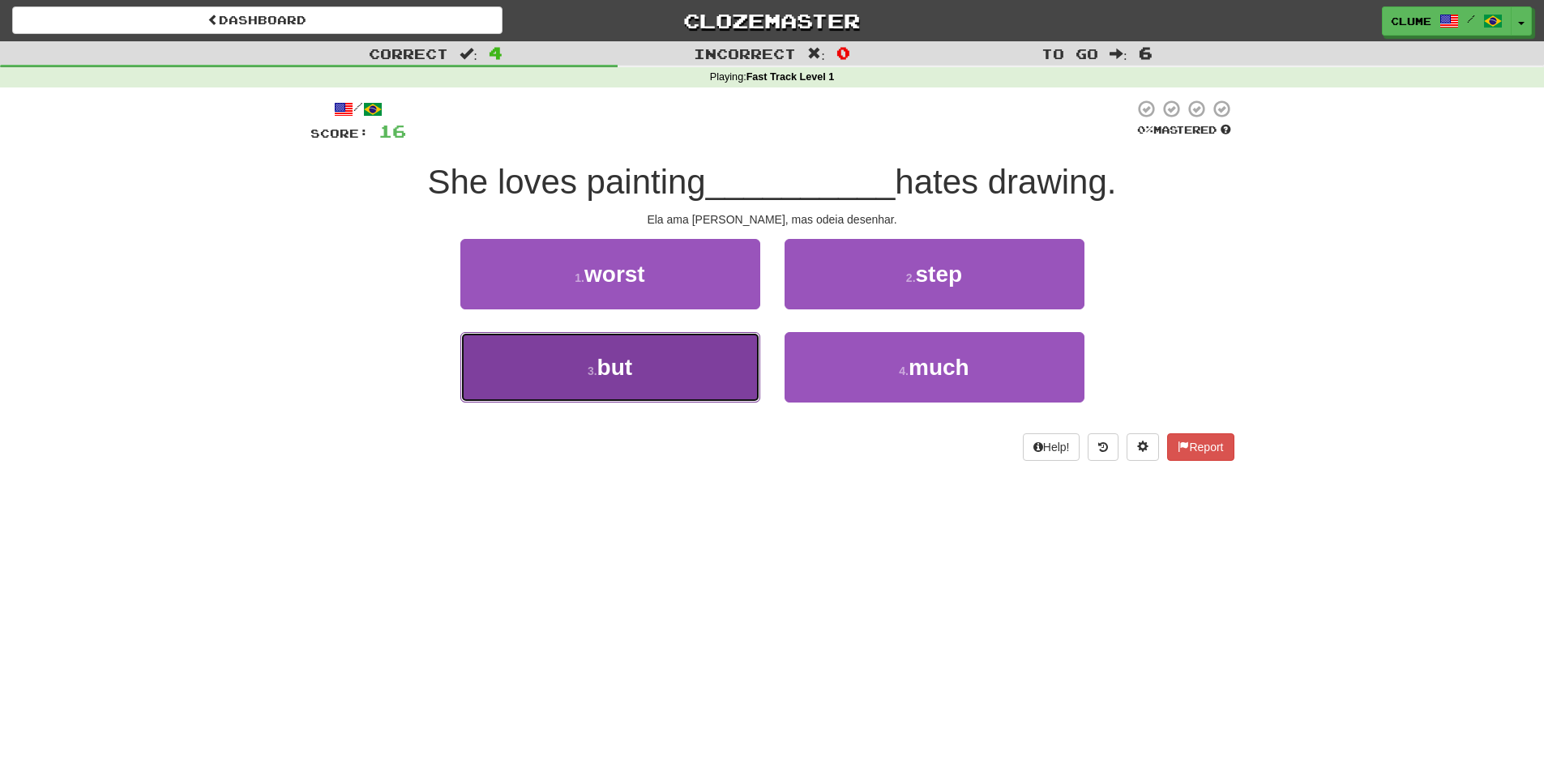
click at [650, 355] on button "3 . but" at bounding box center [610, 368] width 300 height 71
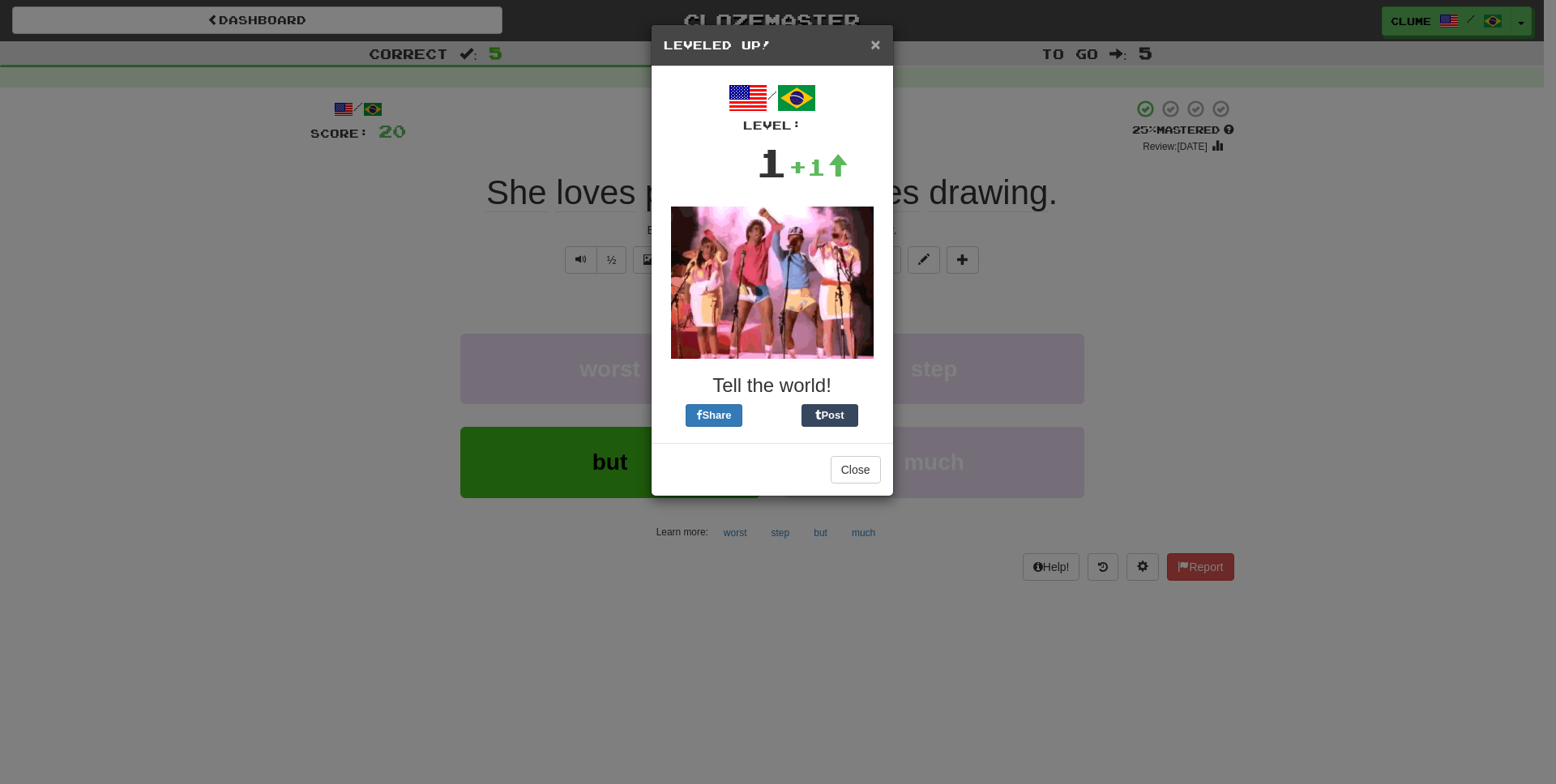
click at [876, 44] on span "×" at bounding box center [876, 44] width 10 height 19
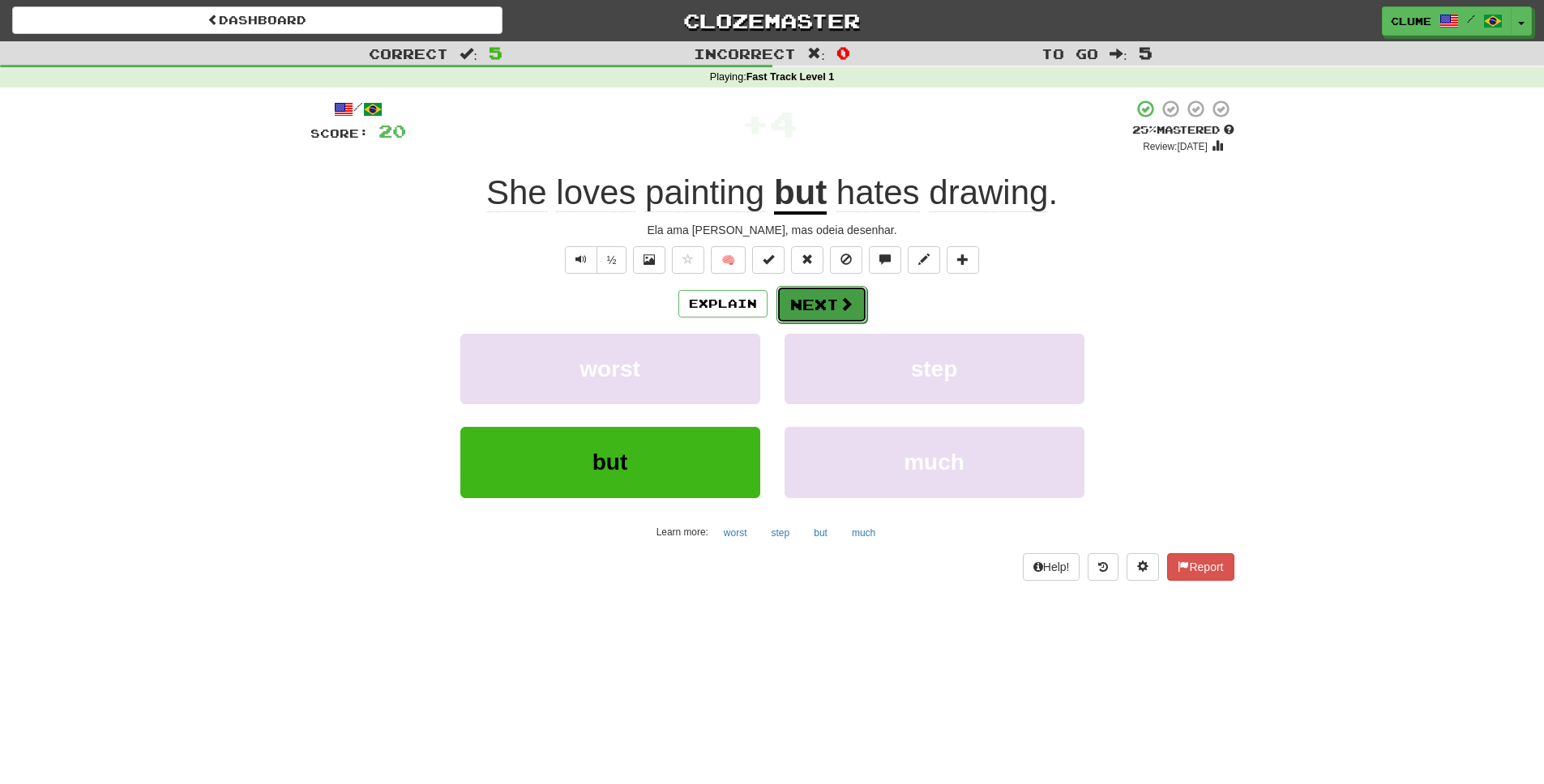
click at [821, 295] on button "Next" at bounding box center [822, 304] width 91 height 37
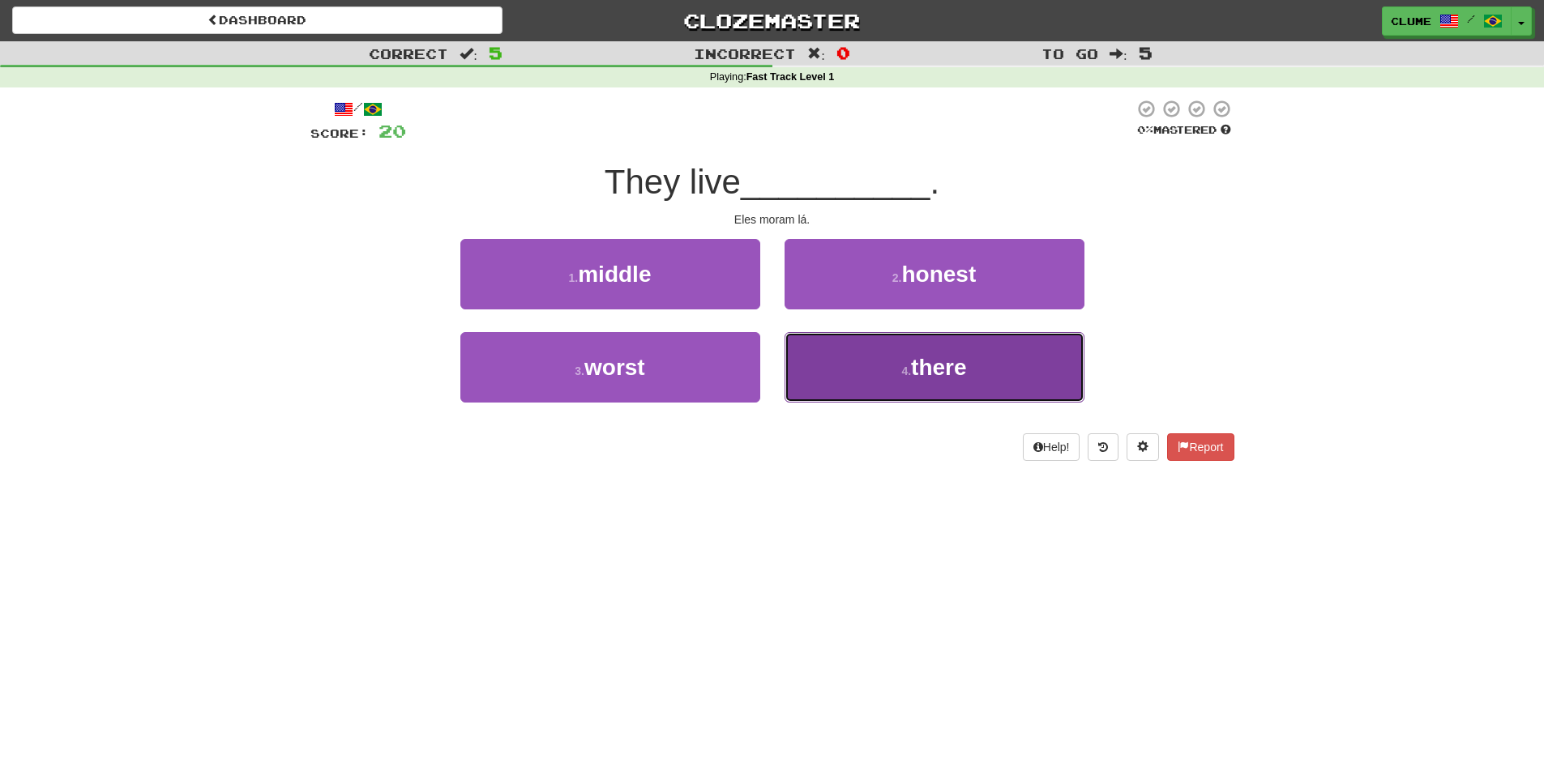
click at [1012, 350] on button "4 . there" at bounding box center [934, 368] width 300 height 71
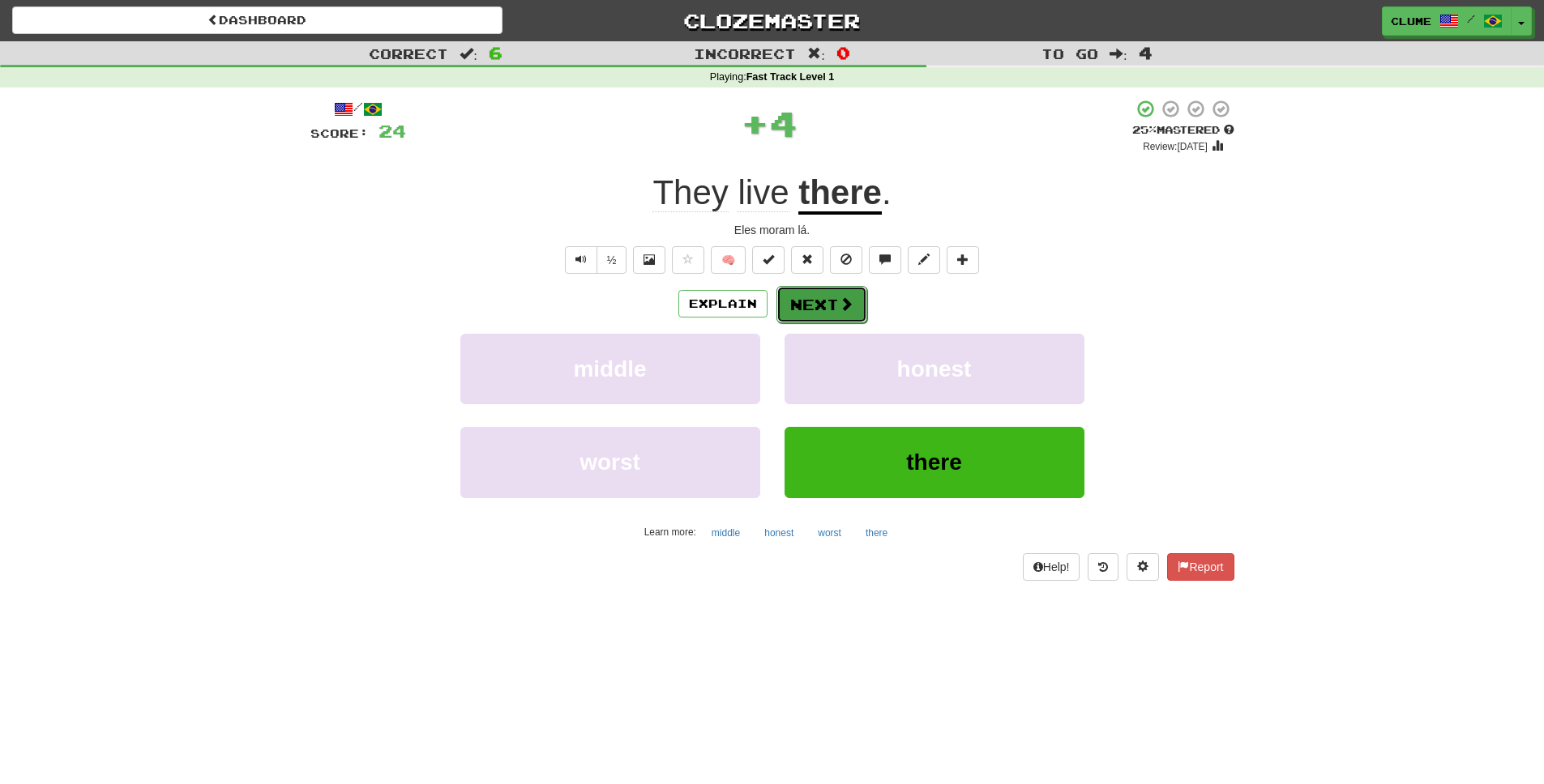
click at [817, 298] on button "Next" at bounding box center [822, 304] width 91 height 37
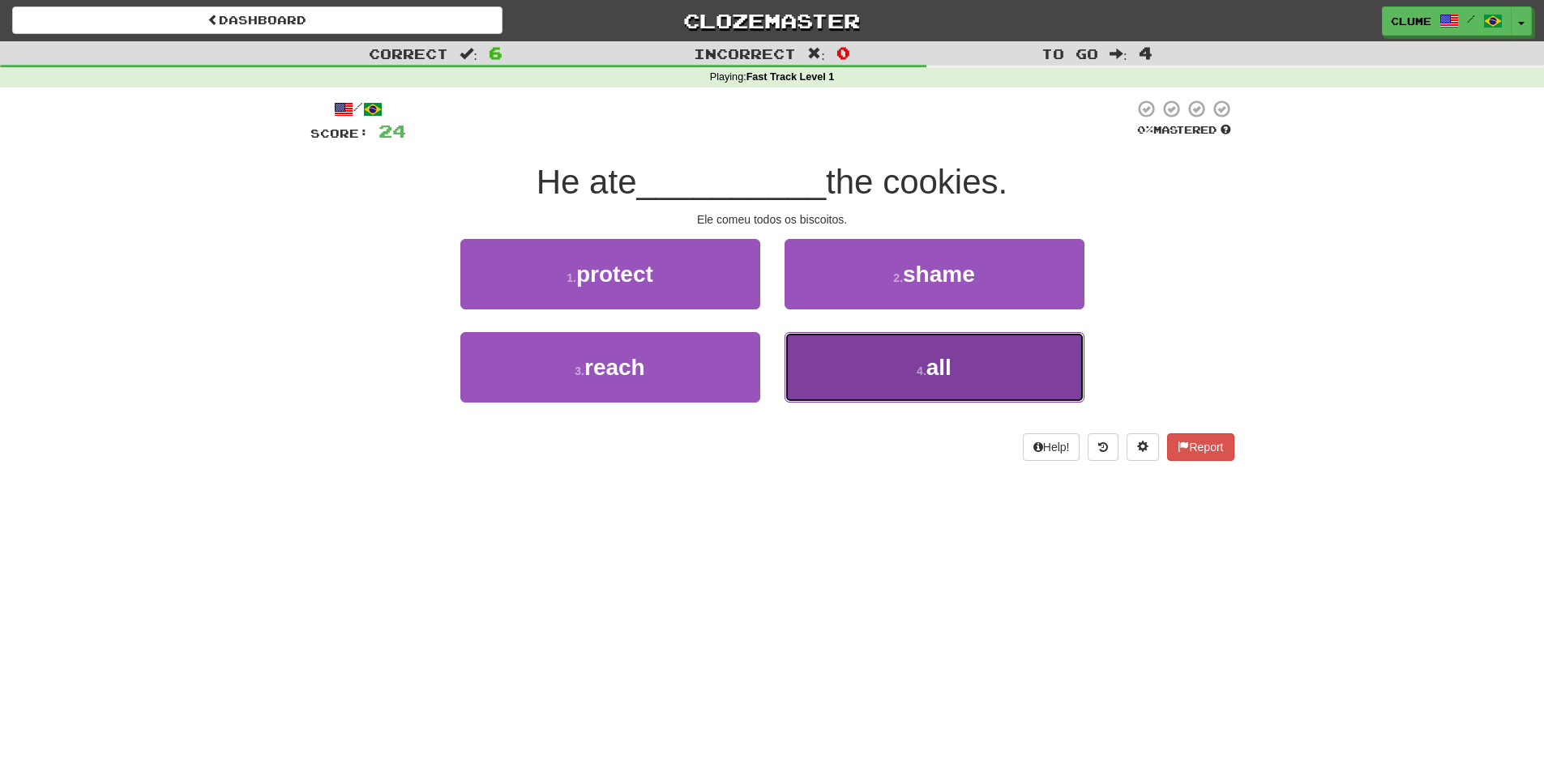
click at [975, 358] on button "4 . all" at bounding box center [934, 368] width 300 height 71
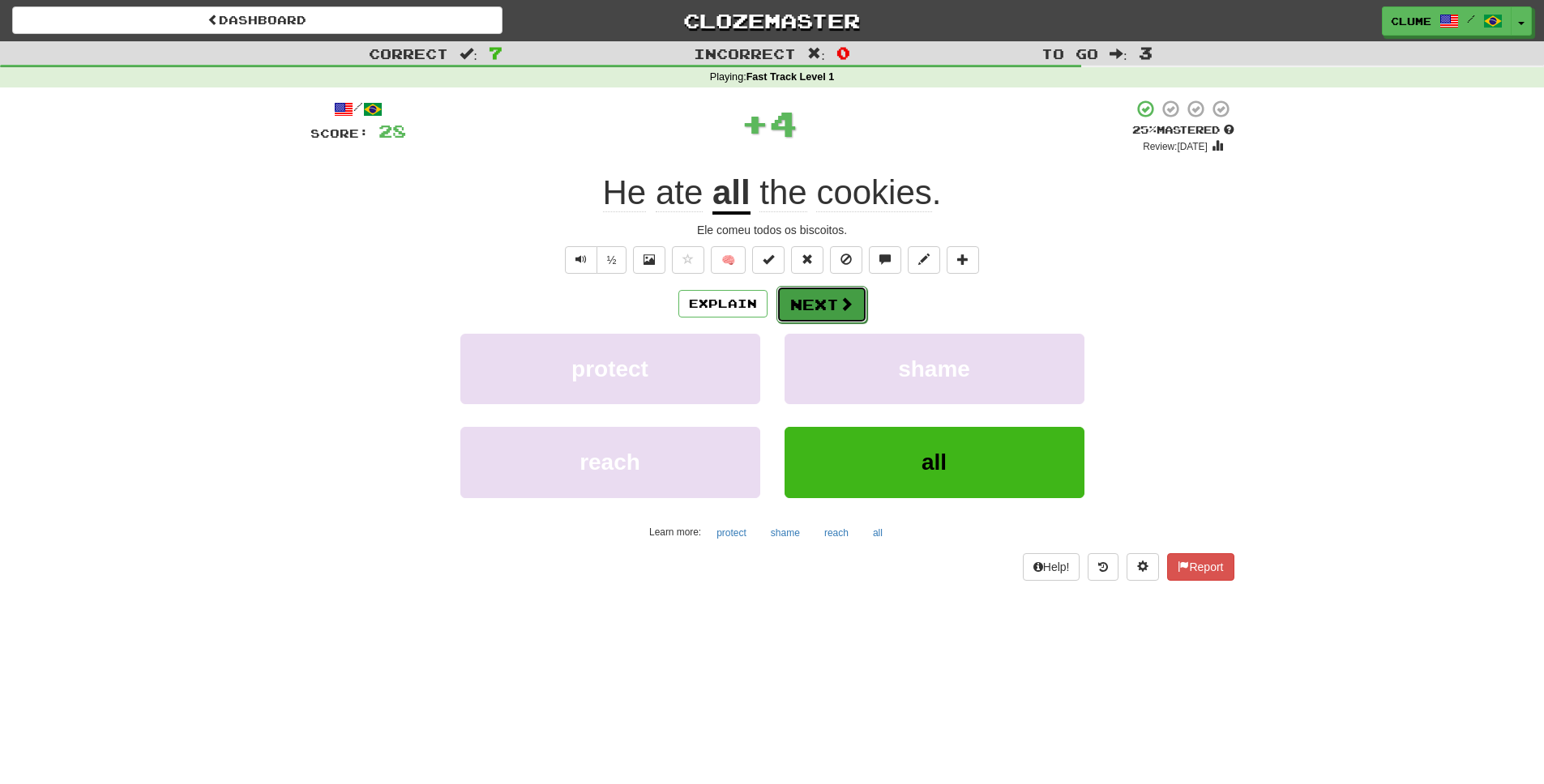
click at [839, 299] on span at bounding box center [846, 304] width 15 height 15
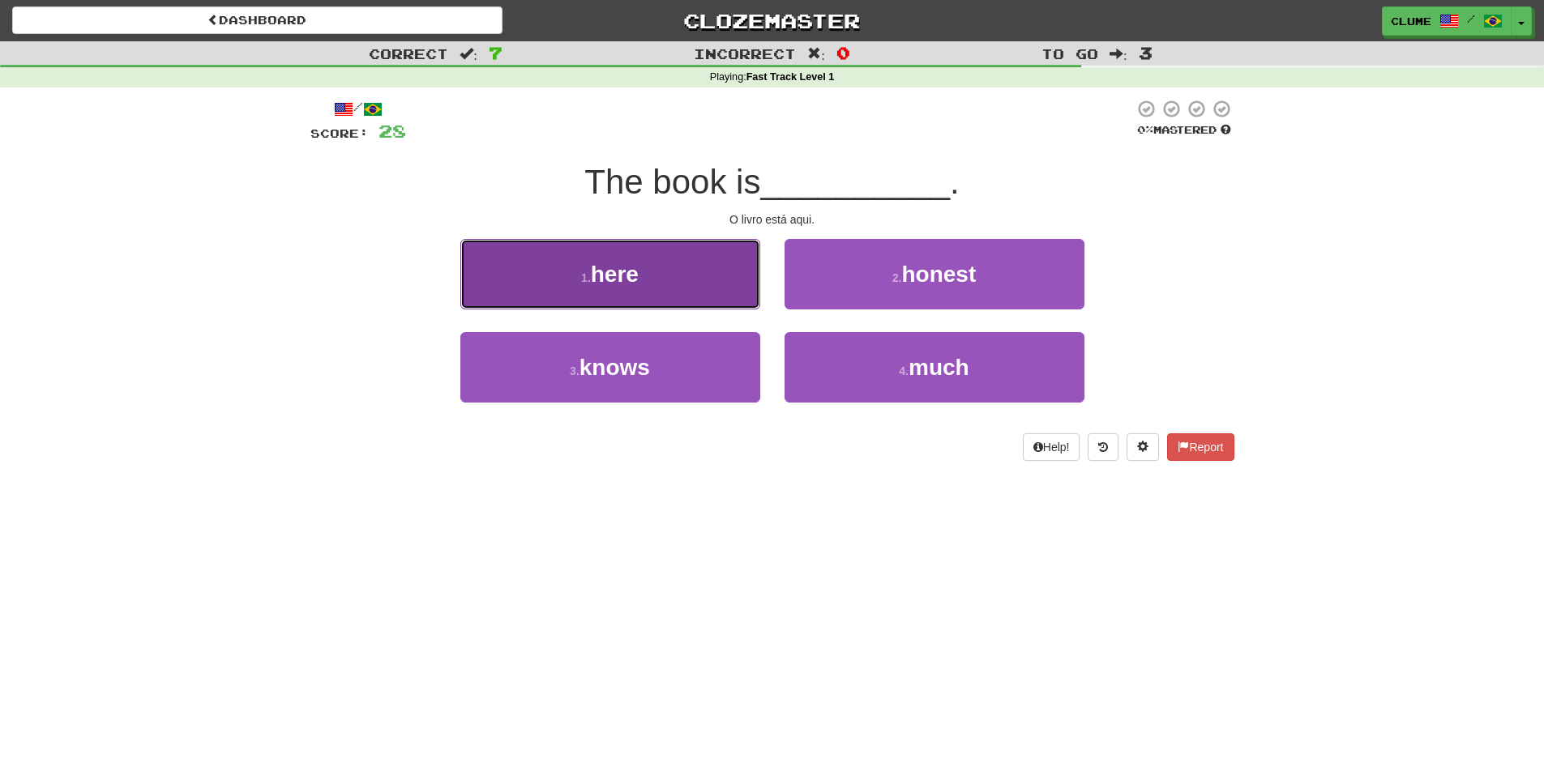
click at [657, 280] on button "1 . here" at bounding box center [610, 275] width 300 height 71
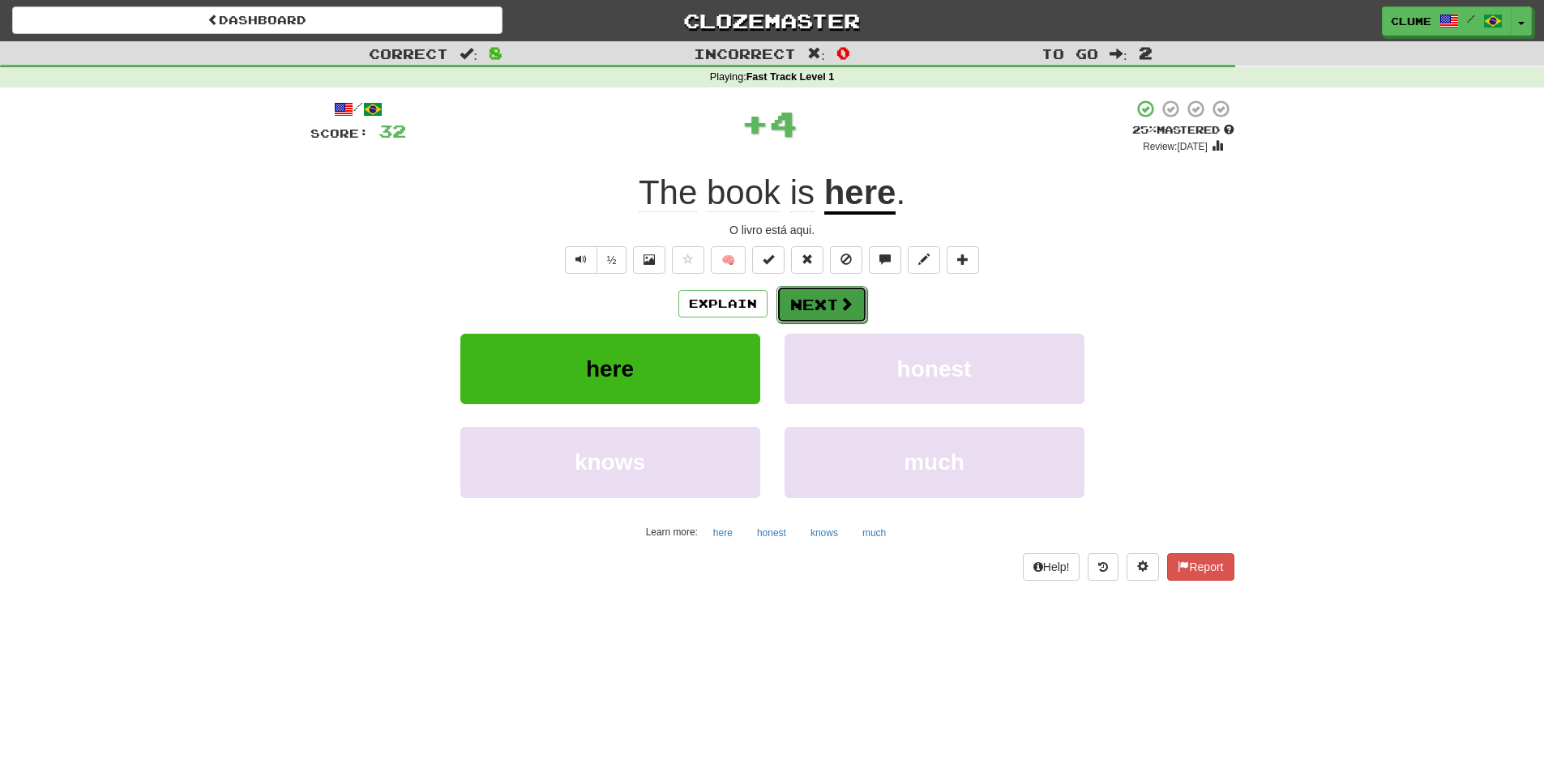
click at [813, 299] on button "Next" at bounding box center [822, 304] width 91 height 37
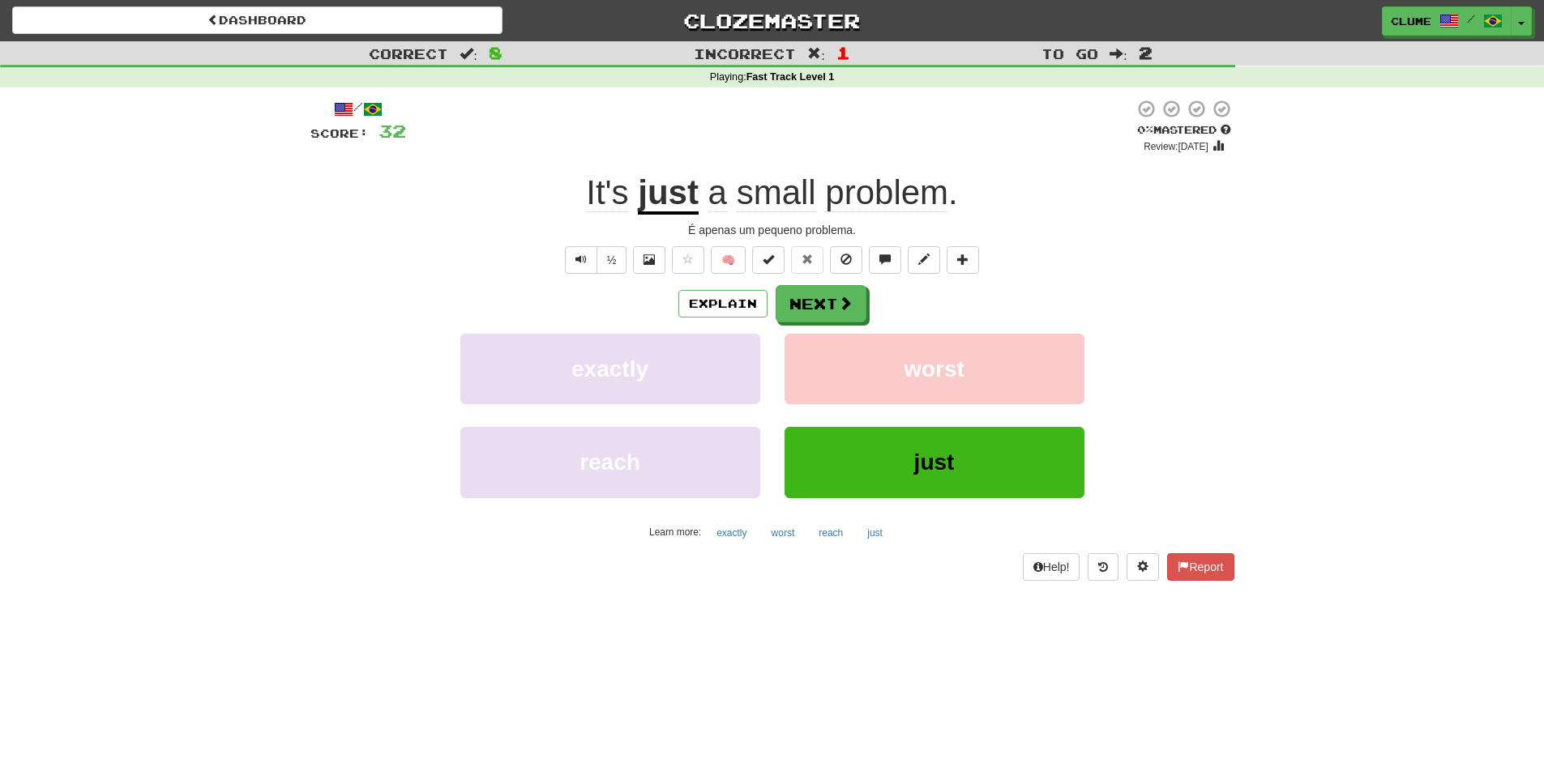
click at [946, 365] on span "worst" at bounding box center [934, 369] width 61 height 26
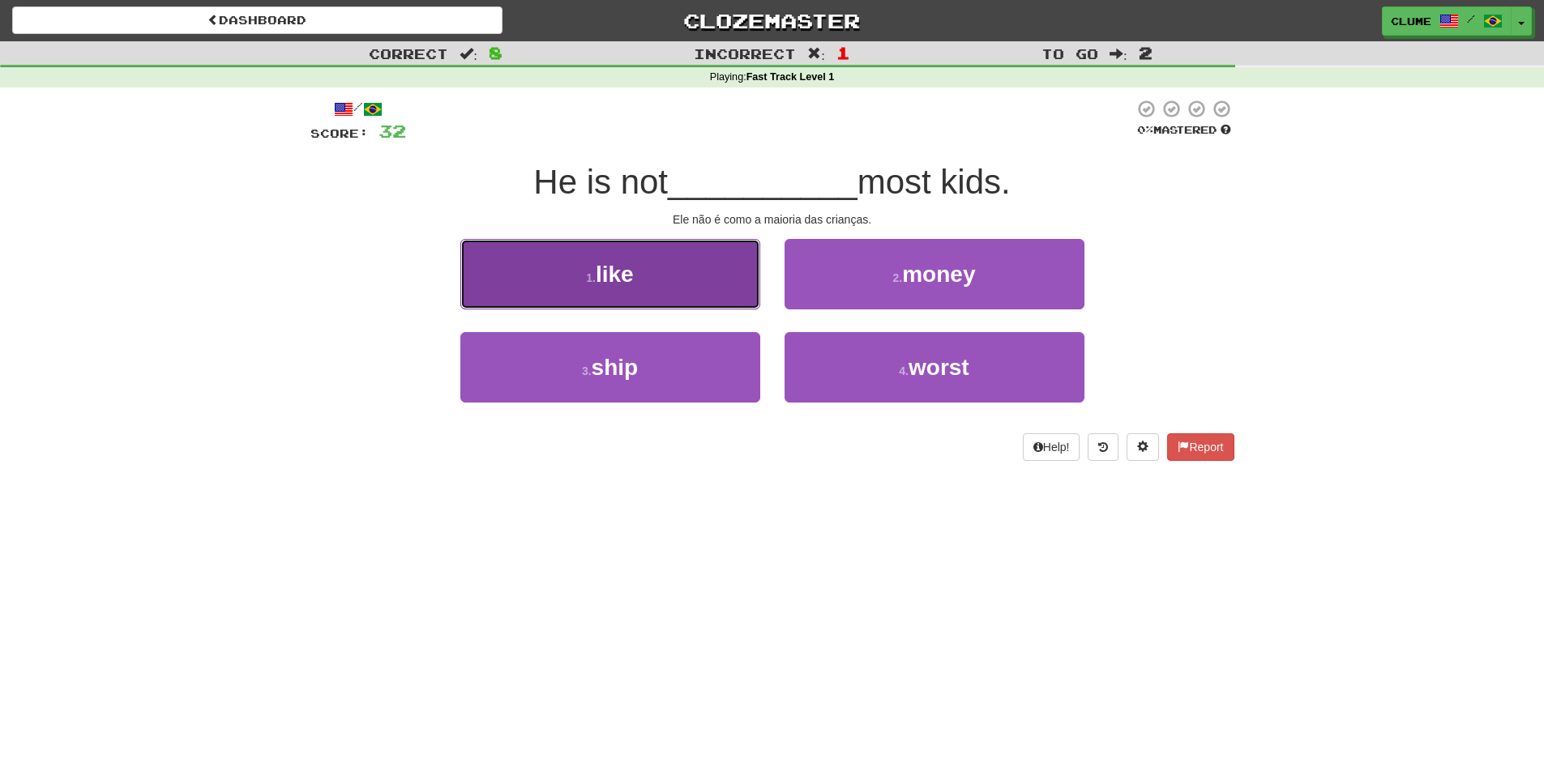
click at [611, 280] on span "like" at bounding box center [615, 274] width 38 height 26
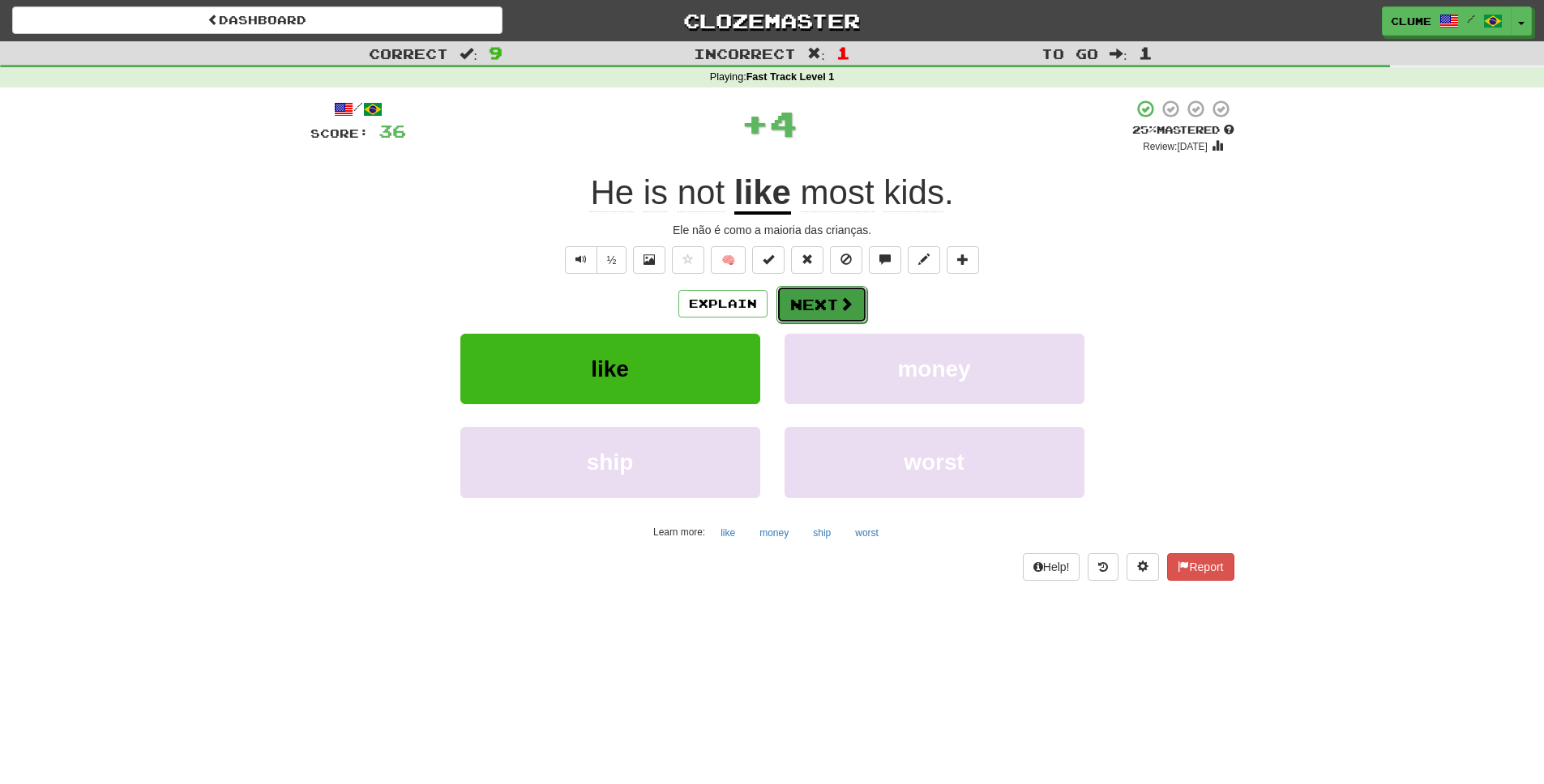
click at [812, 309] on button "Next" at bounding box center [822, 304] width 91 height 37
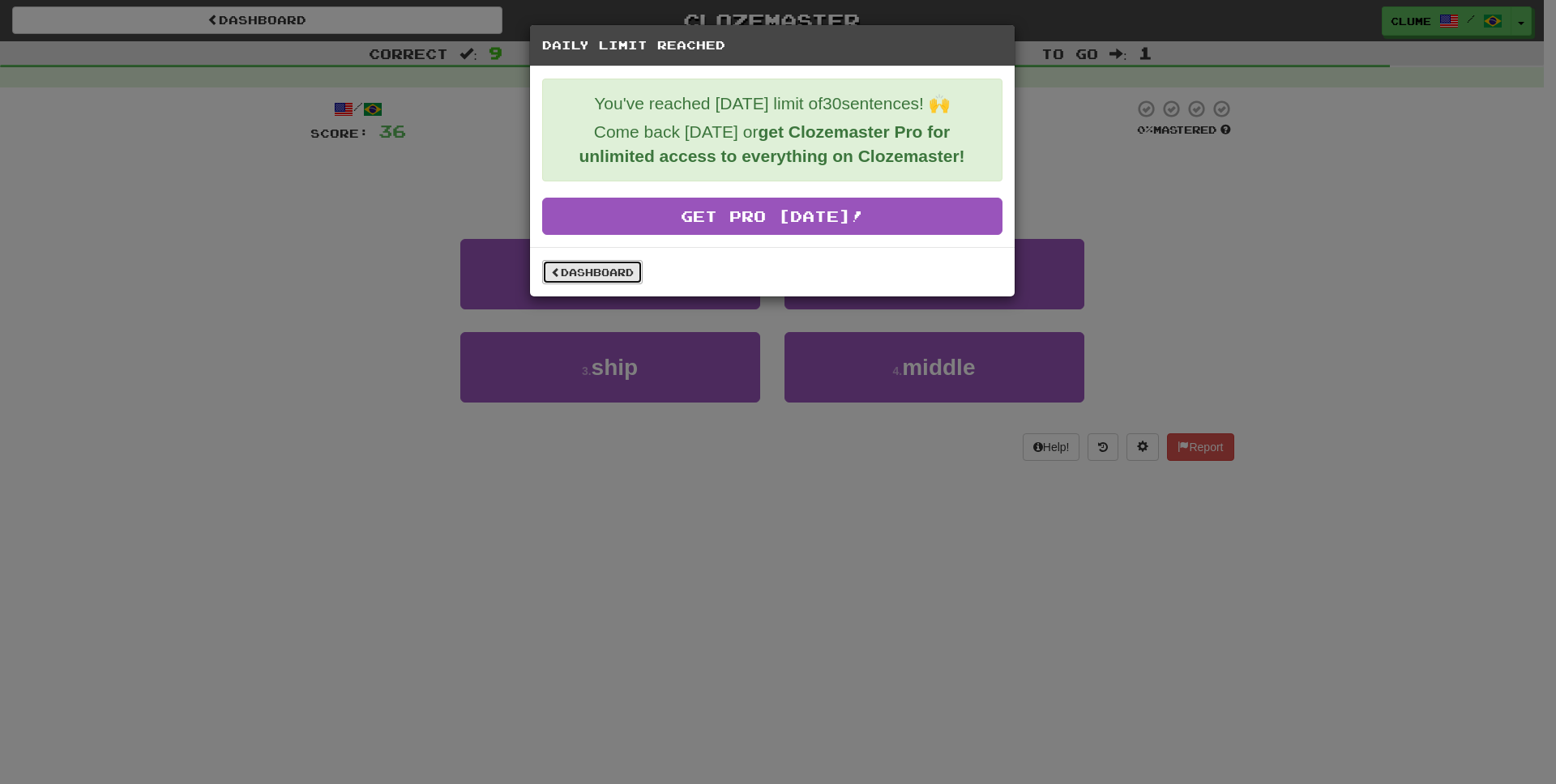
click at [580, 274] on link "Dashboard" at bounding box center [592, 272] width 100 height 25
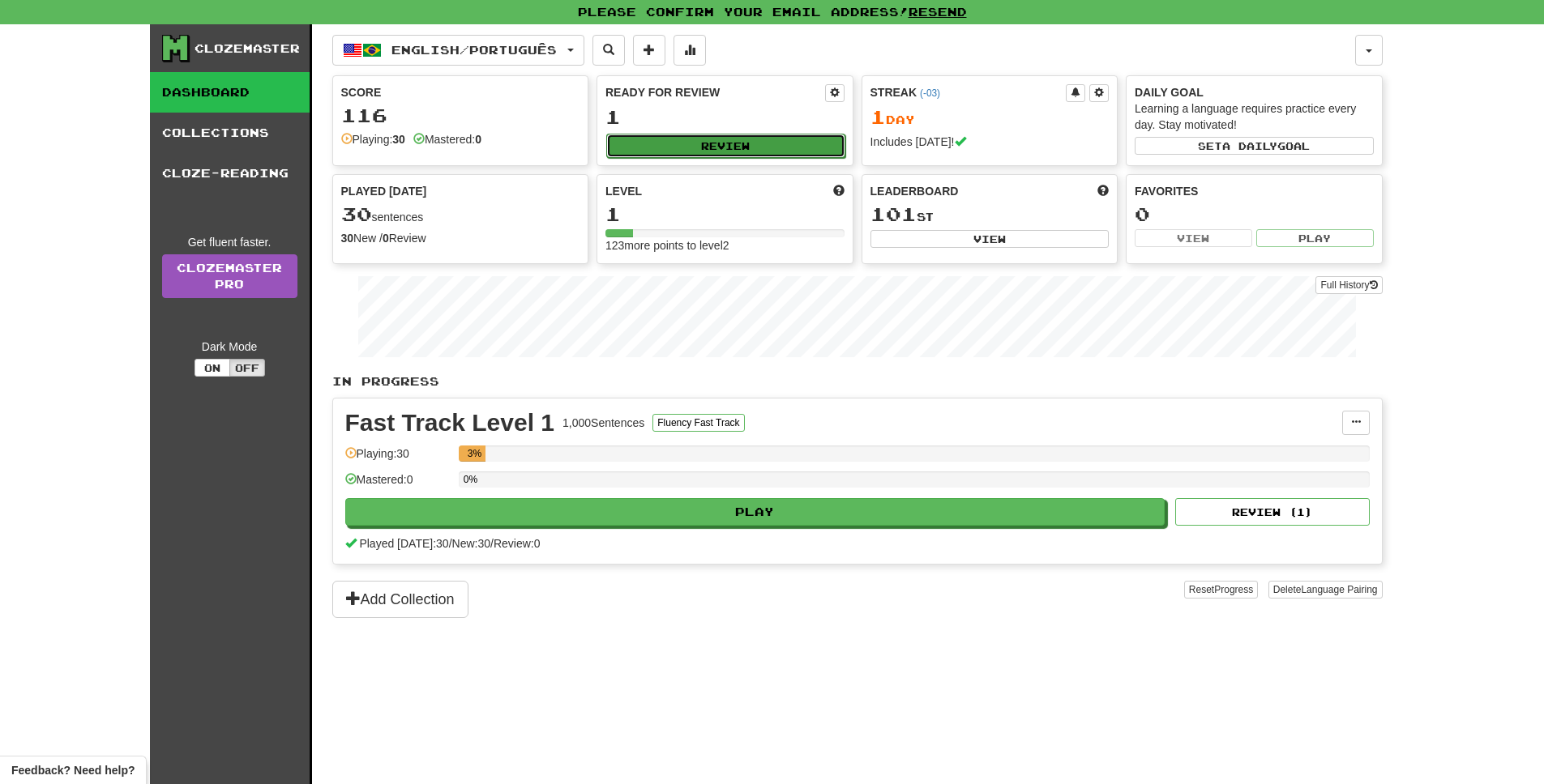
click at [691, 140] on button "Review" at bounding box center [726, 146] width 240 height 25
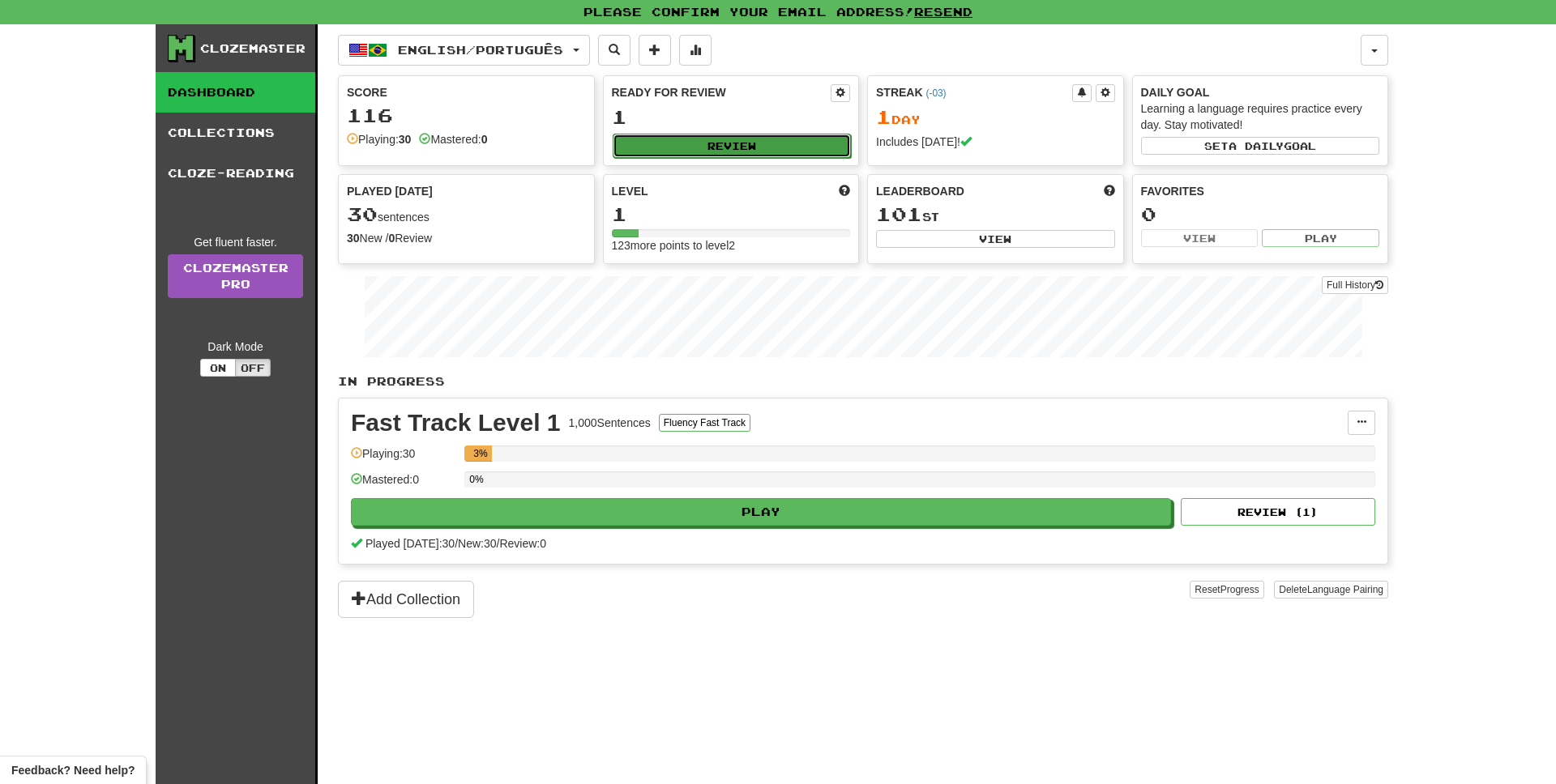
select select "**"
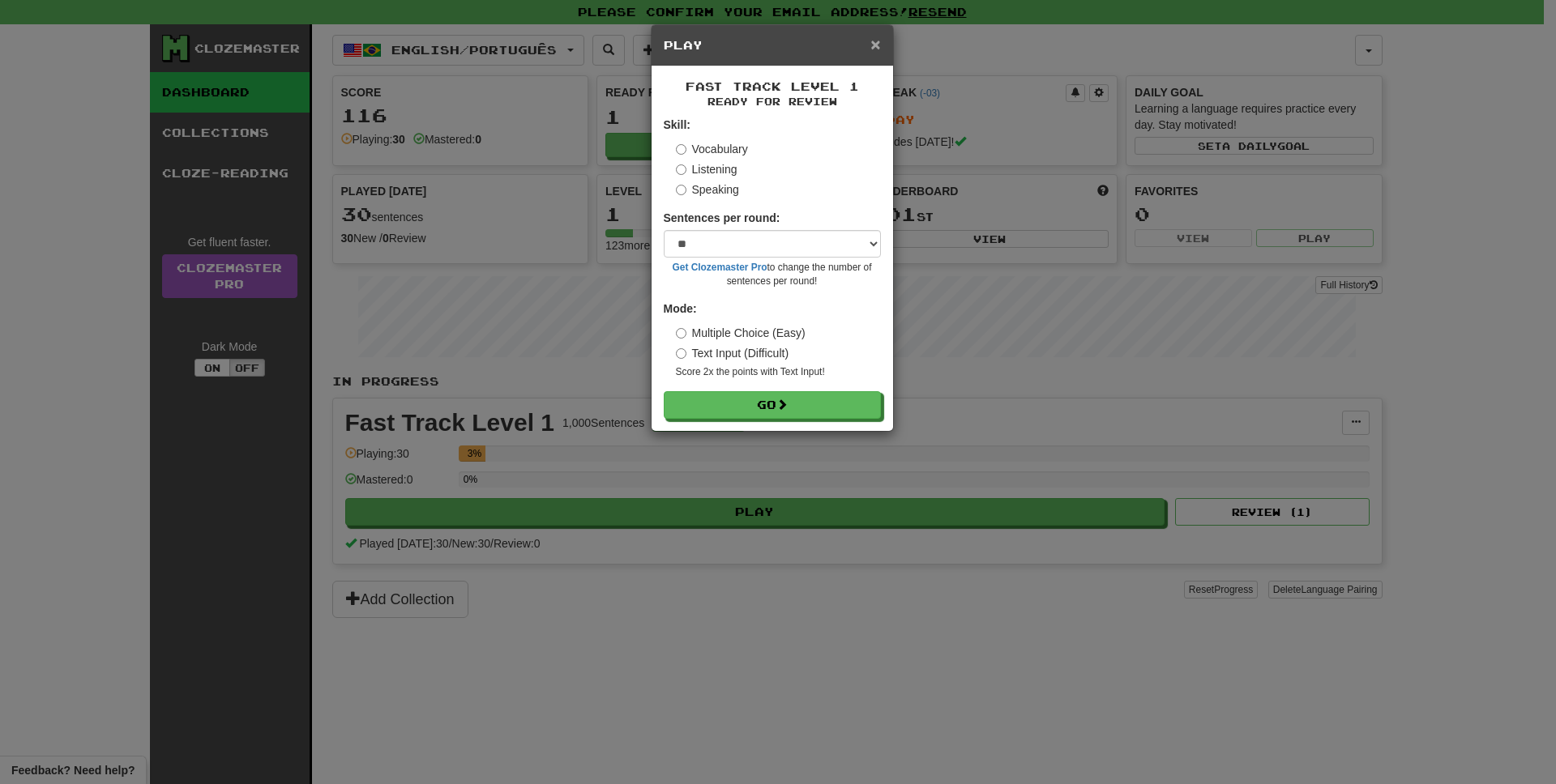
click at [876, 44] on span "×" at bounding box center [876, 44] width 10 height 19
